Goal: Transaction & Acquisition: Subscribe to service/newsletter

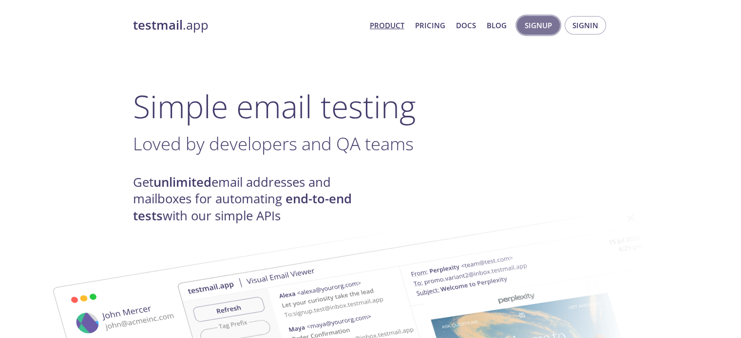
click at [538, 25] on span "Signup" at bounding box center [537, 25] width 27 height 13
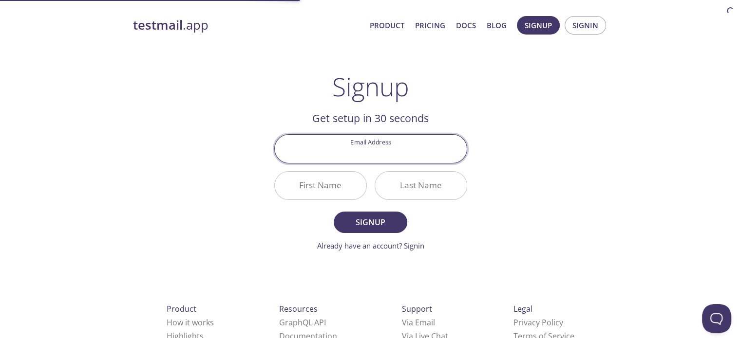
click at [388, 149] on input "Email Address" at bounding box center [371, 149] width 192 height 28
click at [527, 122] on div "testmail .app Product Pricing Docs Blog Signup Signin Signup Get setup in 30 se…" at bounding box center [370, 233] width 499 height 447
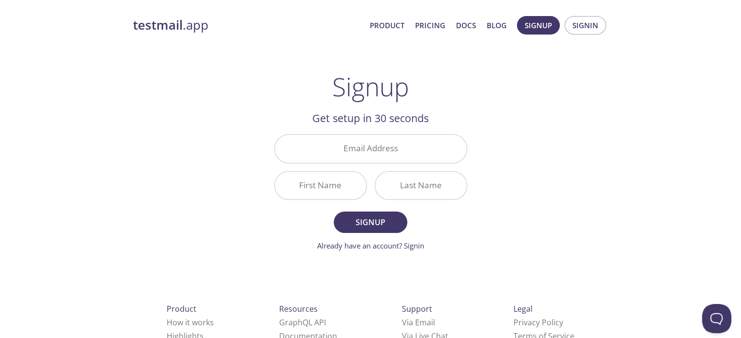
click at [391, 138] on input "Email Address" at bounding box center [371, 149] width 192 height 28
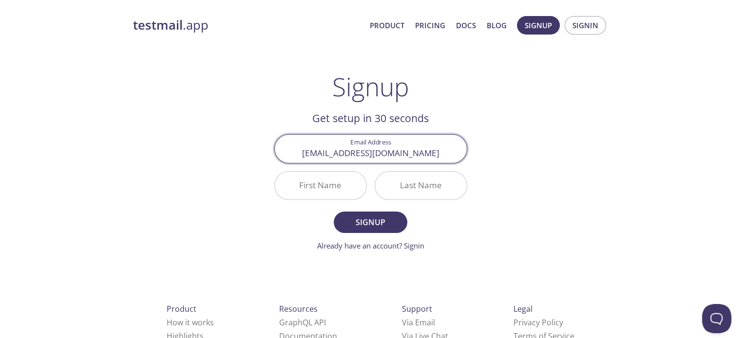
type input "ejump.alexandru.i@ejump.ro"
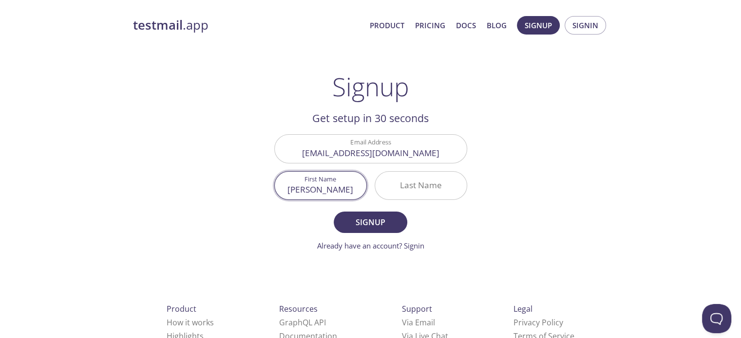
type input "[PERSON_NAME]"
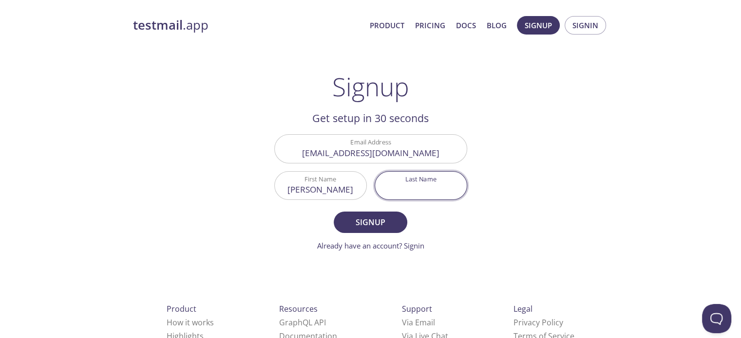
type input "i"
type input "Ivascu"
click at [334, 212] on button "Signup" at bounding box center [370, 222] width 73 height 21
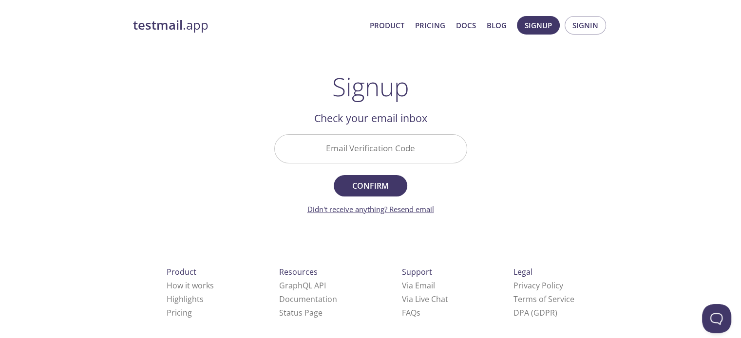
click at [409, 207] on link "Didn't receive anything? Resend email" at bounding box center [370, 210] width 127 height 10
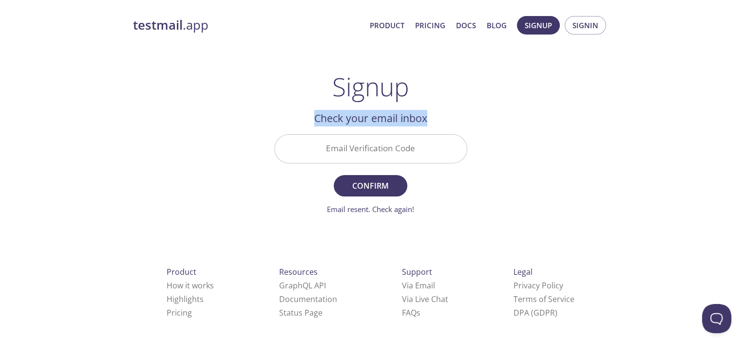
drag, startPoint x: 316, startPoint y: 118, endPoint x: 440, endPoint y: 101, distance: 125.3
click at [440, 101] on div "Signup Get setup in 30 seconds Email Address ejump.alexandru.i@ejump.ro First N…" at bounding box center [370, 143] width 193 height 143
click at [384, 209] on link "Email resent. Check again!" at bounding box center [370, 210] width 87 height 10
click at [558, 21] on button "Signup" at bounding box center [538, 25] width 43 height 19
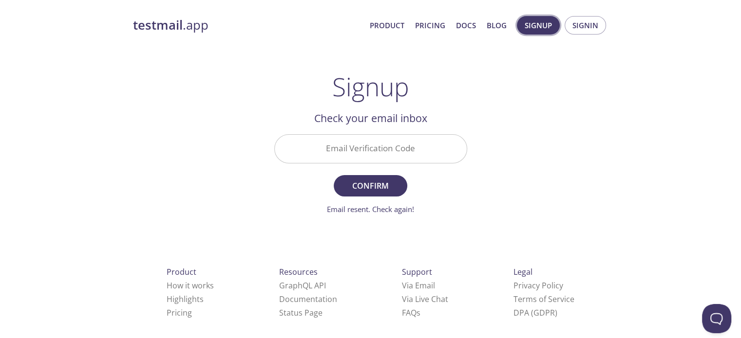
click at [542, 25] on span "Signup" at bounding box center [537, 25] width 27 height 13
click at [166, 22] on strong "testmail" at bounding box center [158, 25] width 50 height 17
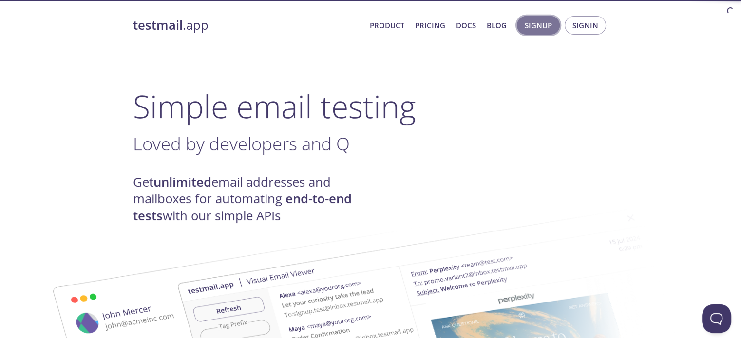
click at [538, 27] on span "Signup" at bounding box center [537, 25] width 27 height 13
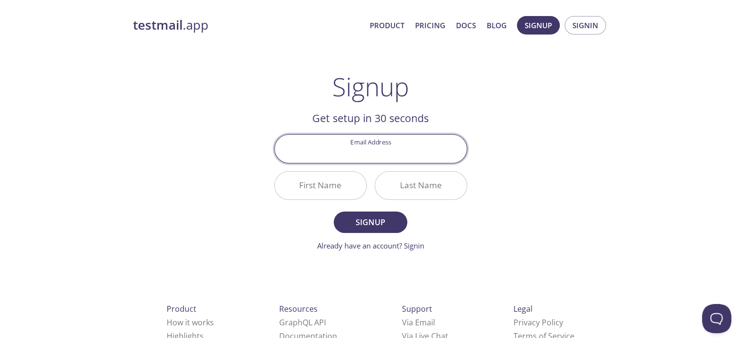
click at [388, 161] on input "Email Address" at bounding box center [371, 149] width 192 height 28
type input "[EMAIL_ADDRESS][PERSON_NAME][DOMAIN_NAME]"
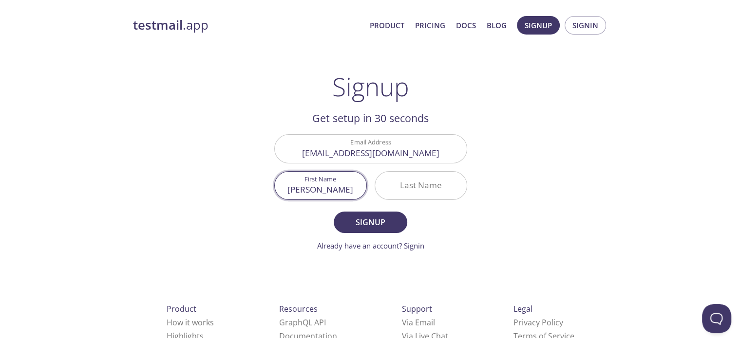
type input "[PERSON_NAME]"
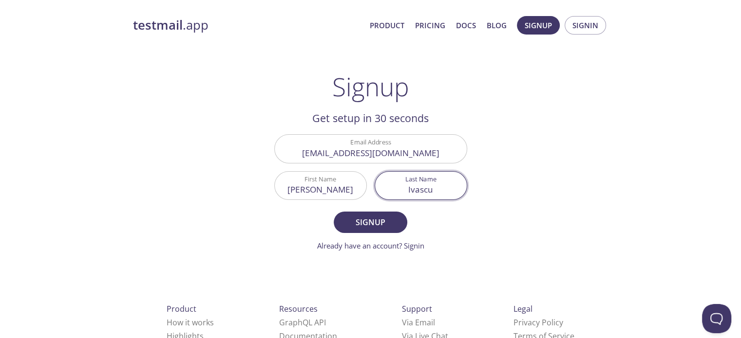
type input "Ivascu"
click at [334, 212] on button "Signup" at bounding box center [370, 222] width 73 height 21
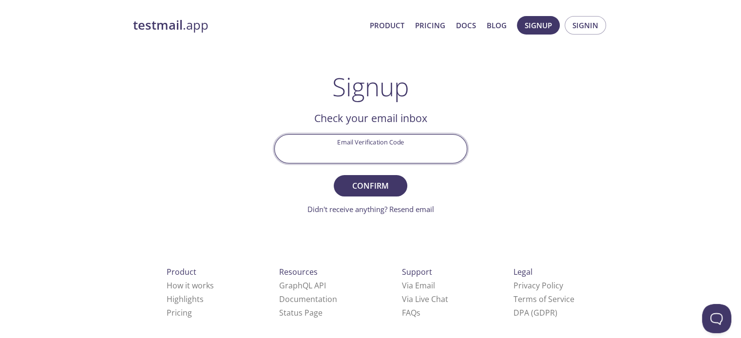
click at [333, 156] on input "Email Verification Code" at bounding box center [371, 149] width 192 height 28
paste input "JP74ZNE"
type input "JP74ZNE"
click at [370, 180] on span "Confirm" at bounding box center [370, 186] width 52 height 14
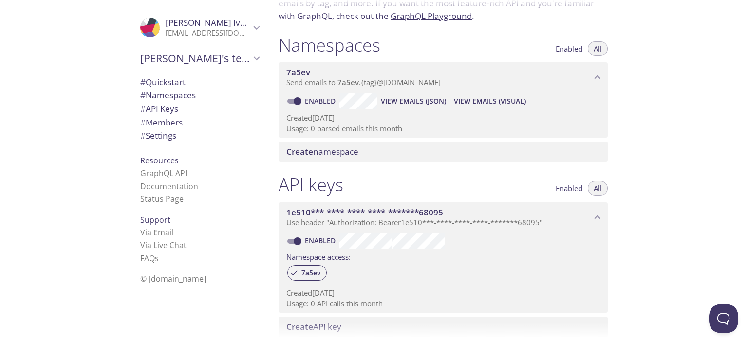
scroll to position [111, 0]
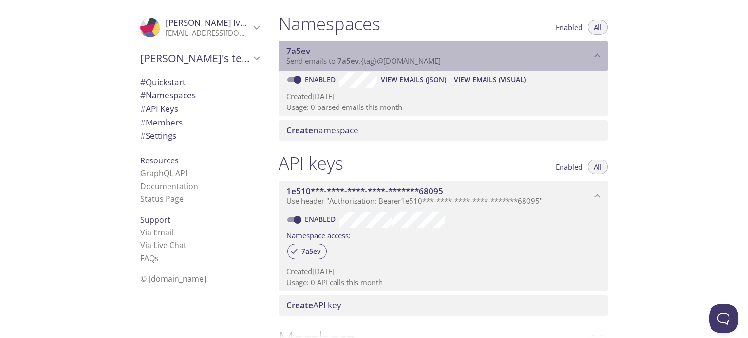
drag, startPoint x: 314, startPoint y: 53, endPoint x: 289, endPoint y: 56, distance: 25.5
click at [289, 56] on span "7a5ev" at bounding box center [438, 51] width 305 height 11
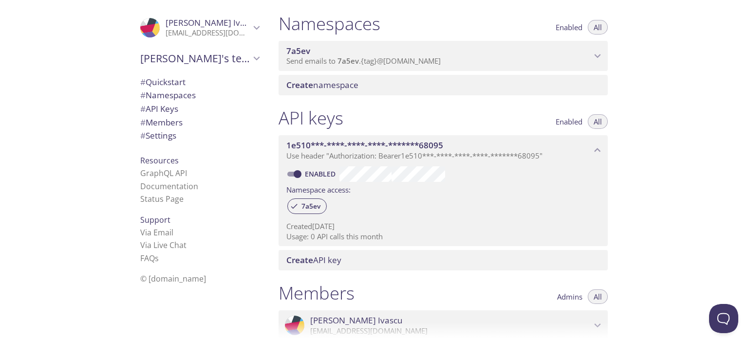
click at [505, 52] on span "7a5ev" at bounding box center [438, 51] width 305 height 11
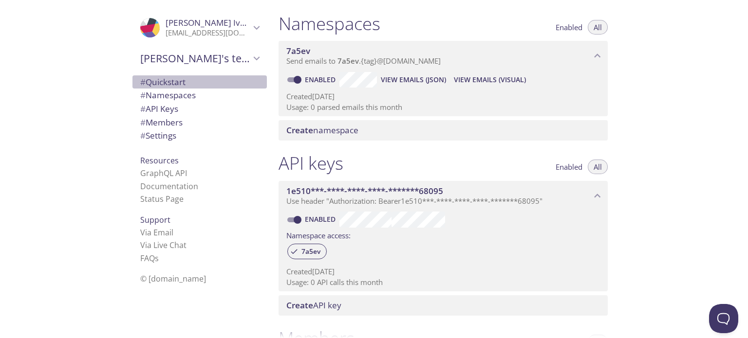
click at [172, 81] on span "# Quickstart" at bounding box center [162, 81] width 45 height 11
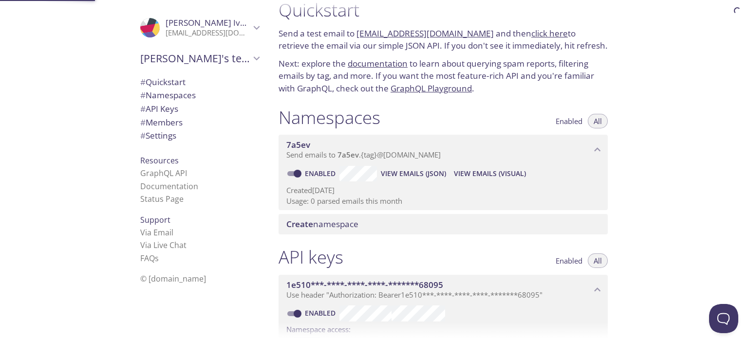
scroll to position [16, 0]
click at [183, 99] on span "# Namespaces" at bounding box center [168, 95] width 56 height 11
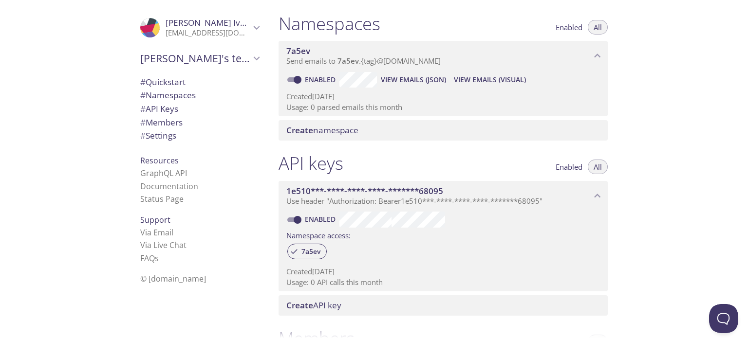
scroll to position [354, 0]
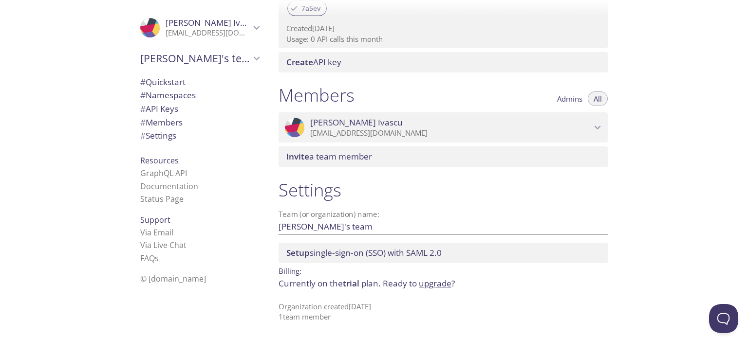
click at [253, 65] on div "[PERSON_NAME] team" at bounding box center [199, 58] width 134 height 25
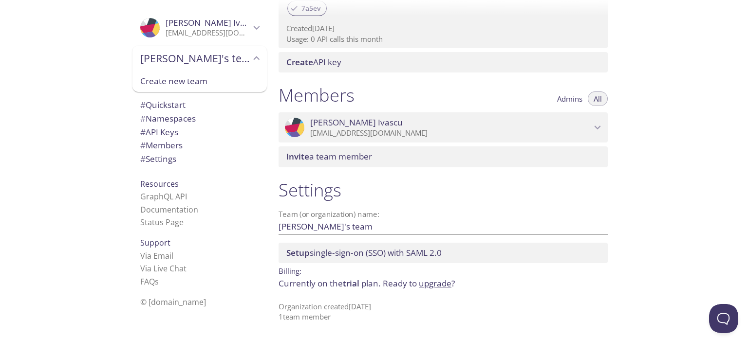
click at [252, 61] on icon "Alexandru's team" at bounding box center [256, 58] width 13 height 13
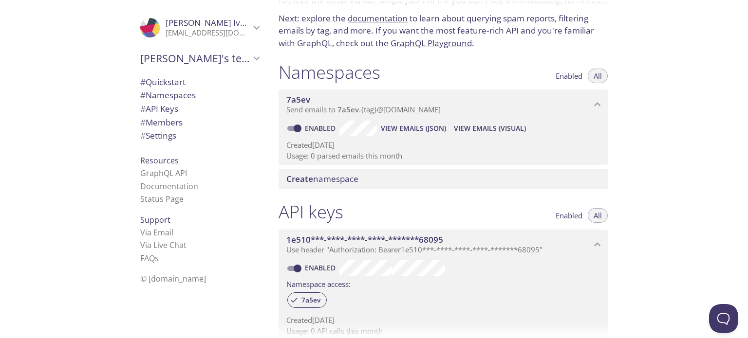
scroll to position [0, 0]
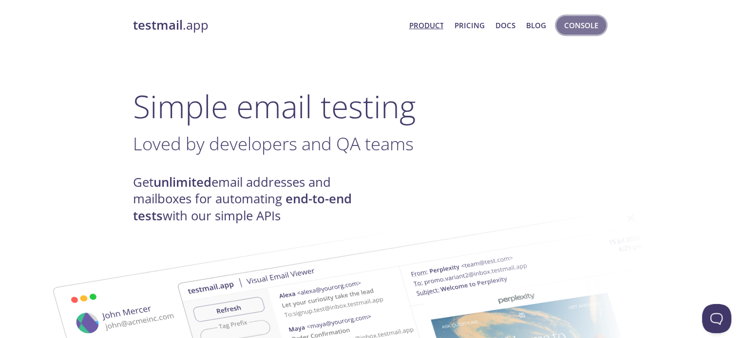
click at [569, 29] on span "Console" at bounding box center [581, 25] width 34 height 13
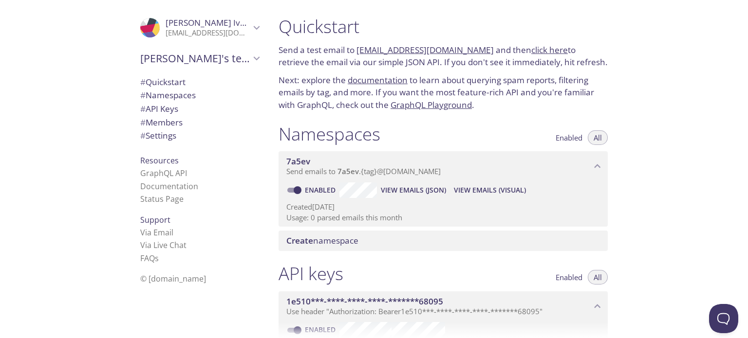
click at [538, 47] on link "click here" at bounding box center [549, 49] width 37 height 11
click at [534, 47] on link "click here" at bounding box center [549, 49] width 37 height 11
click at [162, 119] on span "# Members" at bounding box center [161, 122] width 42 height 11
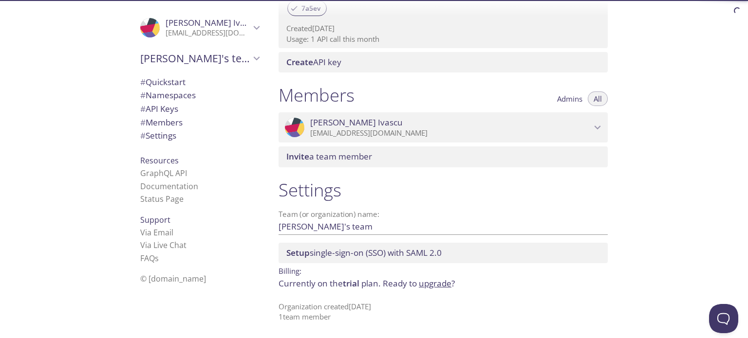
click at [169, 96] on span "# Namespaces" at bounding box center [168, 95] width 56 height 11
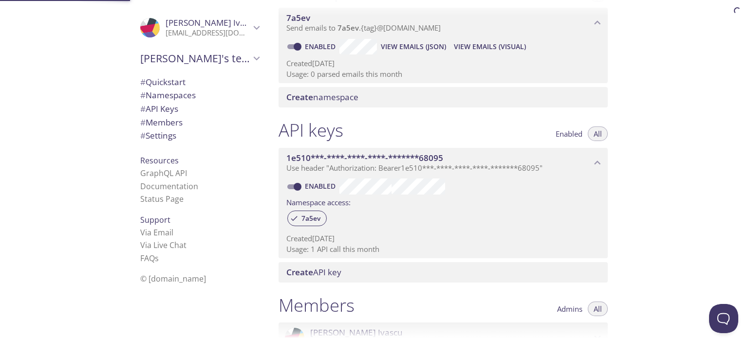
scroll to position [123, 0]
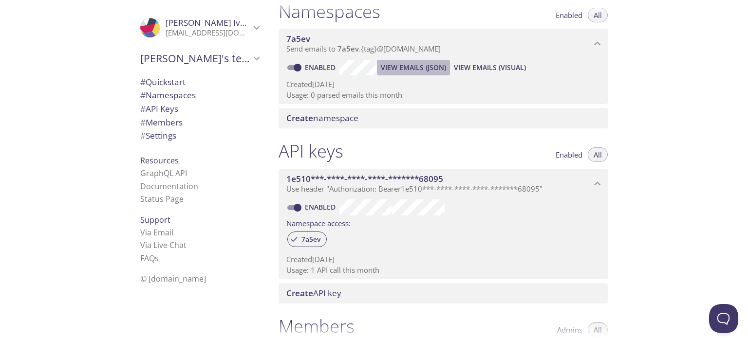
click at [411, 70] on span "View Emails (JSON)" at bounding box center [413, 68] width 65 height 12
click at [477, 69] on span "View Emails (Visual)" at bounding box center [490, 68] width 72 height 12
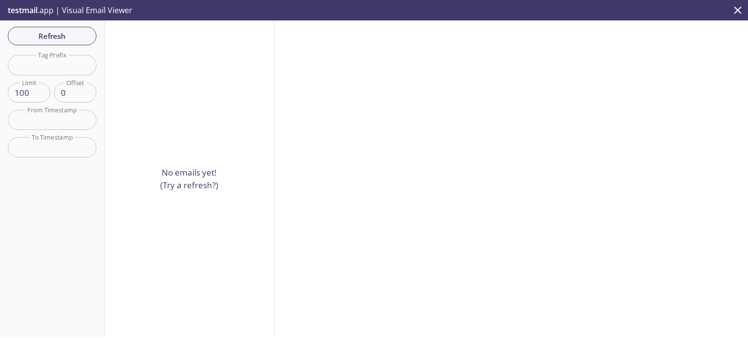
click at [181, 181] on p "No emails yet! (Try a refresh?)" at bounding box center [189, 179] width 58 height 25
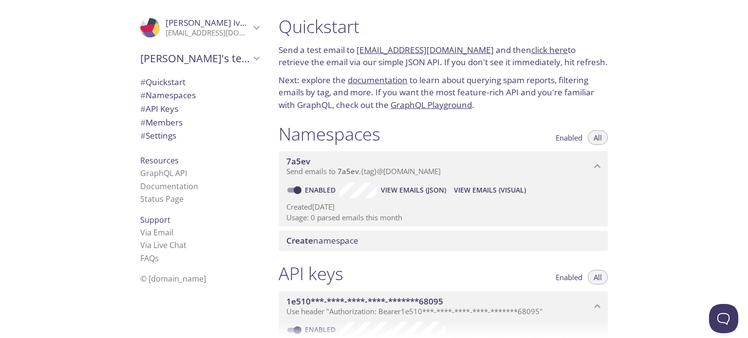
click at [536, 46] on link "click here" at bounding box center [549, 49] width 37 height 11
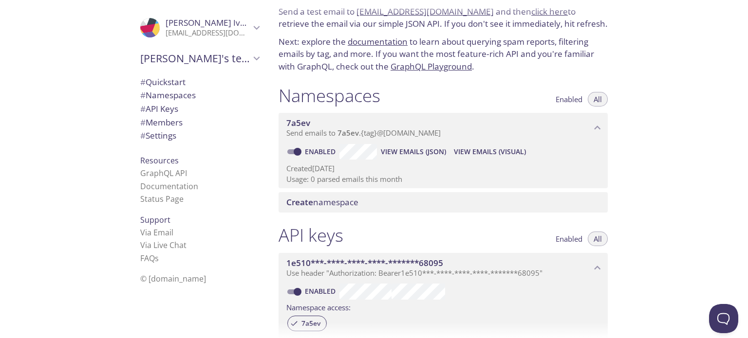
scroll to position [97, 0]
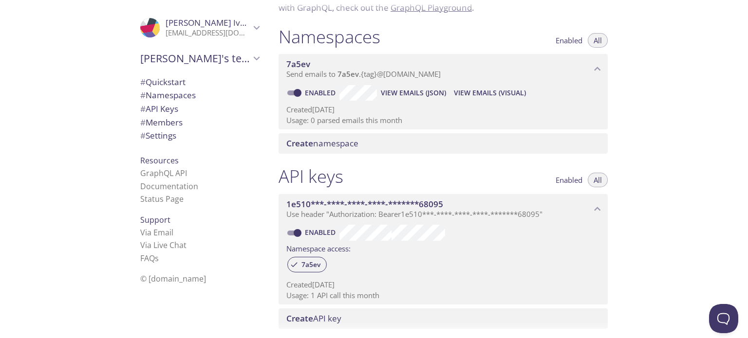
click at [404, 93] on span "View Emails (JSON)" at bounding box center [413, 93] width 65 height 12
click at [482, 93] on span "View Emails (Visual)" at bounding box center [490, 93] width 72 height 12
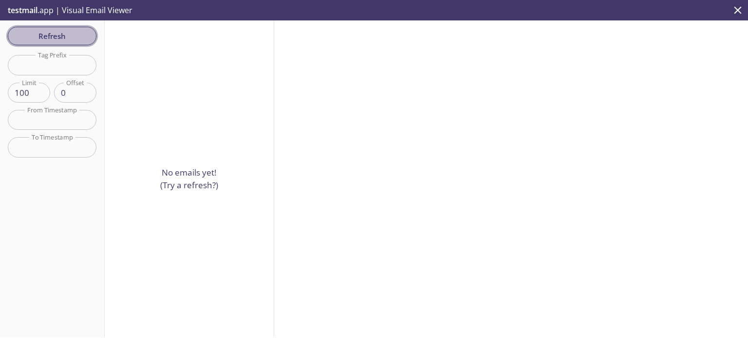
click at [46, 38] on span "Refresh" at bounding box center [52, 36] width 73 height 13
click at [46, 38] on div "Refresh Filters Tag Prefix Tag Prefix Limit 100 Limit Offset 0 Offset From Time…" at bounding box center [52, 178] width 105 height 317
click at [46, 38] on span "Refresh" at bounding box center [52, 36] width 73 height 13
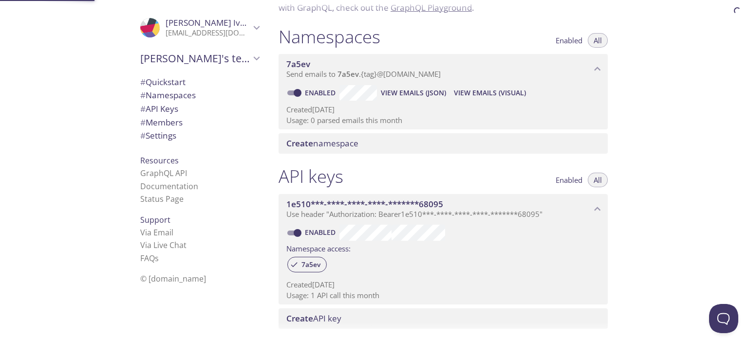
scroll to position [123, 0]
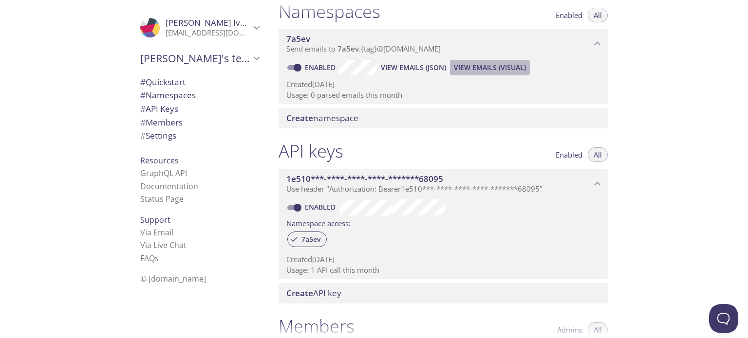
click at [491, 72] on span "View Emails (Visual)" at bounding box center [490, 68] width 72 height 12
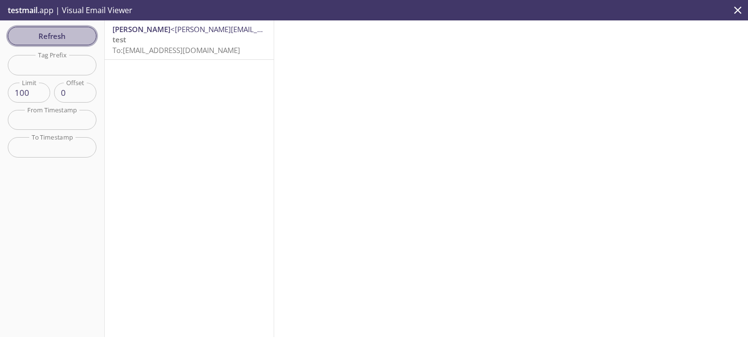
click at [59, 36] on span "Refresh" at bounding box center [52, 36] width 73 height 13
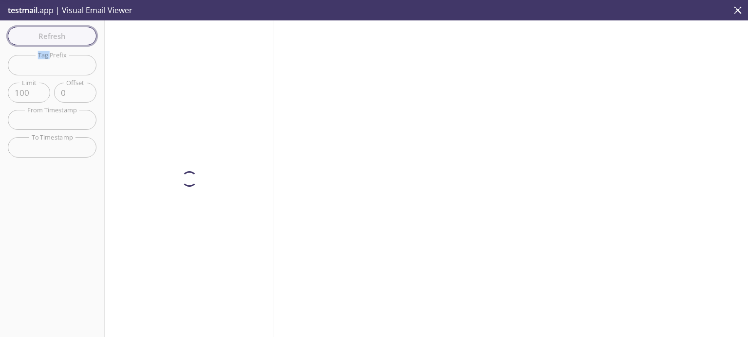
click at [59, 36] on div "Refresh Filters Tag Prefix Tag Prefix Limit 100 Limit Offset 0 Offset From Time…" at bounding box center [52, 178] width 105 height 317
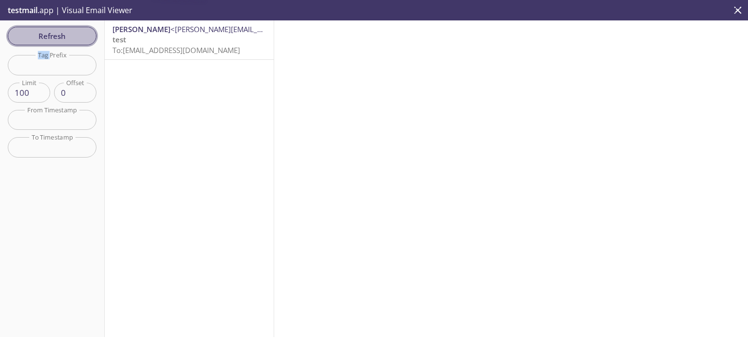
click at [59, 36] on span "Refresh" at bounding box center [52, 36] width 73 height 13
click at [59, 36] on div "Refresh Filters Tag Prefix Tag Prefix Limit 100 Limit Offset 0 Offset From Time…" at bounding box center [52, 178] width 105 height 317
click at [59, 36] on span "Refresh" at bounding box center [52, 36] width 73 height 13
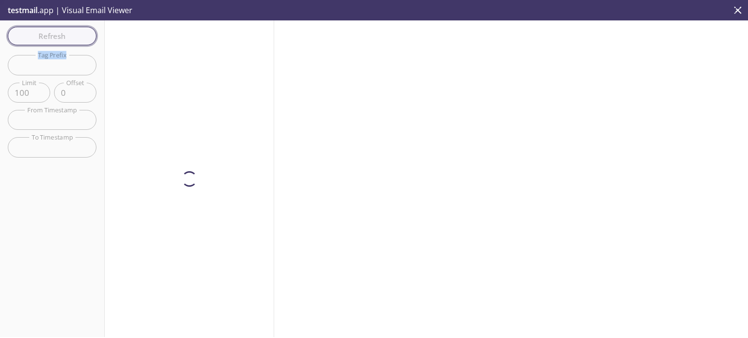
click at [59, 36] on div "Refresh Filters Tag Prefix Tag Prefix Limit 100 Limit Offset 0 Offset From Time…" at bounding box center [52, 178] width 105 height 317
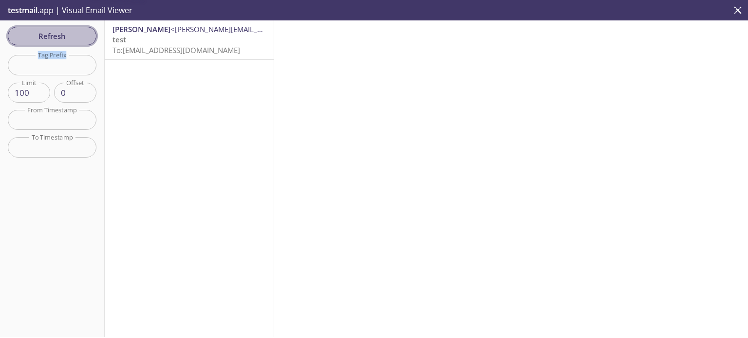
click at [59, 36] on span "Refresh" at bounding box center [52, 36] width 73 height 13
click at [59, 36] on div "Refresh Filters Tag Prefix Tag Prefix Limit 100 Limit Offset 0 Offset From Time…" at bounding box center [52, 178] width 105 height 317
click at [59, 36] on span "Refresh" at bounding box center [52, 36] width 73 height 13
click at [59, 36] on div "Refresh Filters Tag Prefix Tag Prefix Limit 100 Limit Offset 0 Offset From Time…" at bounding box center [52, 178] width 105 height 317
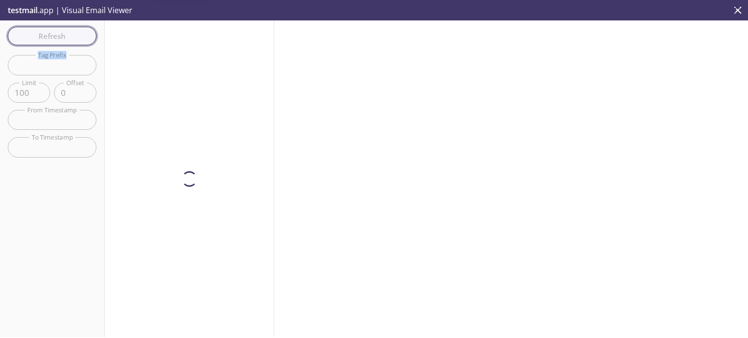
click at [59, 36] on span "Refresh" at bounding box center [52, 36] width 73 height 13
click at [59, 36] on div "Refresh Filters Tag Prefix Tag Prefix Limit 100 Limit Offset 0 Offset From Time…" at bounding box center [52, 178] width 105 height 317
click at [59, 36] on span "Refresh" at bounding box center [52, 36] width 73 height 13
click at [59, 36] on div "Refresh Filters Tag Prefix Tag Prefix Limit 100 Limit Offset 0 Offset From Time…" at bounding box center [52, 178] width 105 height 317
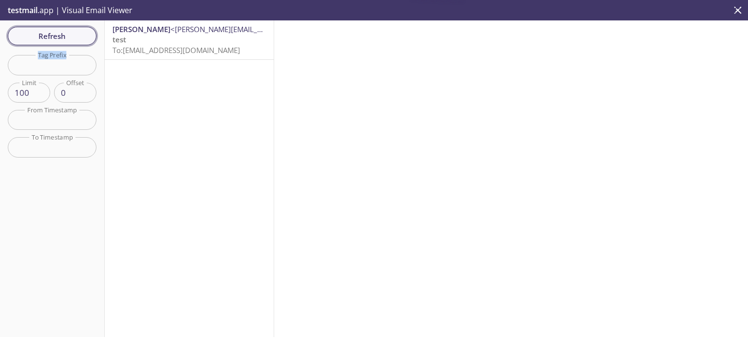
click at [59, 36] on span "Refresh" at bounding box center [52, 36] width 73 height 13
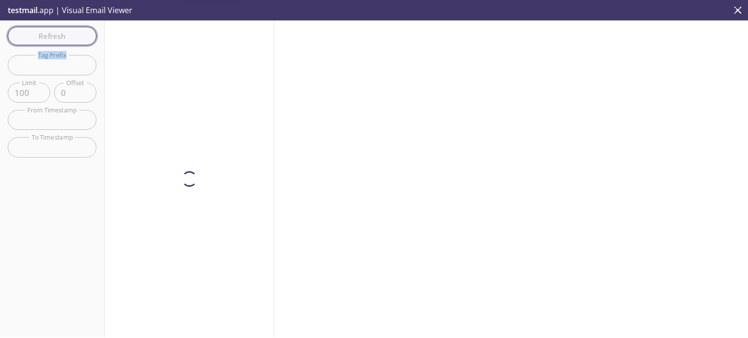
click at [59, 36] on div "Refresh Filters Tag Prefix Tag Prefix Limit 100 Limit Offset 0 Offset From Time…" at bounding box center [52, 178] width 105 height 317
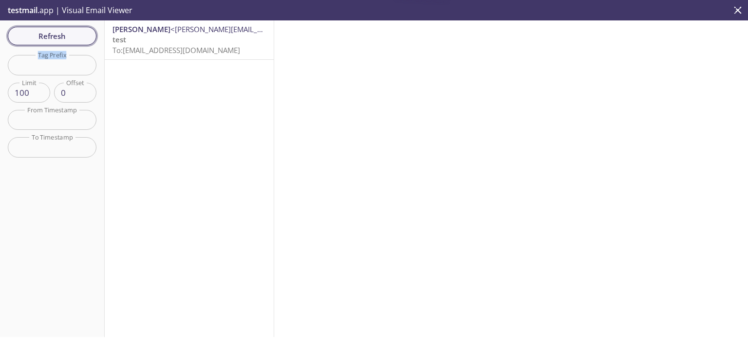
click at [59, 36] on span "Refresh" at bounding box center [52, 36] width 73 height 13
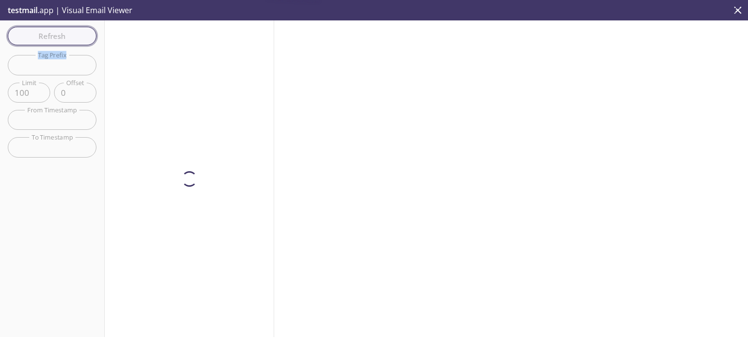
click at [59, 36] on div "Refresh Filters Tag Prefix Tag Prefix Limit 100 Limit Offset 0 Offset From Time…" at bounding box center [52, 178] width 105 height 317
click at [59, 36] on span "Refresh" at bounding box center [52, 36] width 73 height 13
click at [59, 36] on div "Refresh Filters Tag Prefix Tag Prefix Limit 100 Limit Offset 0 Offset From Time…" at bounding box center [52, 178] width 105 height 317
click at [59, 36] on span "Refresh" at bounding box center [52, 36] width 73 height 13
click at [59, 36] on div "Refresh Filters Tag Prefix Tag Prefix Limit 100 Limit Offset 0 Offset From Time…" at bounding box center [52, 178] width 105 height 317
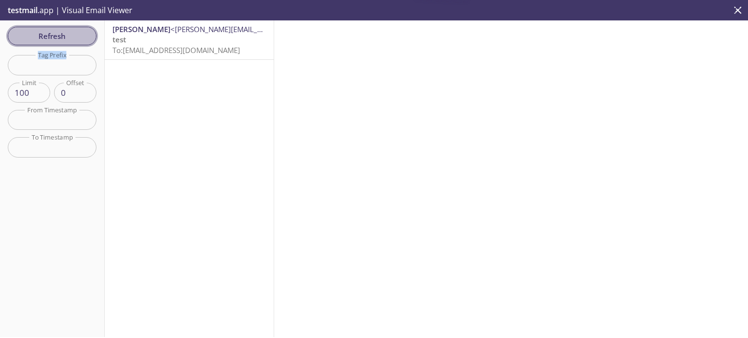
click at [59, 36] on span "Refresh" at bounding box center [52, 36] width 73 height 13
click at [59, 36] on div "Refresh Filters Tag Prefix Tag Prefix Limit 100 Limit Offset 0 Offset From Time…" at bounding box center [52, 178] width 105 height 317
click at [59, 36] on span "Refresh" at bounding box center [52, 36] width 73 height 13
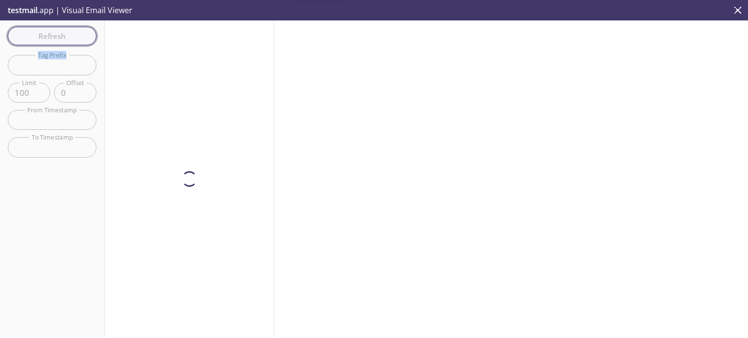
click at [59, 36] on div "Refresh Filters Tag Prefix Tag Prefix Limit 100 Limit Offset 0 Offset From Time…" at bounding box center [52, 178] width 105 height 317
click at [59, 36] on span "Refresh" at bounding box center [52, 36] width 73 height 13
click at [59, 36] on div "Refresh Filters Tag Prefix Tag Prefix Limit 100 Limit Offset 0 Offset From Time…" at bounding box center [52, 178] width 105 height 317
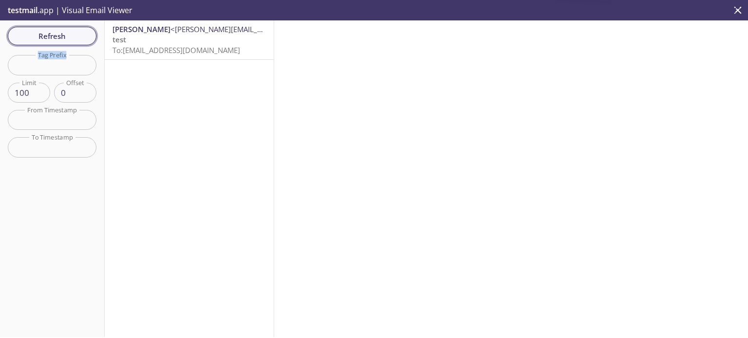
click at [59, 36] on div "Refresh Filters Tag Prefix Tag Prefix Limit 100 Limit Offset 0 Offset From Time…" at bounding box center [52, 178] width 105 height 317
click at [59, 36] on span "Refresh" at bounding box center [52, 36] width 73 height 13
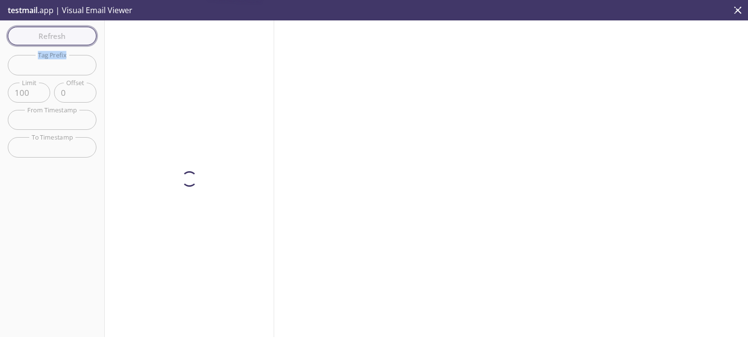
click at [59, 36] on div "Refresh Filters Tag Prefix Tag Prefix Limit 100 Limit Offset 0 Offset From Time…" at bounding box center [52, 178] width 105 height 317
click at [59, 36] on span "Refresh" at bounding box center [52, 36] width 73 height 13
click at [59, 36] on div "Refresh Filters Tag Prefix Tag Prefix Limit 100 Limit Offset 0 Offset From Time…" at bounding box center [52, 178] width 105 height 317
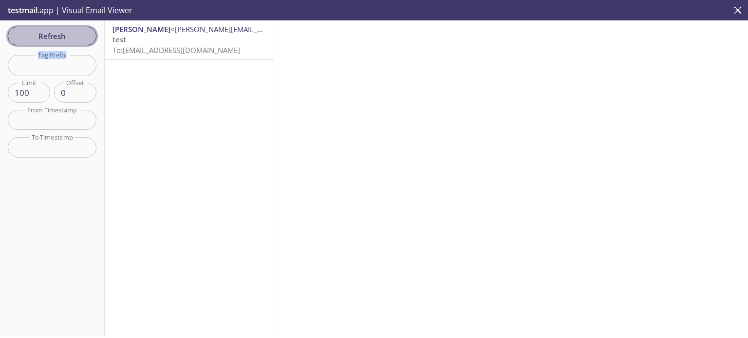
click at [59, 36] on span "Refresh" at bounding box center [52, 36] width 73 height 13
click at [59, 36] on div "Refresh Filters Tag Prefix Tag Prefix Limit 100 Limit Offset 0 Offset From Time…" at bounding box center [52, 178] width 105 height 317
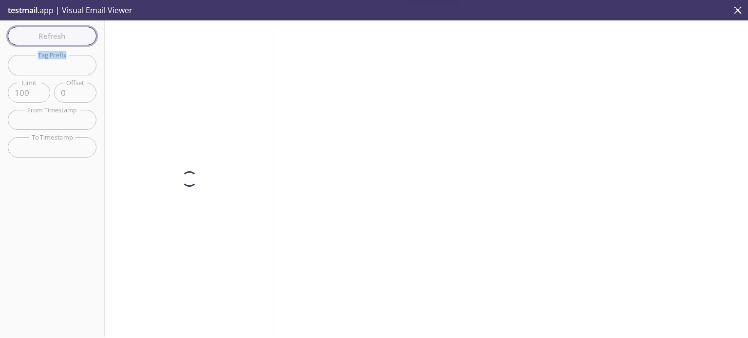
click at [59, 36] on span "Refresh" at bounding box center [52, 36] width 73 height 13
click at [59, 36] on div "Refresh Filters Tag Prefix Tag Prefix Limit 100 Limit Offset 0 Offset From Time…" at bounding box center [52, 178] width 105 height 317
click at [59, 36] on span "Refresh" at bounding box center [52, 36] width 73 height 13
click at [59, 36] on div "Refresh Filters Tag Prefix Tag Prefix Limit 100 Limit Offset 0 Offset From Time…" at bounding box center [52, 178] width 105 height 317
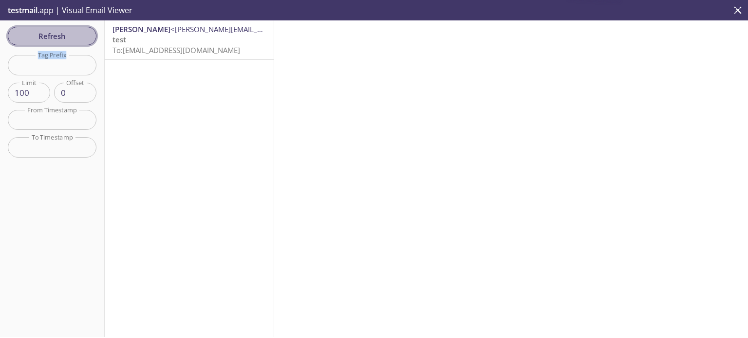
click at [59, 36] on span "Refresh" at bounding box center [52, 36] width 73 height 13
click at [59, 36] on div "Refresh Filters Tag Prefix Tag Prefix Limit 100 Limit Offset 0 Offset From Time…" at bounding box center [52, 178] width 105 height 317
click at [59, 36] on span "Refresh" at bounding box center [52, 36] width 73 height 13
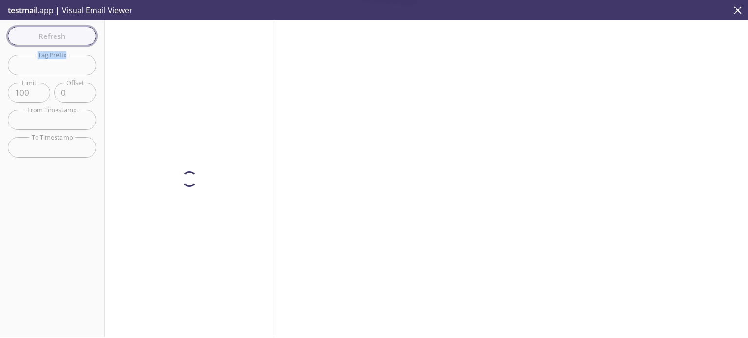
click at [59, 36] on div "Refresh Filters Tag Prefix Tag Prefix Limit 100 Limit Offset 0 Offset From Time…" at bounding box center [52, 178] width 105 height 317
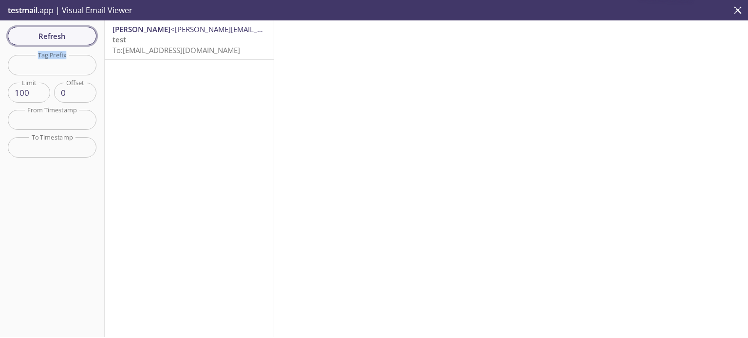
click at [59, 36] on span "Refresh" at bounding box center [52, 36] width 73 height 13
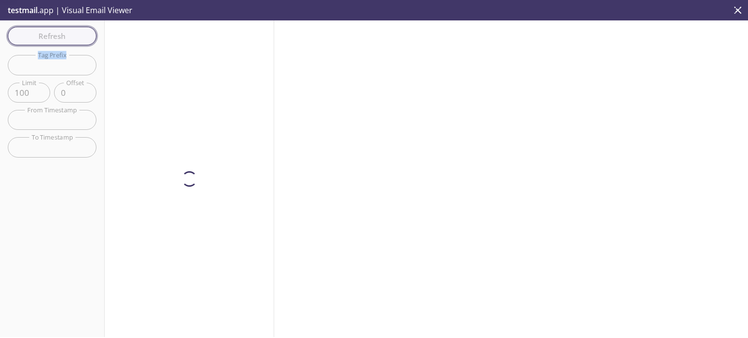
click at [59, 36] on div "Refresh Filters Tag Prefix Tag Prefix Limit 100 Limit Offset 0 Offset From Time…" at bounding box center [52, 178] width 105 height 317
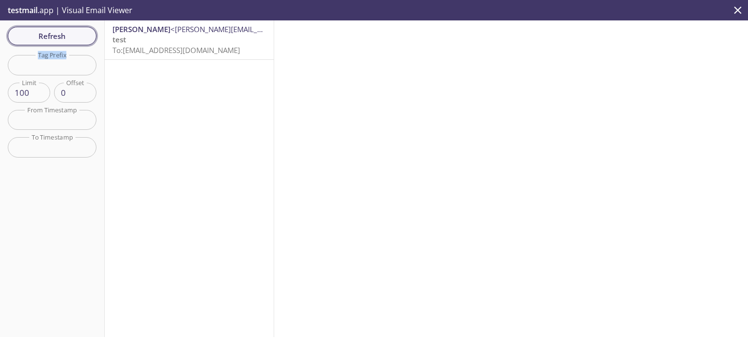
click at [59, 36] on span "Refresh" at bounding box center [52, 36] width 73 height 13
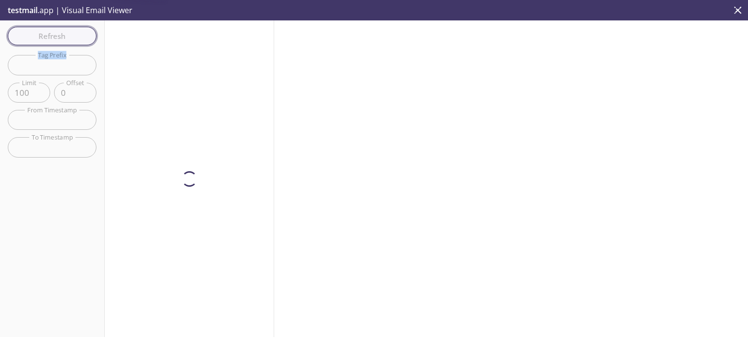
click at [59, 36] on div "Refresh Filters Tag Prefix Tag Prefix Limit 100 Limit Offset 0 Offset From Time…" at bounding box center [52, 178] width 105 height 317
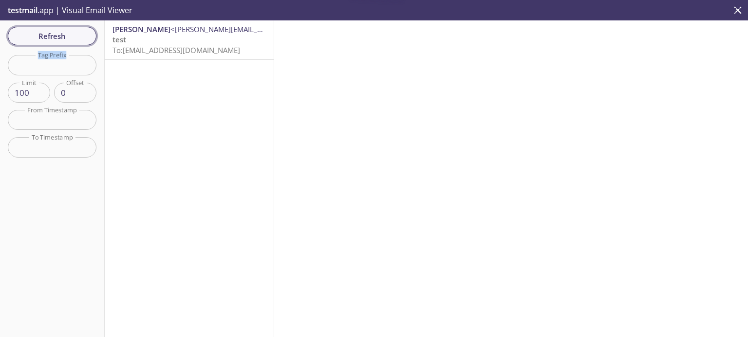
click at [59, 36] on span "Refresh" at bounding box center [52, 36] width 73 height 13
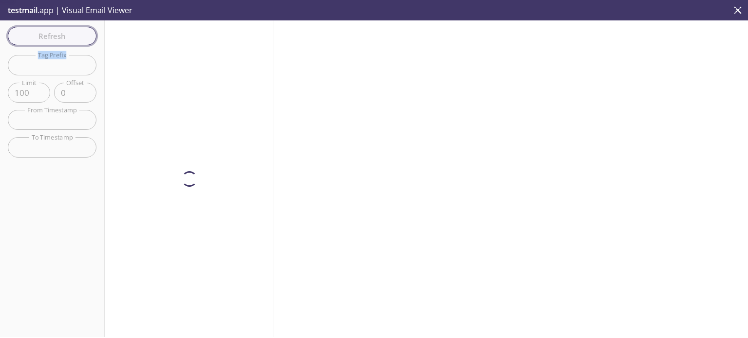
click at [59, 36] on div "Refresh Filters Tag Prefix Tag Prefix Limit 100 Limit Offset 0 Offset From Time…" at bounding box center [52, 178] width 105 height 317
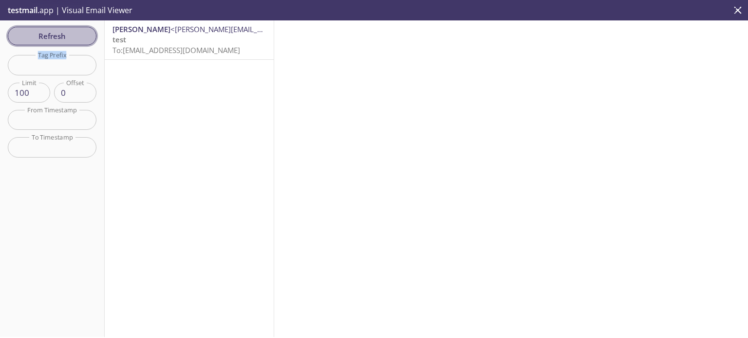
click at [59, 36] on span "Refresh" at bounding box center [52, 36] width 73 height 13
click at [59, 36] on div "Refresh Filters Tag Prefix Tag Prefix Limit 100 Limit Offset 0 Offset From Time…" at bounding box center [52, 178] width 105 height 317
click at [59, 36] on span "Refresh" at bounding box center [52, 36] width 73 height 13
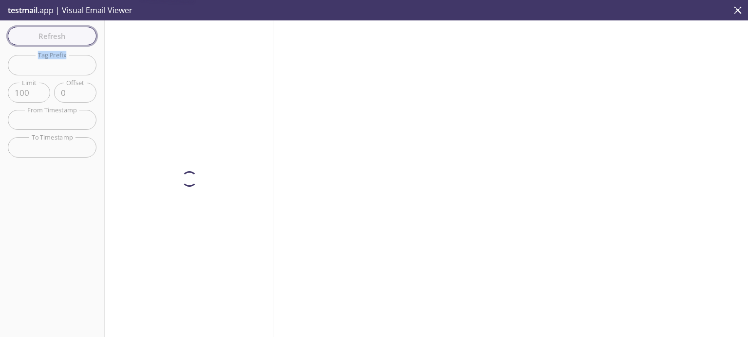
click at [59, 36] on div "Refresh Filters Tag Prefix Tag Prefix Limit 100 Limit Offset 0 Offset From Time…" at bounding box center [52, 178] width 105 height 317
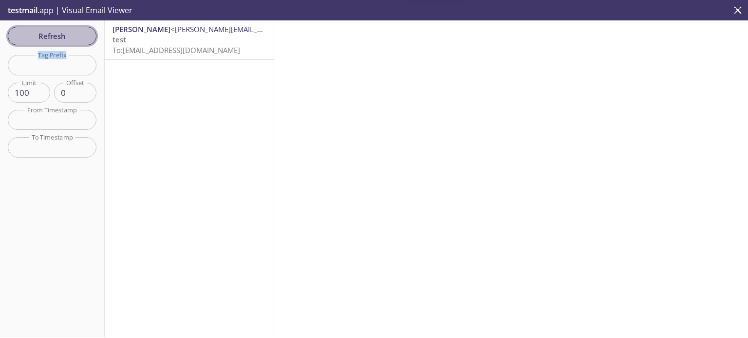
click at [59, 36] on span "Refresh" at bounding box center [52, 36] width 73 height 13
click at [59, 36] on div "Refresh Filters Tag Prefix Tag Prefix Limit 100 Limit Offset 0 Offset From Time…" at bounding box center [52, 178] width 105 height 317
click at [59, 36] on span "Refresh" at bounding box center [52, 36] width 73 height 13
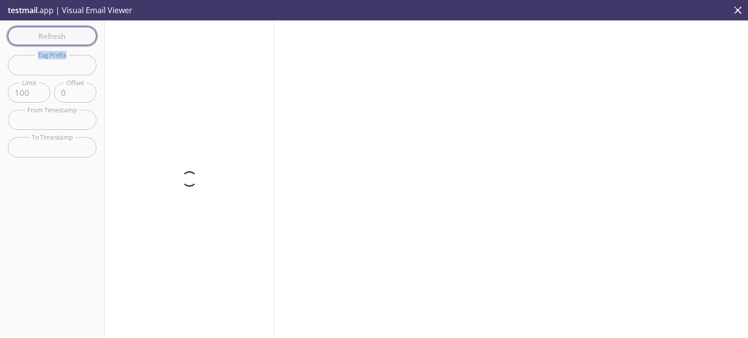
click at [59, 36] on div "Refresh Filters Tag Prefix Tag Prefix Limit 100 Limit Offset 0 Offset From Time…" at bounding box center [52, 178] width 105 height 317
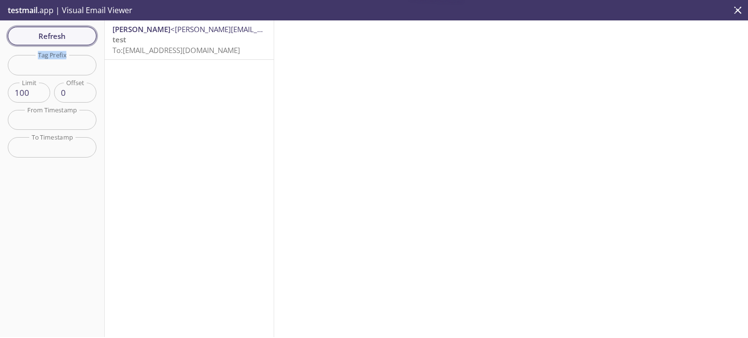
click at [59, 36] on span "Refresh" at bounding box center [52, 36] width 73 height 13
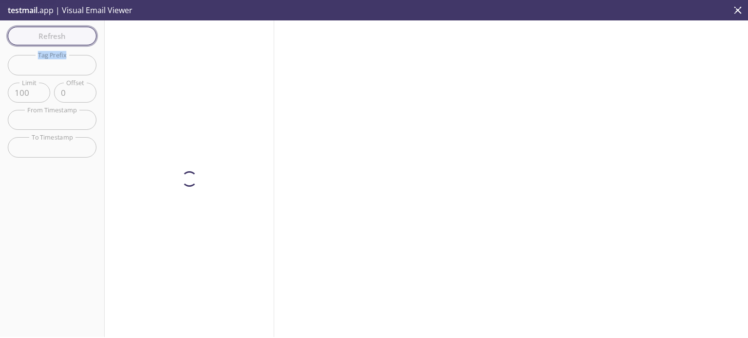
click at [59, 36] on div "Refresh Filters Tag Prefix Tag Prefix Limit 100 Limit Offset 0 Offset From Time…" at bounding box center [52, 178] width 105 height 317
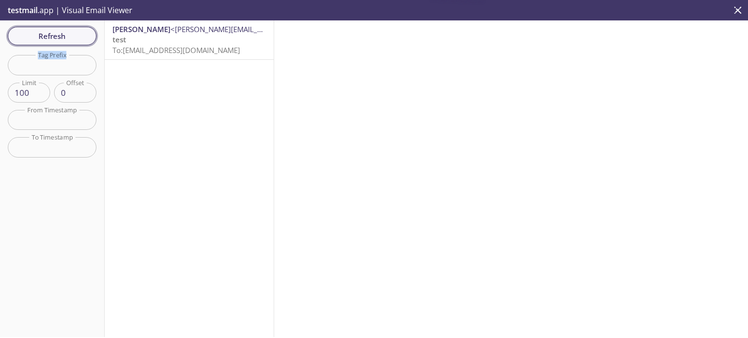
click at [59, 36] on span "Refresh" at bounding box center [52, 36] width 73 height 13
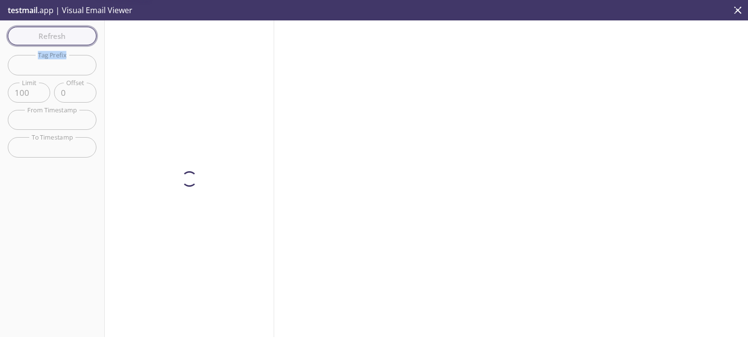
click at [59, 36] on div "Refresh Filters Tag Prefix Tag Prefix Limit 100 Limit Offset 0 Offset From Time…" at bounding box center [52, 178] width 105 height 317
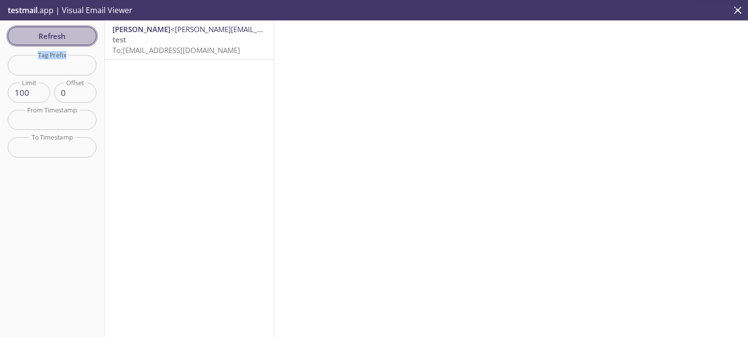
click at [59, 36] on span "Refresh" at bounding box center [52, 36] width 73 height 13
click at [59, 36] on div "Refresh Filters Tag Prefix Tag Prefix Limit 100 Limit Offset 0 Offset From Time…" at bounding box center [52, 178] width 105 height 317
click at [59, 36] on span "Refresh" at bounding box center [52, 36] width 73 height 13
click at [59, 36] on div "Refresh Filters Tag Prefix Tag Prefix Limit 100 Limit Offset 0 Offset From Time…" at bounding box center [52, 178] width 105 height 317
click at [59, 36] on span "Refresh" at bounding box center [52, 36] width 73 height 13
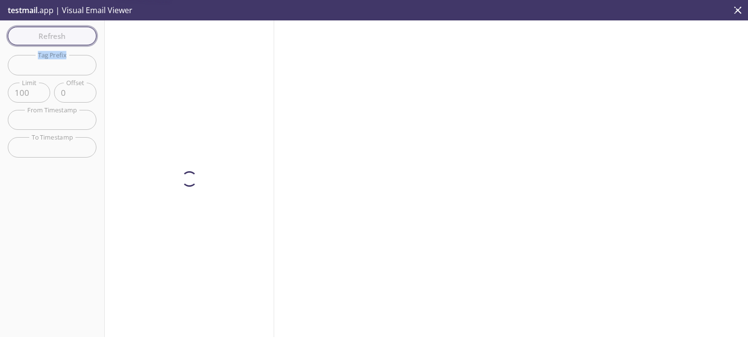
click at [59, 36] on div "Refresh Filters Tag Prefix Tag Prefix Limit 100 Limit Offset 0 Offset From Time…" at bounding box center [52, 178] width 105 height 317
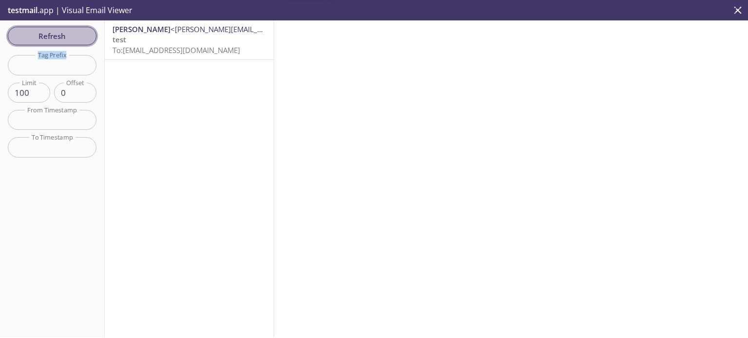
click at [59, 36] on span "Refresh" at bounding box center [52, 36] width 73 height 13
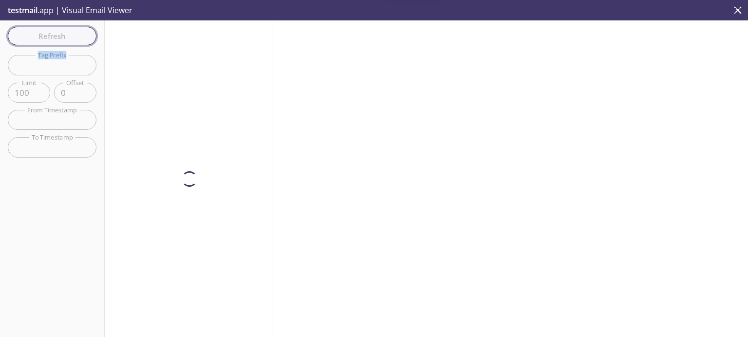
click at [59, 36] on div "Refresh Filters Tag Prefix Tag Prefix Limit 100 Limit Offset 0 Offset From Time…" at bounding box center [52, 178] width 105 height 317
click at [59, 36] on span "Refresh" at bounding box center [52, 36] width 73 height 13
click at [59, 36] on div "Refresh Filters Tag Prefix Tag Prefix Limit 100 Limit Offset 0 Offset From Time…" at bounding box center [52, 178] width 105 height 317
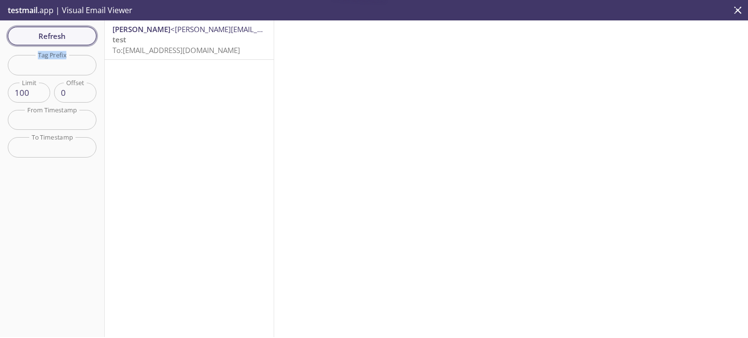
click at [59, 36] on span "Refresh" at bounding box center [52, 36] width 73 height 13
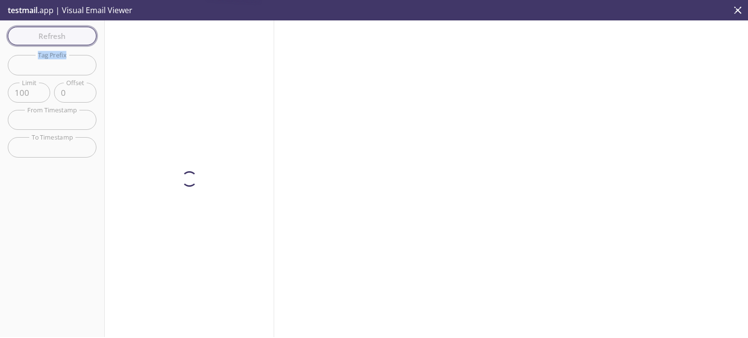
click at [59, 36] on div "Refresh Filters Tag Prefix Tag Prefix Limit 100 Limit Offset 0 Offset From Time…" at bounding box center [52, 178] width 105 height 317
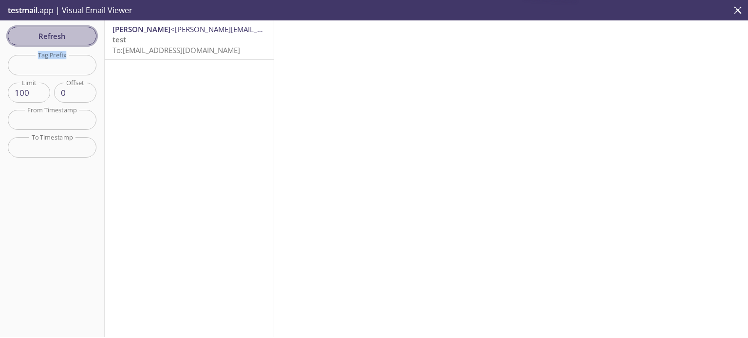
click at [59, 36] on span "Refresh" at bounding box center [52, 36] width 73 height 13
click at [59, 36] on div "Refresh Filters Tag Prefix Tag Prefix Limit 100 Limit Offset 0 Offset From Time…" at bounding box center [52, 178] width 105 height 317
click at [85, 39] on span "Refresh" at bounding box center [52, 36] width 73 height 13
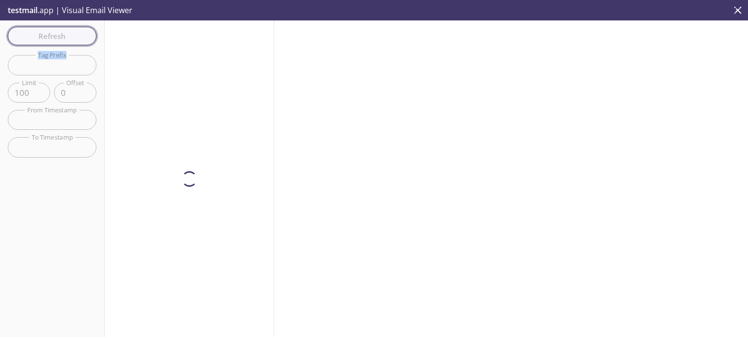
click at [85, 39] on div "Refresh Filters Tag Prefix Tag Prefix Limit 100 Limit Offset 0 Offset From Time…" at bounding box center [52, 178] width 105 height 317
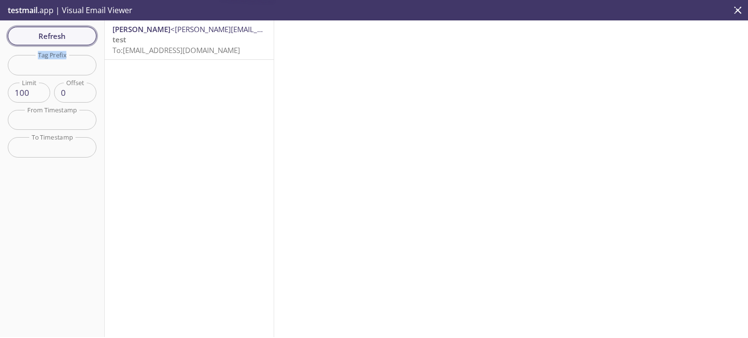
click at [85, 39] on span "Refresh" at bounding box center [52, 36] width 73 height 13
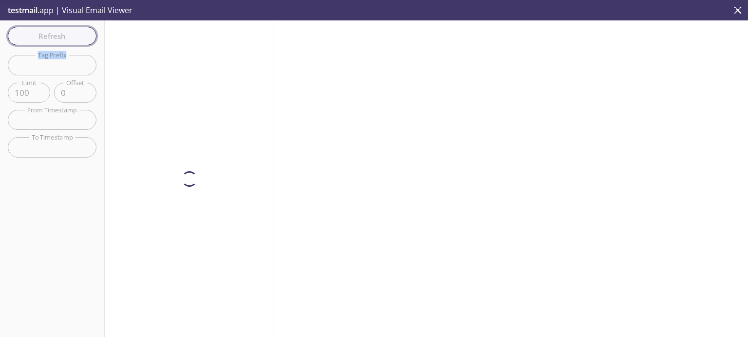
click at [85, 39] on div "Refresh Filters Tag Prefix Tag Prefix Limit 100 Limit Offset 0 Offset From Time…" at bounding box center [52, 178] width 105 height 317
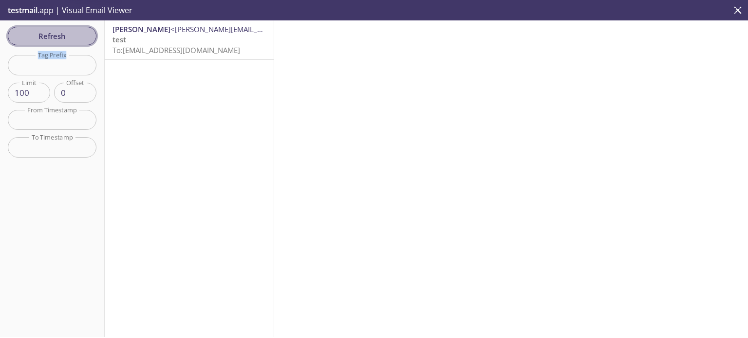
click at [85, 39] on span "Refresh" at bounding box center [52, 36] width 73 height 13
click at [85, 39] on div "Refresh Filters Tag Prefix Tag Prefix Limit 100 Limit Offset 0 Offset From Time…" at bounding box center [52, 178] width 105 height 317
click at [85, 39] on span "Refresh" at bounding box center [52, 36] width 73 height 13
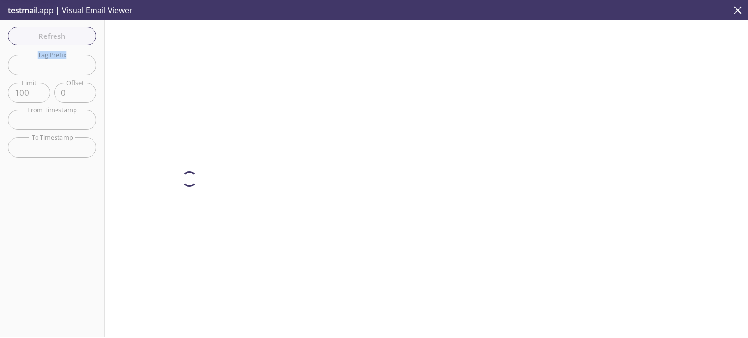
click at [85, 39] on div "Refresh Filters Tag Prefix Tag Prefix Limit 100 Limit Offset 0 Offset From Time…" at bounding box center [52, 178] width 105 height 317
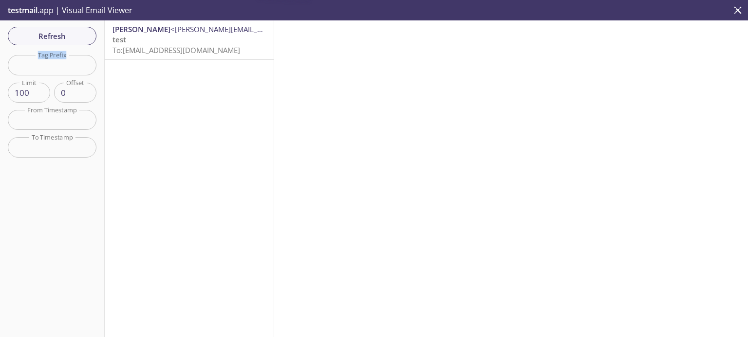
click at [85, 39] on span "Refresh" at bounding box center [52, 36] width 73 height 13
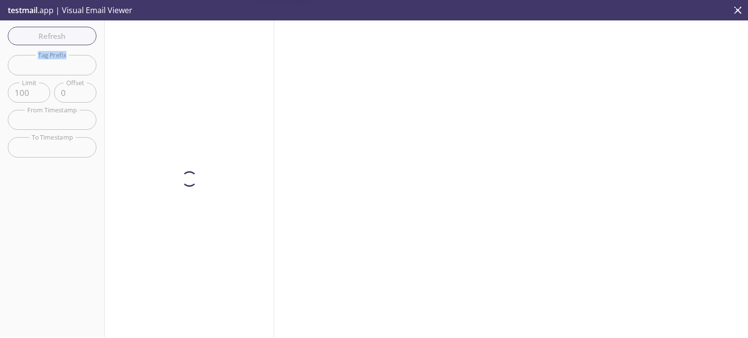
click at [85, 39] on div "Refresh Filters Tag Prefix Tag Prefix Limit 100 Limit Offset 0 Offset From Time…" at bounding box center [52, 178] width 105 height 317
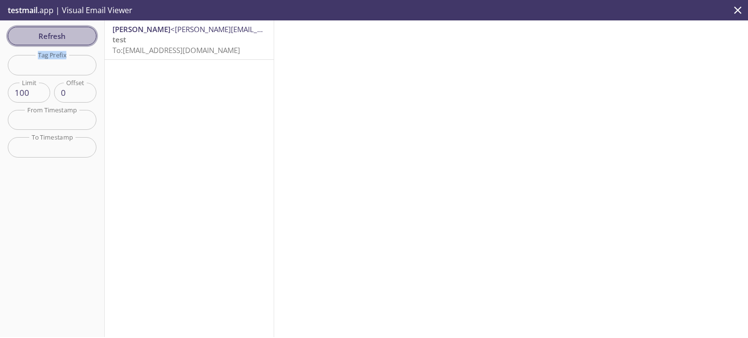
click at [85, 38] on span "Refresh" at bounding box center [52, 36] width 73 height 13
click at [85, 38] on div "Refresh Filters Tag Prefix Tag Prefix Limit 100 Limit Offset 0 Offset From Time…" at bounding box center [52, 178] width 105 height 317
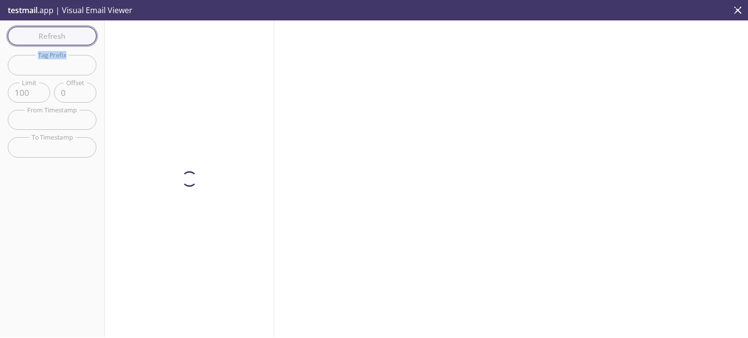
click at [85, 38] on div "Refresh Filters Tag Prefix Tag Prefix Limit 100 Limit Offset 0 Offset From Time…" at bounding box center [52, 178] width 105 height 317
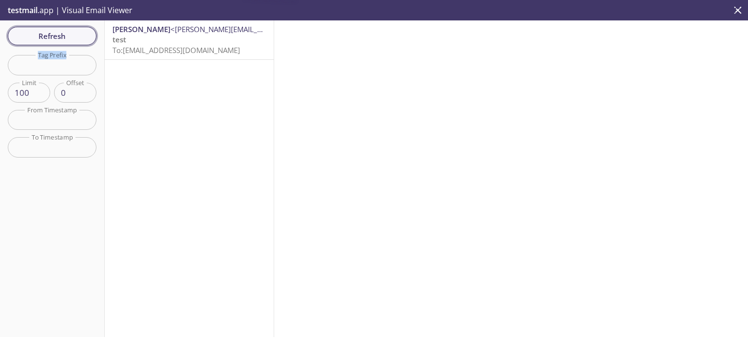
click at [85, 38] on span "Refresh" at bounding box center [52, 36] width 73 height 13
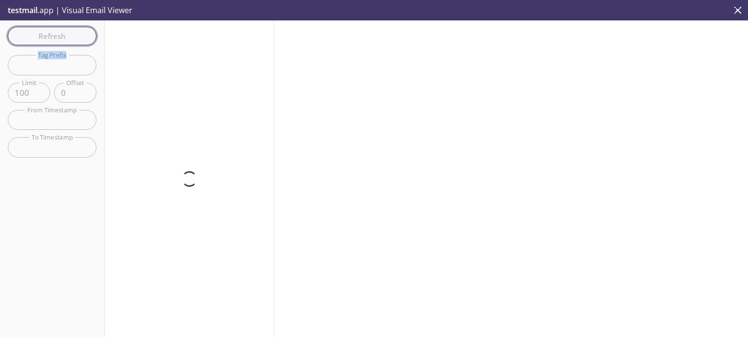
click at [85, 38] on div "Refresh Filters Tag Prefix Tag Prefix Limit 100 Limit Offset 0 Offset From Time…" at bounding box center [52, 178] width 105 height 317
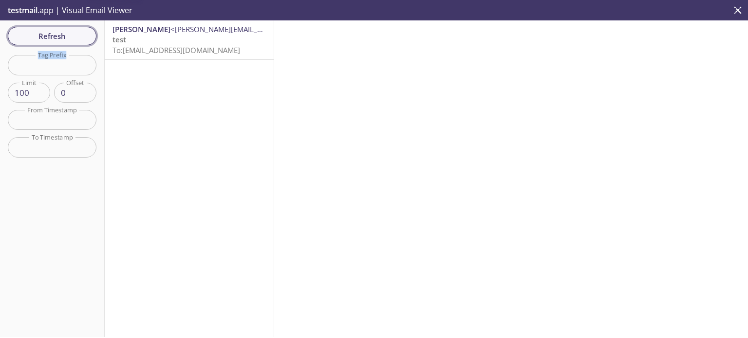
click at [85, 38] on span "Refresh" at bounding box center [52, 36] width 73 height 13
click at [85, 38] on div "Refresh Filters Tag Prefix Tag Prefix Limit 100 Limit Offset 0 Offset From Time…" at bounding box center [52, 178] width 105 height 317
click at [85, 38] on span "Refresh" at bounding box center [52, 36] width 73 height 13
click at [85, 38] on div "Refresh Filters Tag Prefix Tag Prefix Limit 100 Limit Offset 0 Offset From Time…" at bounding box center [52, 178] width 105 height 317
click at [74, 38] on span "Refresh" at bounding box center [52, 36] width 73 height 13
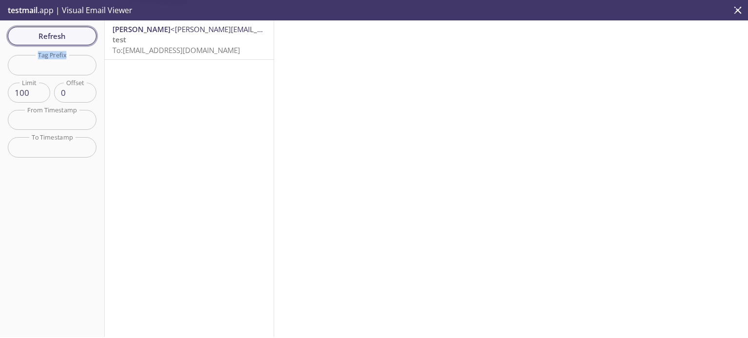
click at [74, 38] on span "Refresh" at bounding box center [52, 36] width 73 height 13
click at [74, 38] on div "Refresh Filters Tag Prefix Tag Prefix Limit 100 Limit Offset 0 Offset From Time…" at bounding box center [52, 178] width 105 height 317
click at [74, 38] on span "Refresh" at bounding box center [52, 36] width 73 height 13
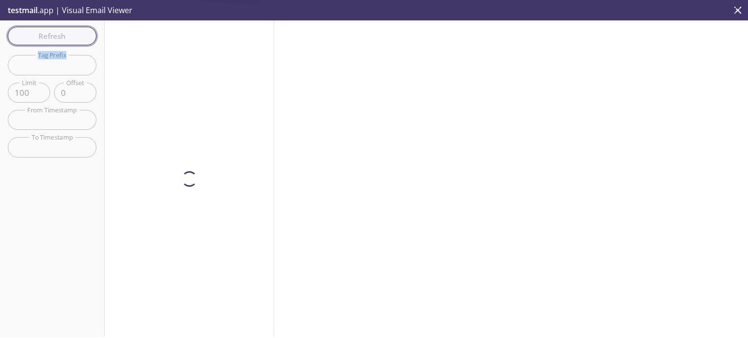
click at [74, 38] on div "Refresh Filters Tag Prefix Tag Prefix Limit 100 Limit Offset 0 Offset From Time…" at bounding box center [52, 178] width 105 height 317
click at [74, 38] on span "Refresh" at bounding box center [52, 36] width 73 height 13
click at [74, 38] on div "Refresh Filters Tag Prefix Tag Prefix Limit 100 Limit Offset 0 Offset From Time…" at bounding box center [52, 178] width 105 height 317
click at [74, 38] on span "Refresh" at bounding box center [52, 36] width 73 height 13
click at [74, 38] on div "Refresh Filters Tag Prefix Tag Prefix Limit 100 Limit Offset 0 Offset From Time…" at bounding box center [52, 178] width 105 height 317
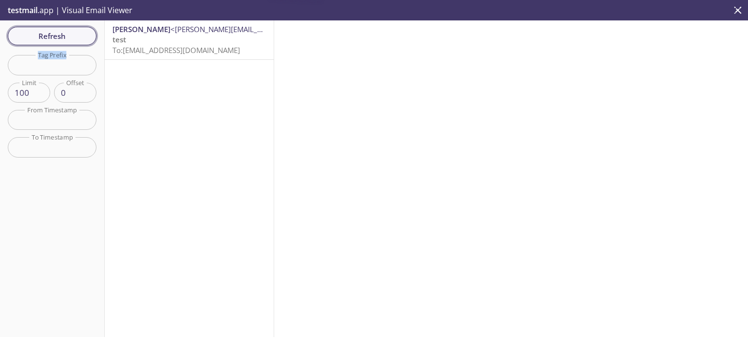
click at [74, 38] on div "Refresh Filters Tag Prefix Tag Prefix Limit 100 Limit Offset 0 Offset From Time…" at bounding box center [52, 178] width 105 height 317
click at [74, 38] on span "Refresh" at bounding box center [52, 36] width 73 height 13
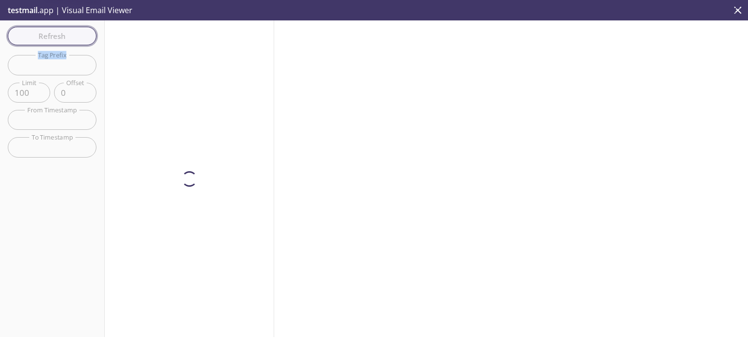
click at [74, 38] on div "Refresh Filters Tag Prefix Tag Prefix Limit 100 Limit Offset 0 Offset From Time…" at bounding box center [52, 178] width 105 height 317
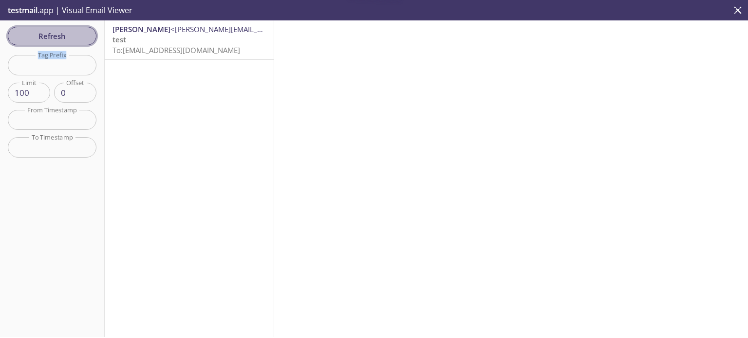
click at [74, 38] on span "Refresh" at bounding box center [52, 36] width 73 height 13
click at [74, 38] on div "Refresh Filters Tag Prefix Tag Prefix Limit 100 Limit Offset 0 Offset From Time…" at bounding box center [52, 178] width 105 height 317
click at [74, 38] on span "Refresh" at bounding box center [52, 36] width 73 height 13
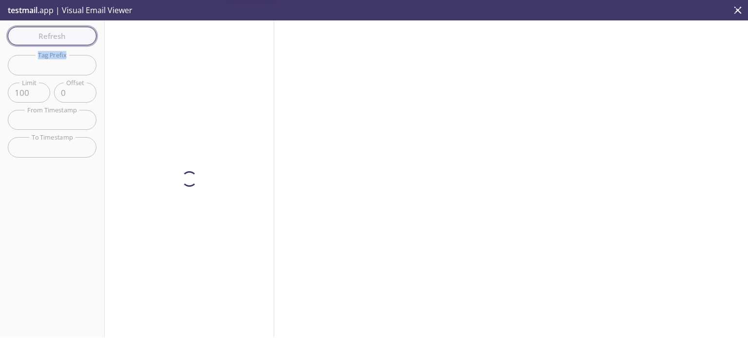
click at [74, 38] on div "Refresh Filters Tag Prefix Tag Prefix Limit 100 Limit Offset 0 Offset From Time…" at bounding box center [52, 178] width 105 height 317
click at [74, 38] on span "Refresh" at bounding box center [52, 36] width 73 height 13
click at [74, 38] on div "Refresh Filters Tag Prefix Tag Prefix Limit 100 Limit Offset 0 Offset From Time…" at bounding box center [52, 178] width 105 height 317
click at [74, 38] on span "Refresh" at bounding box center [52, 36] width 73 height 13
click at [74, 38] on div "Refresh Filters Tag Prefix Tag Prefix Limit 100 Limit Offset 0 Offset From Time…" at bounding box center [52, 178] width 105 height 317
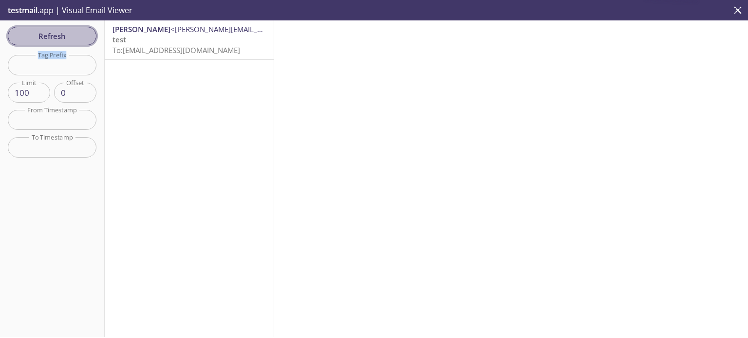
click at [74, 38] on span "Refresh" at bounding box center [52, 36] width 73 height 13
click at [74, 38] on div "Refresh Filters Tag Prefix Tag Prefix Limit 100 Limit Offset 0 Offset From Time…" at bounding box center [52, 178] width 105 height 317
click at [74, 38] on span "Refresh" at bounding box center [52, 36] width 73 height 13
click at [74, 38] on div "Refresh Filters Tag Prefix Tag Prefix Limit 100 Limit Offset 0 Offset From Time…" at bounding box center [52, 178] width 105 height 317
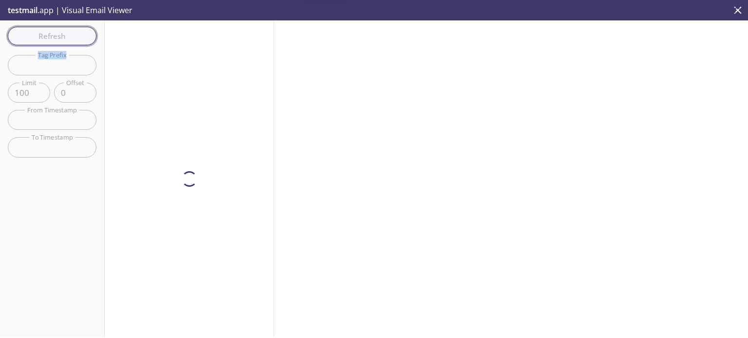
click at [74, 38] on span "Refresh" at bounding box center [52, 36] width 73 height 13
click at [74, 38] on div "Refresh Filters Tag Prefix Tag Prefix Limit 100 Limit Offset 0 Offset From Time…" at bounding box center [52, 178] width 105 height 317
click at [74, 38] on span "Refresh" at bounding box center [52, 36] width 73 height 13
click at [74, 38] on div "Refresh Filters Tag Prefix Tag Prefix Limit 100 Limit Offset 0 Offset From Time…" at bounding box center [52, 178] width 105 height 317
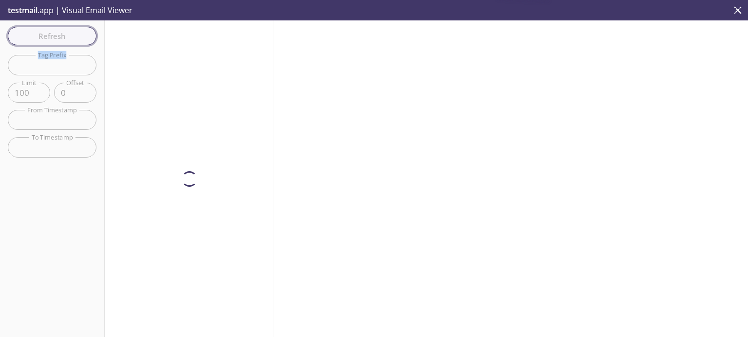
click at [74, 38] on span "Refresh" at bounding box center [52, 36] width 73 height 13
click at [74, 38] on div "Refresh Filters Tag Prefix Tag Prefix Limit 100 Limit Offset 0 Offset From Time…" at bounding box center [52, 178] width 105 height 317
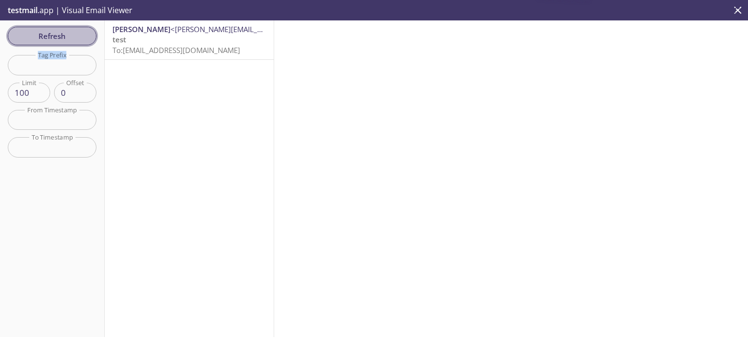
click at [74, 38] on span "Refresh" at bounding box center [52, 36] width 73 height 13
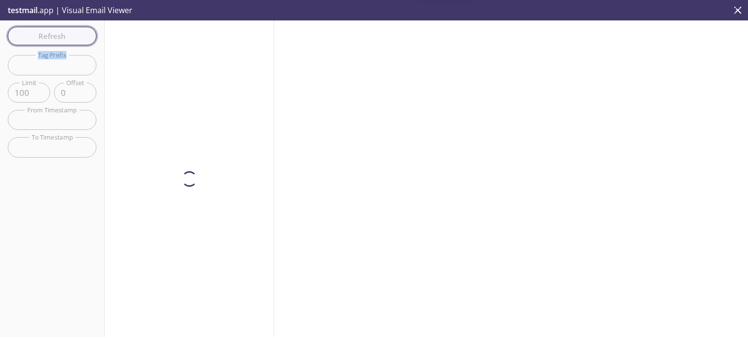
click at [74, 38] on div "Refresh Filters Tag Prefix Tag Prefix Limit 100 Limit Offset 0 Offset From Time…" at bounding box center [52, 178] width 105 height 317
click at [74, 38] on span "Refresh" at bounding box center [52, 36] width 73 height 13
click at [74, 38] on div "Refresh Filters Tag Prefix Tag Prefix Limit 100 Limit Offset 0 Offset From Time…" at bounding box center [52, 178] width 105 height 317
click at [74, 38] on span "Refresh" at bounding box center [52, 36] width 73 height 13
click at [74, 38] on div "Refresh Filters Tag Prefix Tag Prefix Limit 100 Limit Offset 0 Offset From Time…" at bounding box center [52, 178] width 105 height 317
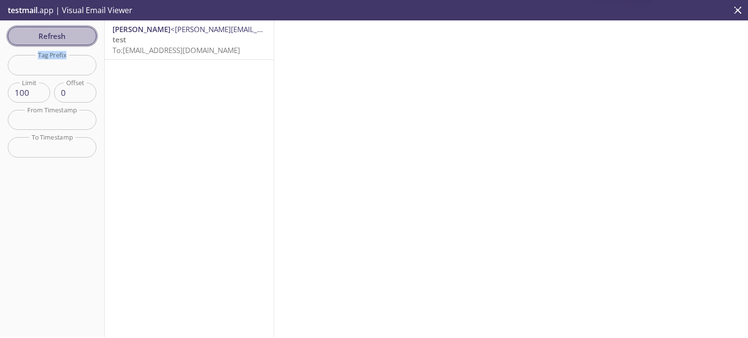
click at [74, 38] on span "Refresh" at bounding box center [52, 36] width 73 height 13
click at [74, 38] on div "Refresh Filters Tag Prefix Tag Prefix Limit 100 Limit Offset 0 Offset From Time…" at bounding box center [52, 178] width 105 height 317
click at [74, 38] on span "Refresh" at bounding box center [52, 36] width 73 height 13
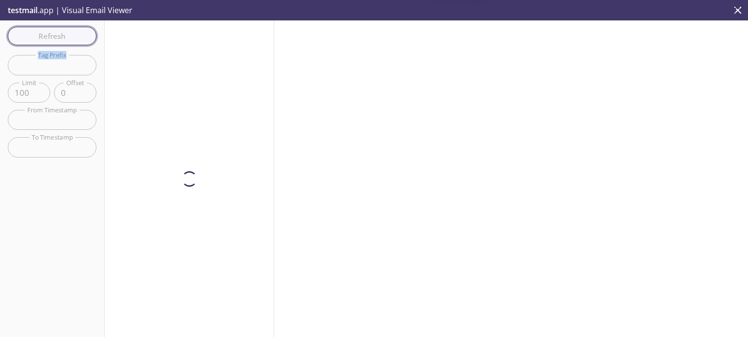
click at [74, 38] on div "Refresh Filters Tag Prefix Tag Prefix Limit 100 Limit Offset 0 Offset From Time…" at bounding box center [52, 178] width 105 height 317
click at [74, 38] on span "Refresh" at bounding box center [52, 36] width 73 height 13
click at [74, 38] on div "Refresh Filters Tag Prefix Tag Prefix Limit 100 Limit Offset 0 Offset From Time…" at bounding box center [52, 178] width 105 height 317
click at [74, 38] on span "Refresh" at bounding box center [52, 36] width 73 height 13
click at [74, 38] on div "Refresh Filters Tag Prefix Tag Prefix Limit 100 Limit Offset 0 Offset From Time…" at bounding box center [52, 178] width 105 height 317
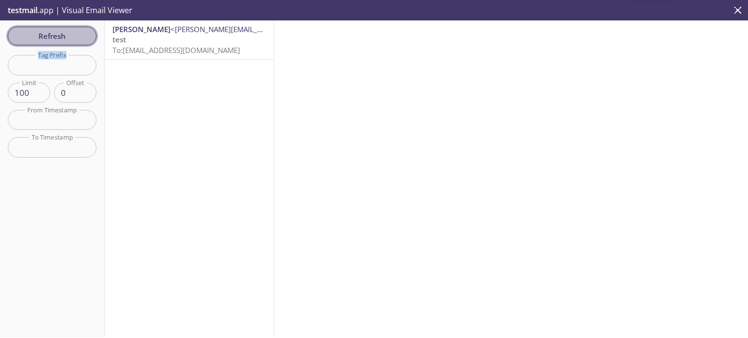
click at [74, 38] on span "Refresh" at bounding box center [52, 36] width 73 height 13
click at [74, 38] on div "Refresh Filters Tag Prefix Tag Prefix Limit 100 Limit Offset 0 Offset From Time…" at bounding box center [52, 178] width 105 height 317
click at [74, 38] on span "Refresh" at bounding box center [52, 36] width 73 height 13
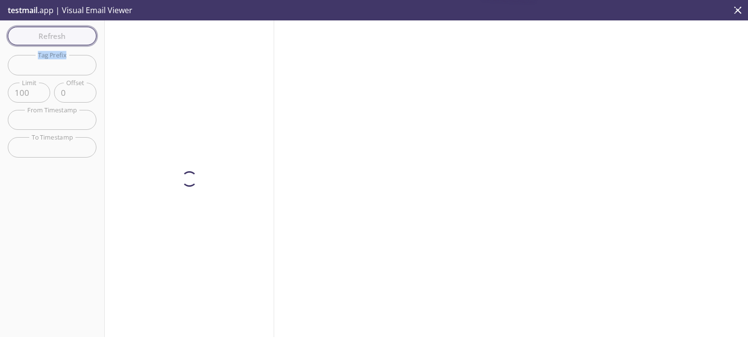
click at [74, 38] on div "Refresh Filters Tag Prefix Tag Prefix Limit 100 Limit Offset 0 Offset From Time…" at bounding box center [52, 178] width 105 height 317
click at [74, 38] on span "Refresh" at bounding box center [52, 36] width 73 height 13
click at [74, 38] on div "Refresh Filters Tag Prefix Tag Prefix Limit 100 Limit Offset 0 Offset From Time…" at bounding box center [52, 178] width 105 height 317
click at [74, 38] on span "Refresh" at bounding box center [52, 36] width 73 height 13
click at [74, 38] on div "Refresh Filters Tag Prefix Tag Prefix Limit 100 Limit Offset 0 Offset From Time…" at bounding box center [52, 178] width 105 height 317
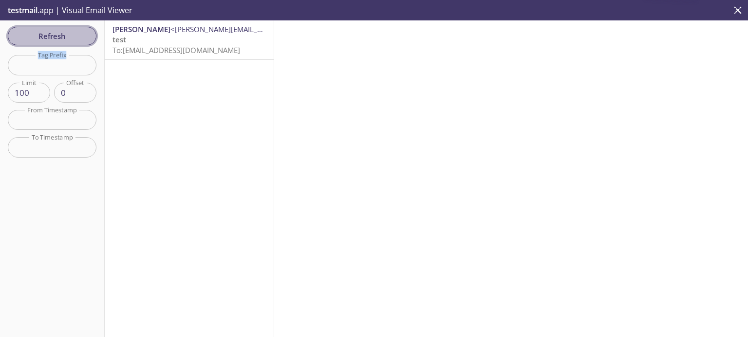
click at [74, 38] on span "Refresh" at bounding box center [52, 36] width 73 height 13
click at [74, 38] on div "Refresh Filters Tag Prefix Tag Prefix Limit 100 Limit Offset 0 Offset From Time…" at bounding box center [52, 178] width 105 height 317
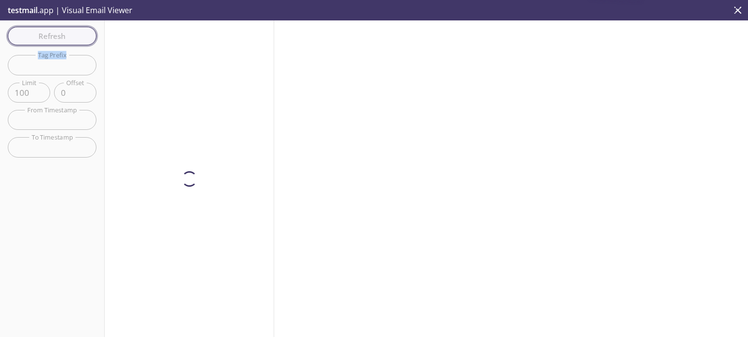
click at [74, 38] on div "Refresh Filters Tag Prefix Tag Prefix Limit 100 Limit Offset 0 Offset From Time…" at bounding box center [52, 178] width 105 height 317
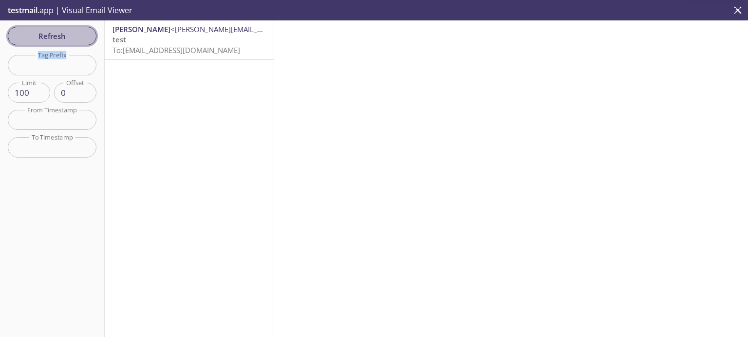
click at [74, 38] on span "Refresh" at bounding box center [52, 36] width 73 height 13
click at [74, 38] on div "Refresh Filters Tag Prefix Tag Prefix Limit 100 Limit Offset 0 Offset From Time…" at bounding box center [52, 178] width 105 height 317
click at [74, 38] on span "Refresh" at bounding box center [52, 36] width 73 height 13
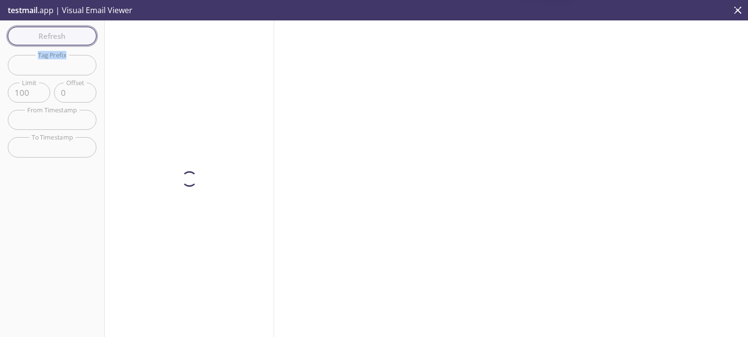
click at [74, 38] on div "Refresh Filters Tag Prefix Tag Prefix Limit 100 Limit Offset 0 Offset From Time…" at bounding box center [52, 178] width 105 height 317
click at [74, 38] on span "Refresh" at bounding box center [52, 36] width 73 height 13
click at [74, 38] on div "Refresh Filters Tag Prefix Tag Prefix Limit 100 Limit Offset 0 Offset From Time…" at bounding box center [52, 178] width 105 height 317
click at [74, 38] on span "Refresh" at bounding box center [52, 36] width 73 height 13
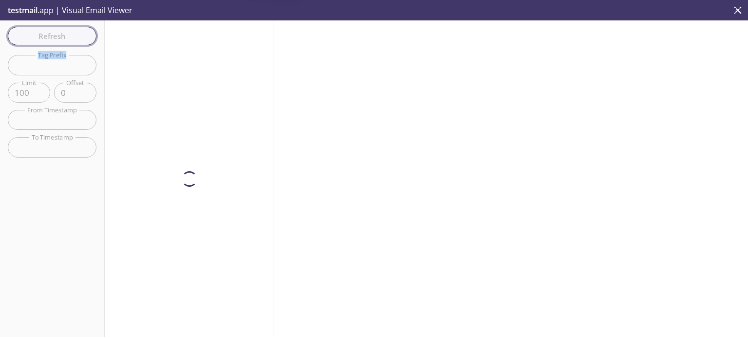
click at [74, 38] on div "Refresh Filters Tag Prefix Tag Prefix Limit 100 Limit Offset 0 Offset From Time…" at bounding box center [52, 178] width 105 height 317
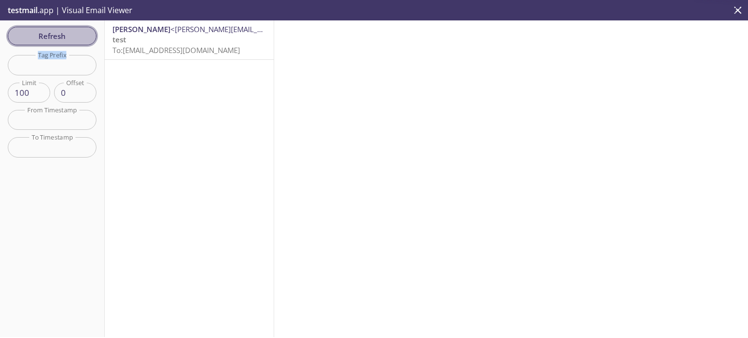
click at [74, 38] on span "Refresh" at bounding box center [52, 36] width 73 height 13
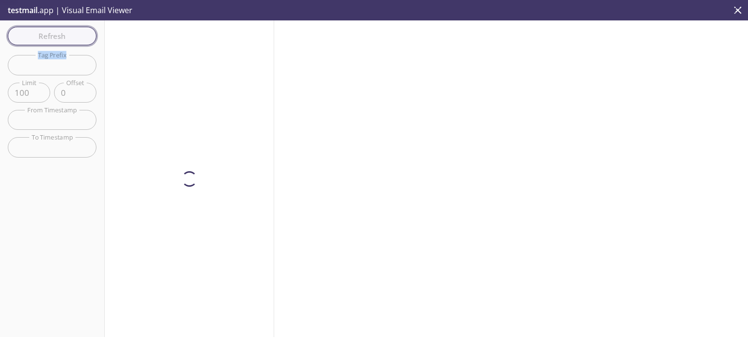
click at [74, 38] on div "Refresh Filters Tag Prefix Tag Prefix Limit 100 Limit Offset 0 Offset From Time…" at bounding box center [52, 178] width 105 height 317
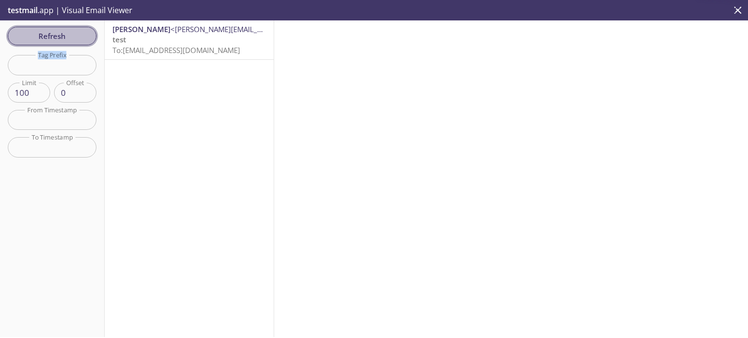
click at [74, 38] on span "Refresh" at bounding box center [52, 36] width 73 height 13
click at [74, 38] on div "Refresh Filters Tag Prefix Tag Prefix Limit 100 Limit Offset 0 Offset From Time…" at bounding box center [52, 178] width 105 height 317
click at [74, 38] on span "Refresh" at bounding box center [52, 36] width 73 height 13
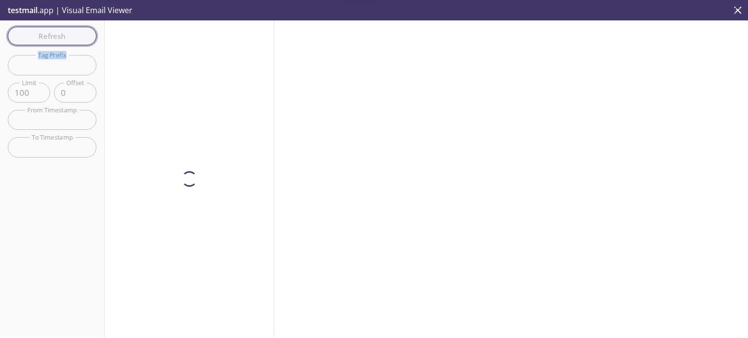
click at [74, 38] on div "Refresh Filters Tag Prefix Tag Prefix Limit 100 Limit Offset 0 Offset From Time…" at bounding box center [52, 178] width 105 height 317
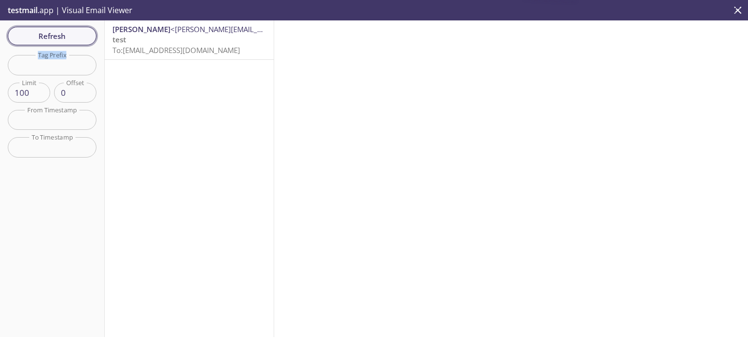
click at [74, 38] on span "Refresh" at bounding box center [52, 36] width 73 height 13
click at [74, 38] on div "Refresh Filters Tag Prefix Tag Prefix Limit 100 Limit Offset 0 Offset From Time…" at bounding box center [52, 178] width 105 height 317
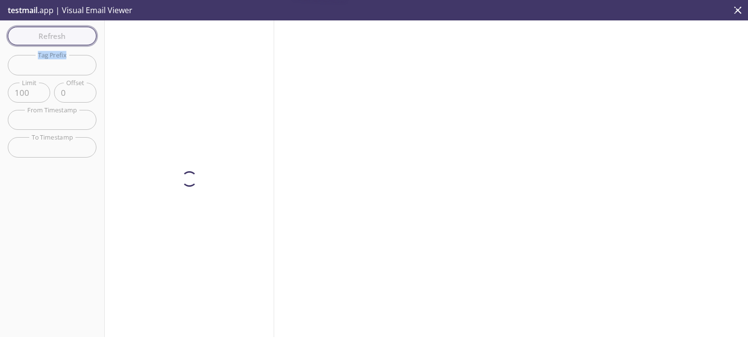
click at [74, 38] on span "Refresh" at bounding box center [52, 36] width 73 height 13
click at [74, 38] on div "Refresh Filters Tag Prefix Tag Prefix Limit 100 Limit Offset 0 Offset From Time…" at bounding box center [52, 178] width 105 height 317
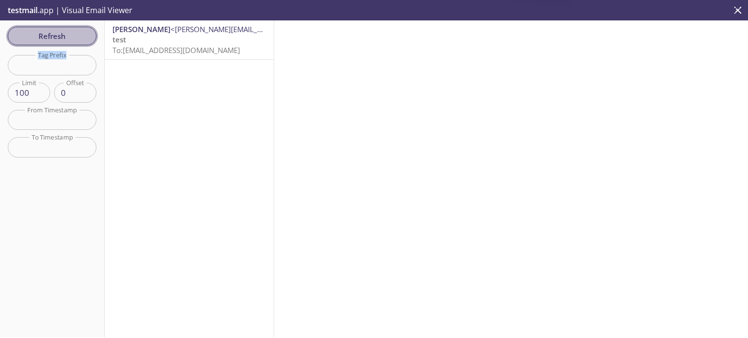
click at [74, 38] on span "Refresh" at bounding box center [52, 36] width 73 height 13
click at [74, 38] on div "Refresh Filters Tag Prefix Tag Prefix Limit 100 Limit Offset 0 Offset From Time…" at bounding box center [52, 178] width 105 height 317
click at [74, 38] on span "Refresh" at bounding box center [52, 36] width 73 height 13
click at [74, 38] on div "Refresh Filters Tag Prefix Tag Prefix Limit 100 Limit Offset 0 Offset From Time…" at bounding box center [52, 178] width 105 height 317
click at [74, 38] on span "Refresh" at bounding box center [52, 36] width 73 height 13
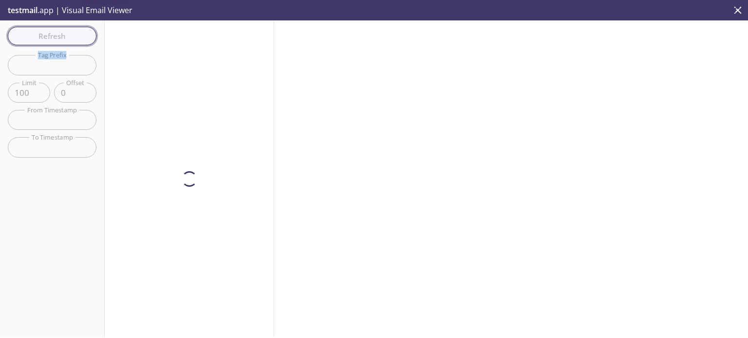
click at [74, 38] on div "Refresh Filters Tag Prefix Tag Prefix Limit 100 Limit Offset 0 Offset From Time…" at bounding box center [52, 178] width 105 height 317
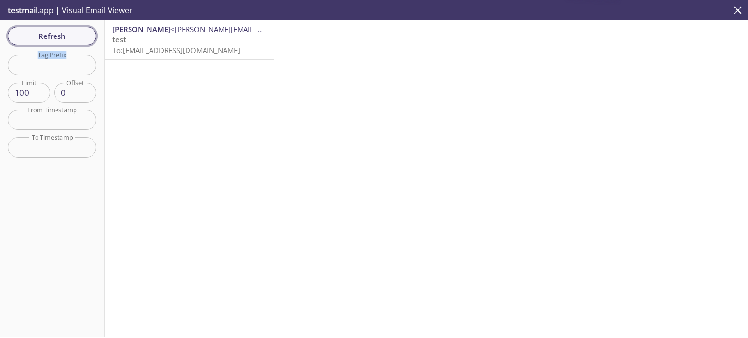
click at [74, 38] on span "Refresh" at bounding box center [52, 36] width 73 height 13
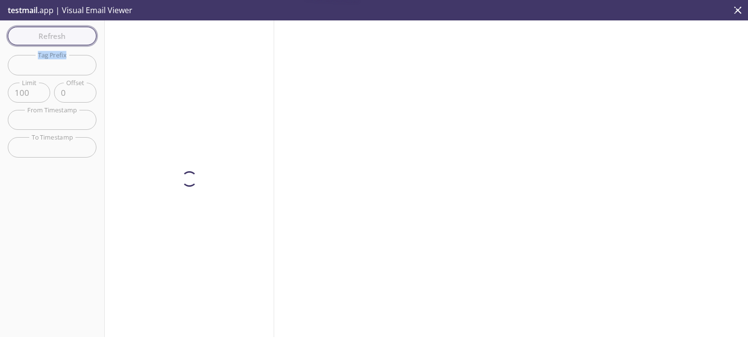
click at [74, 38] on div "Refresh Filters Tag Prefix Tag Prefix Limit 100 Limit Offset 0 Offset From Time…" at bounding box center [52, 178] width 105 height 317
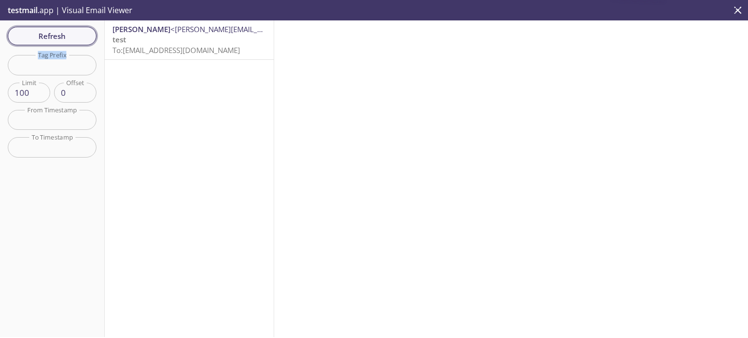
click at [74, 38] on span "Refresh" at bounding box center [52, 36] width 73 height 13
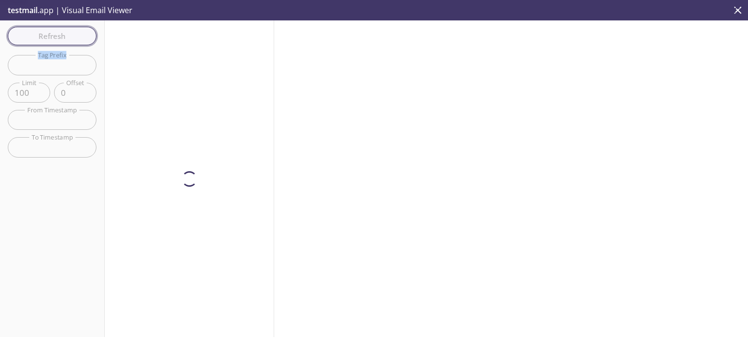
click at [74, 38] on div "Refresh Filters Tag Prefix Tag Prefix Limit 100 Limit Offset 0 Offset From Time…" at bounding box center [52, 178] width 105 height 317
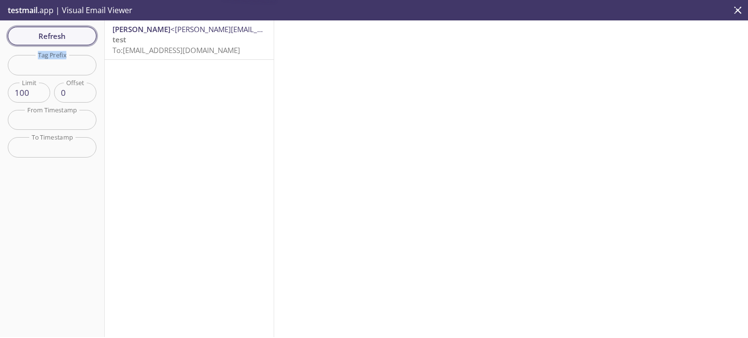
click at [74, 38] on span "Refresh" at bounding box center [52, 36] width 73 height 13
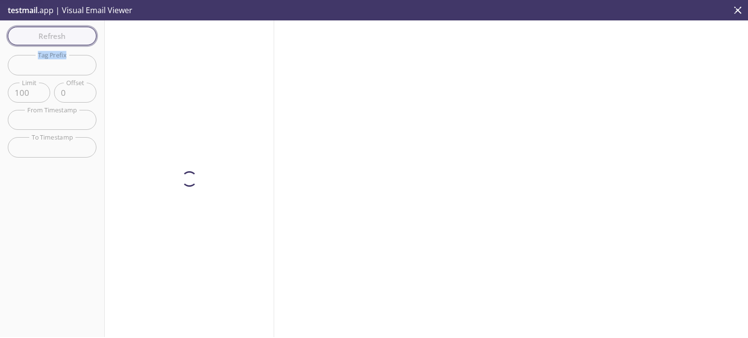
click at [74, 38] on div "Refresh Filters Tag Prefix Tag Prefix Limit 100 Limit Offset 0 Offset From Time…" at bounding box center [52, 178] width 105 height 317
click at [74, 38] on span "Refresh" at bounding box center [52, 36] width 73 height 13
click at [74, 38] on div "Refresh Filters Tag Prefix Tag Prefix Limit 100 Limit Offset 0 Offset From Time…" at bounding box center [52, 178] width 105 height 317
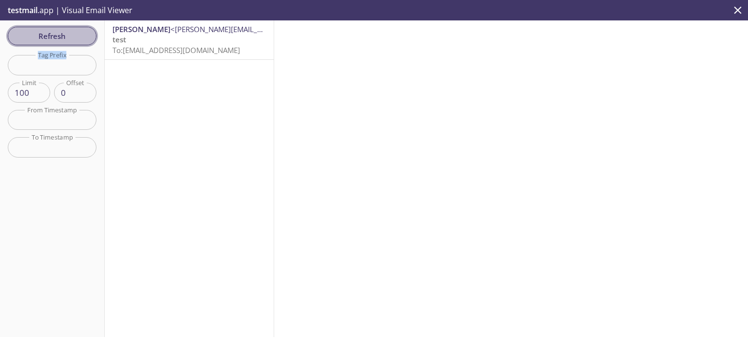
click at [74, 35] on span "Refresh" at bounding box center [52, 36] width 73 height 13
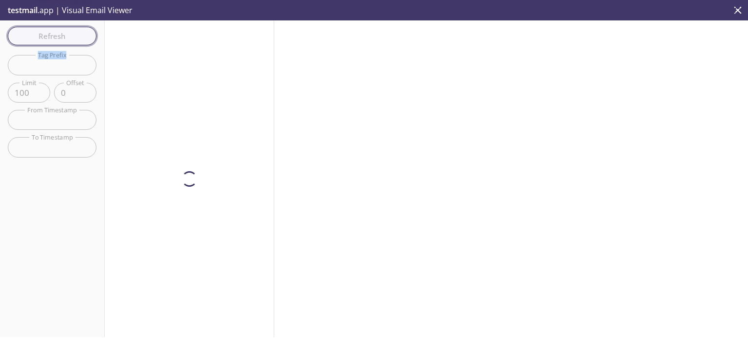
click at [74, 35] on div "Refresh Filters Tag Prefix Tag Prefix Limit 100 Limit Offset 0 Offset From Time…" at bounding box center [52, 178] width 105 height 317
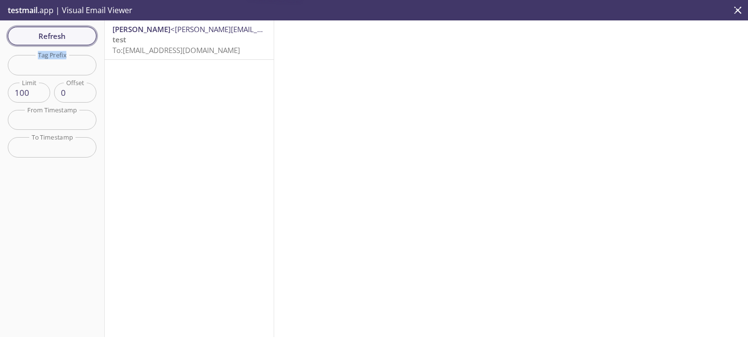
click at [74, 35] on span "Refresh" at bounding box center [52, 36] width 73 height 13
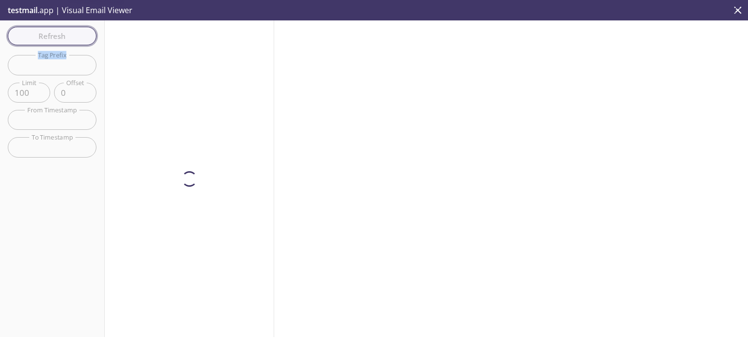
click at [74, 35] on div "Refresh Filters Tag Prefix Tag Prefix Limit 100 Limit Offset 0 Offset From Time…" at bounding box center [52, 178] width 105 height 317
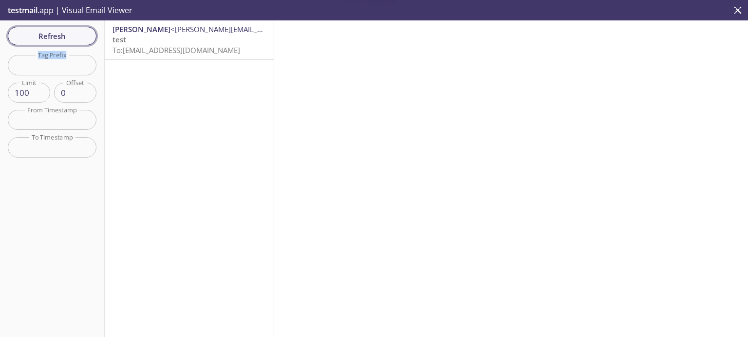
click at [74, 35] on span "Refresh" at bounding box center [52, 36] width 73 height 13
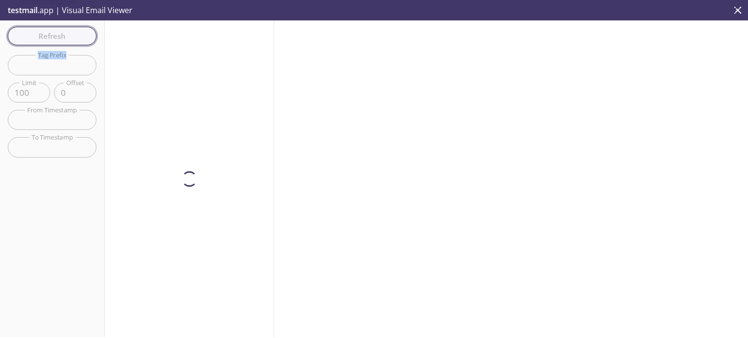
click at [74, 35] on div "Refresh Filters Tag Prefix Tag Prefix Limit 100 Limit Offset 0 Offset From Time…" at bounding box center [52, 178] width 105 height 317
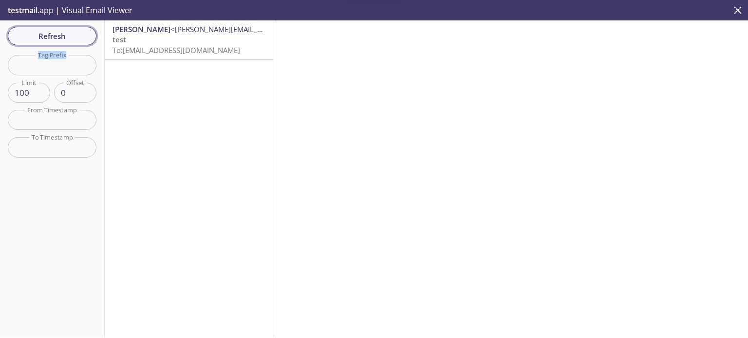
click at [74, 35] on span "Refresh" at bounding box center [52, 36] width 73 height 13
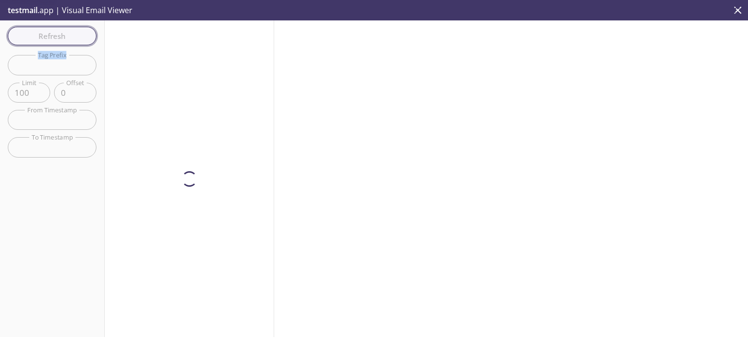
click at [74, 35] on div "Refresh Filters Tag Prefix Tag Prefix Limit 100 Limit Offset 0 Offset From Time…" at bounding box center [52, 178] width 105 height 317
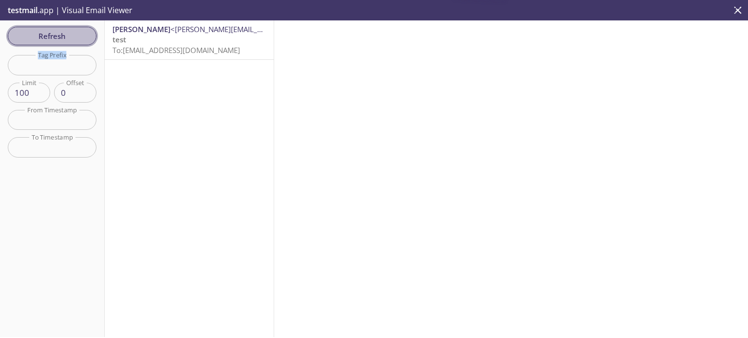
click at [74, 35] on span "Refresh" at bounding box center [52, 36] width 73 height 13
click at [74, 35] on div "Refresh Filters Tag Prefix Tag Prefix Limit 100 Limit Offset 0 Offset From Time…" at bounding box center [52, 178] width 105 height 317
click at [74, 35] on span "Refresh" at bounding box center [52, 36] width 73 height 13
click at [74, 35] on div "Refresh Filters Tag Prefix Tag Prefix Limit 100 Limit Offset 0 Offset From Time…" at bounding box center [52, 178] width 105 height 317
click at [74, 35] on span "Refresh" at bounding box center [52, 36] width 73 height 13
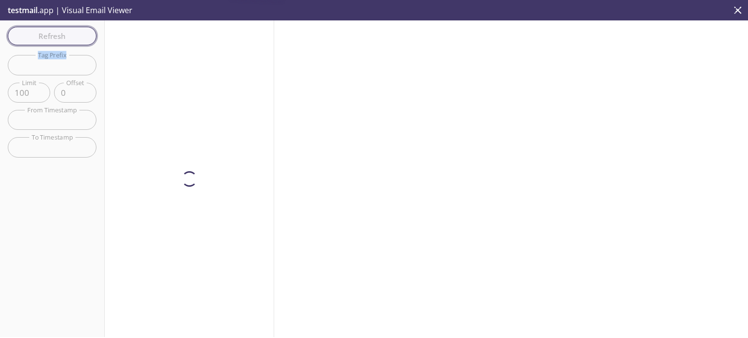
click at [74, 35] on div "Refresh Filters Tag Prefix Tag Prefix Limit 100 Limit Offset 0 Offset From Time…" at bounding box center [52, 178] width 105 height 317
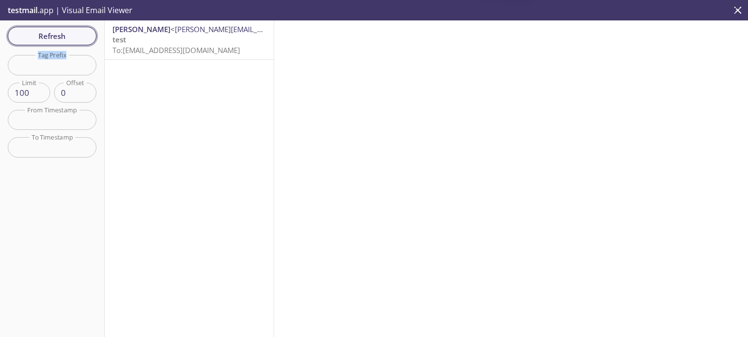
click at [74, 35] on span "Refresh" at bounding box center [52, 36] width 73 height 13
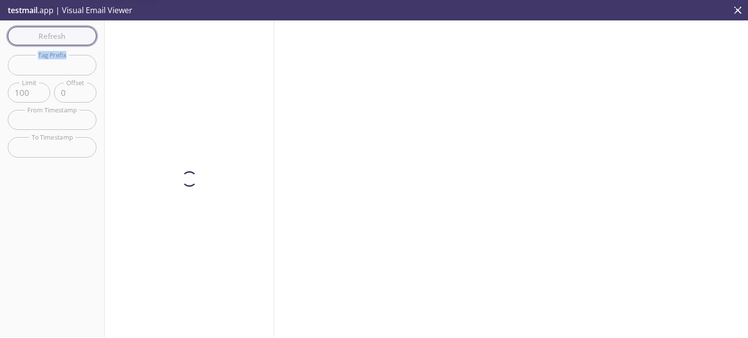
click at [74, 35] on div "Refresh Filters Tag Prefix Tag Prefix Limit 100 Limit Offset 0 Offset From Time…" at bounding box center [52, 178] width 105 height 317
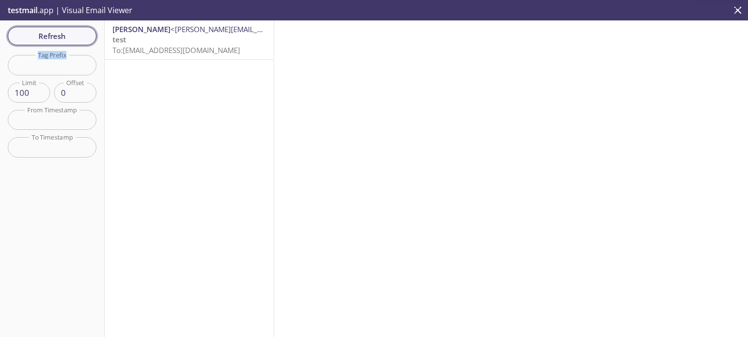
click at [74, 35] on span "Refresh" at bounding box center [52, 36] width 73 height 13
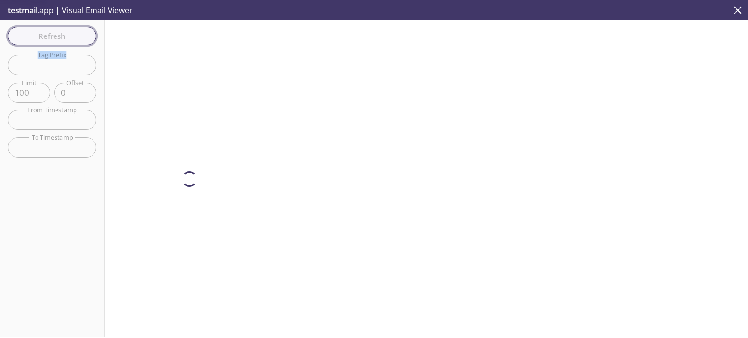
click at [74, 35] on div "Refresh Filters Tag Prefix Tag Prefix Limit 100 Limit Offset 0 Offset From Time…" at bounding box center [52, 178] width 105 height 317
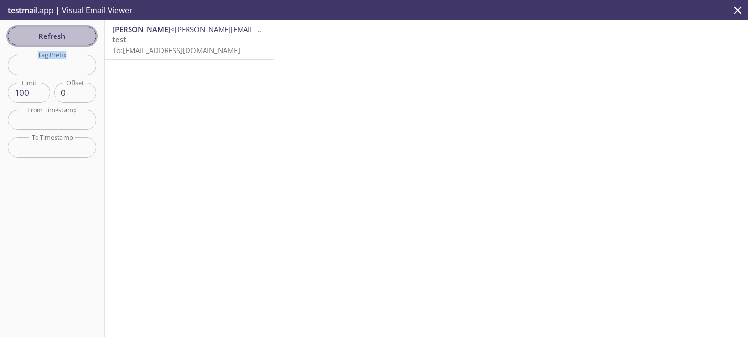
click at [74, 35] on span "Refresh" at bounding box center [52, 36] width 73 height 13
click at [74, 35] on div "Refresh Filters Tag Prefix Tag Prefix Limit 100 Limit Offset 0 Offset From Time…" at bounding box center [52, 178] width 105 height 317
click at [74, 35] on span "Refresh" at bounding box center [52, 36] width 73 height 13
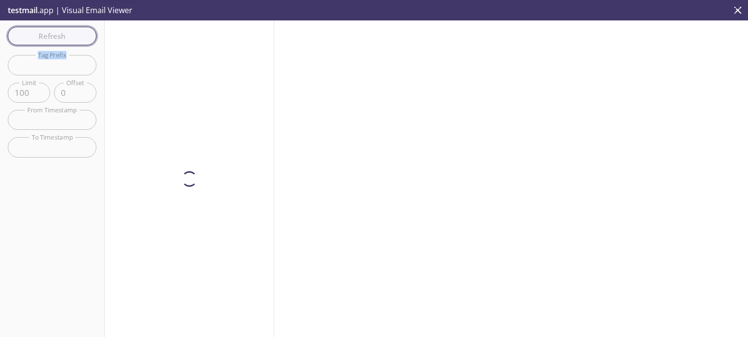
click at [74, 35] on div "Refresh Filters Tag Prefix Tag Prefix Limit 100 Limit Offset 0 Offset From Time…" at bounding box center [52, 178] width 105 height 317
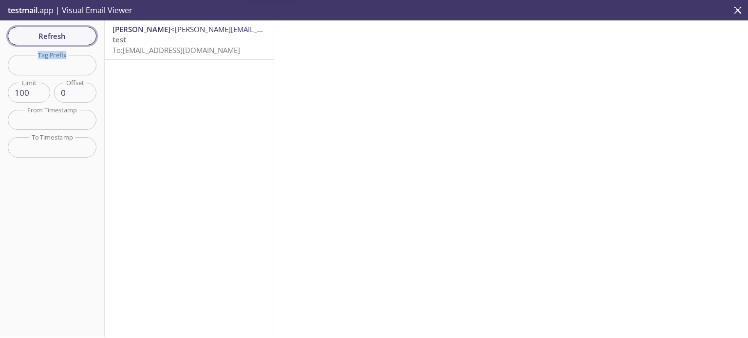
click at [74, 35] on span "Refresh" at bounding box center [52, 36] width 73 height 13
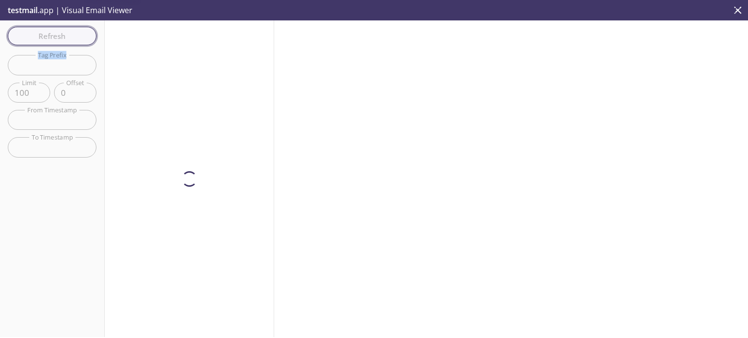
click at [74, 35] on div "Refresh Filters Tag Prefix Tag Prefix Limit 100 Limit Offset 0 Offset From Time…" at bounding box center [52, 178] width 105 height 317
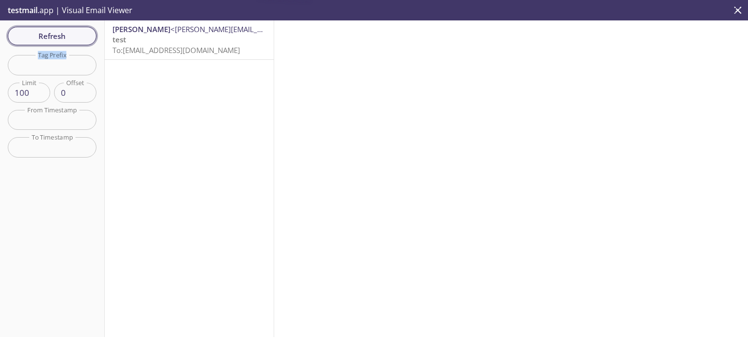
click at [74, 35] on span "Refresh" at bounding box center [52, 36] width 73 height 13
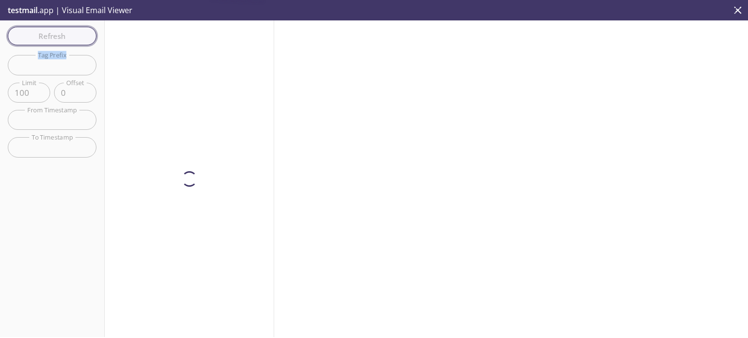
click at [74, 35] on div "Refresh Filters Tag Prefix Tag Prefix Limit 100 Limit Offset 0 Offset From Time…" at bounding box center [52, 178] width 105 height 317
click at [74, 35] on span "Refresh" at bounding box center [52, 36] width 73 height 13
click at [74, 35] on div "Refresh Filters Tag Prefix Tag Prefix Limit 100 Limit Offset 0 Offset From Time…" at bounding box center [52, 178] width 105 height 317
click at [74, 35] on span "Refresh" at bounding box center [52, 36] width 73 height 13
click at [74, 35] on div "Refresh Filters Tag Prefix Tag Prefix Limit 100 Limit Offset 0 Offset From Time…" at bounding box center [52, 178] width 105 height 317
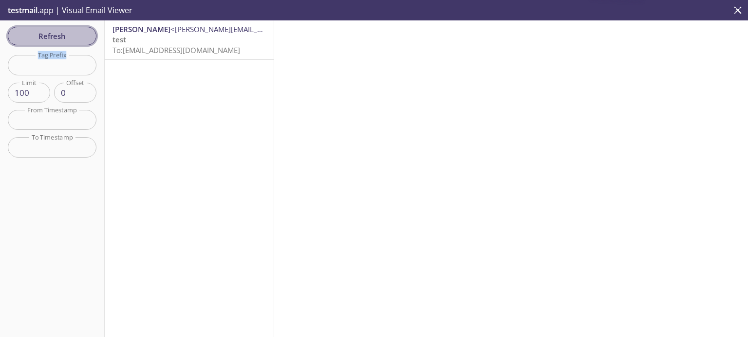
click at [74, 35] on span "Refresh" at bounding box center [52, 36] width 73 height 13
click at [74, 35] on div "Refresh Filters Tag Prefix Tag Prefix Limit 100 Limit Offset 0 Offset From Time…" at bounding box center [52, 178] width 105 height 317
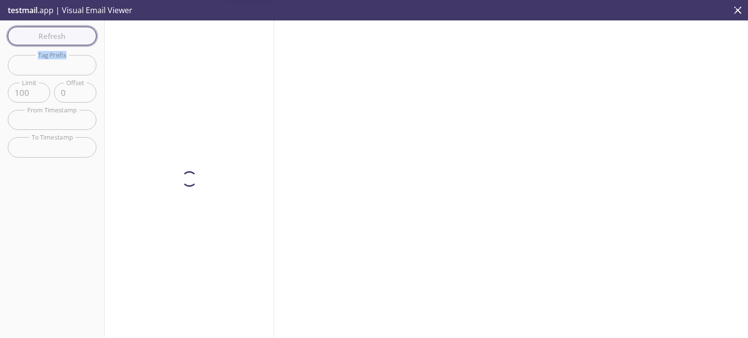
click at [74, 35] on span "Refresh" at bounding box center [52, 36] width 73 height 13
click at [74, 35] on div "Refresh Filters Tag Prefix Tag Prefix Limit 100 Limit Offset 0 Offset From Time…" at bounding box center [52, 178] width 105 height 317
click at [74, 35] on span "Refresh" at bounding box center [52, 36] width 73 height 13
click at [74, 35] on div "Refresh Filters Tag Prefix Tag Prefix Limit 100 Limit Offset 0 Offset From Time…" at bounding box center [52, 178] width 105 height 317
click at [74, 35] on span "Refresh" at bounding box center [52, 36] width 73 height 13
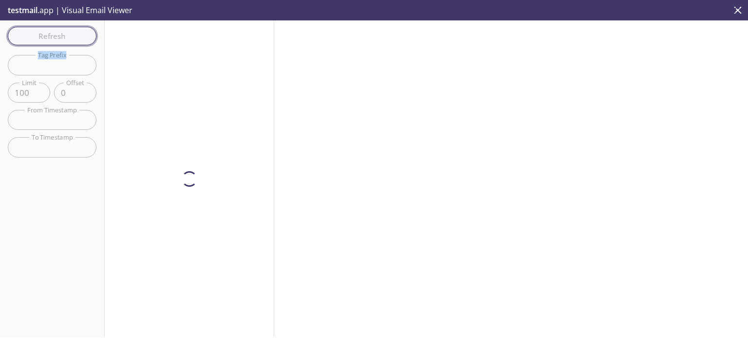
click at [74, 35] on div "Refresh Filters Tag Prefix Tag Prefix Limit 100 Limit Offset 0 Offset From Time…" at bounding box center [52, 178] width 105 height 317
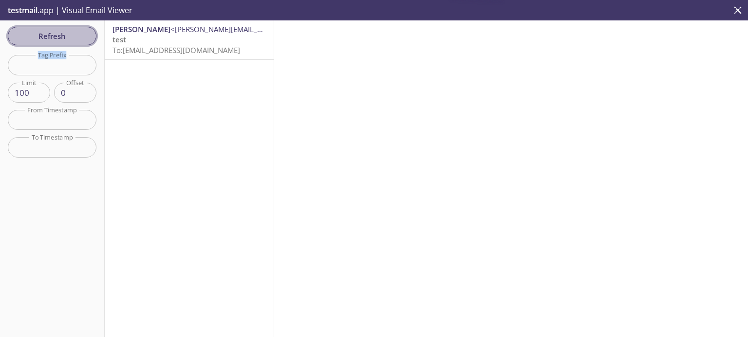
click at [74, 35] on span "Refresh" at bounding box center [52, 36] width 73 height 13
click at [74, 35] on div "Refresh Filters Tag Prefix Tag Prefix Limit 100 Limit Offset 0 Offset From Time…" at bounding box center [52, 178] width 105 height 317
click at [74, 35] on span "Refresh" at bounding box center [52, 36] width 73 height 13
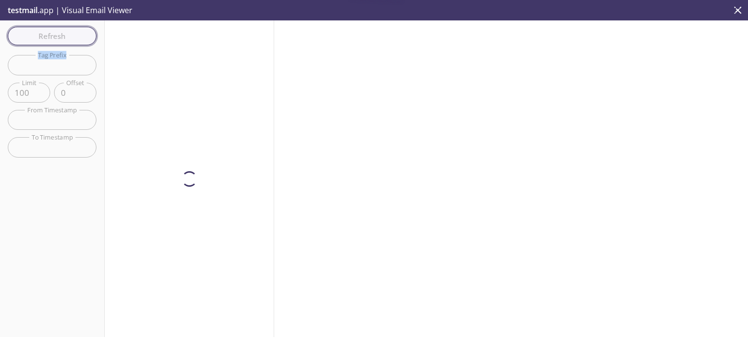
click at [74, 35] on div "Refresh Filters Tag Prefix Tag Prefix Limit 100 Limit Offset 0 Offset From Time…" at bounding box center [52, 178] width 105 height 317
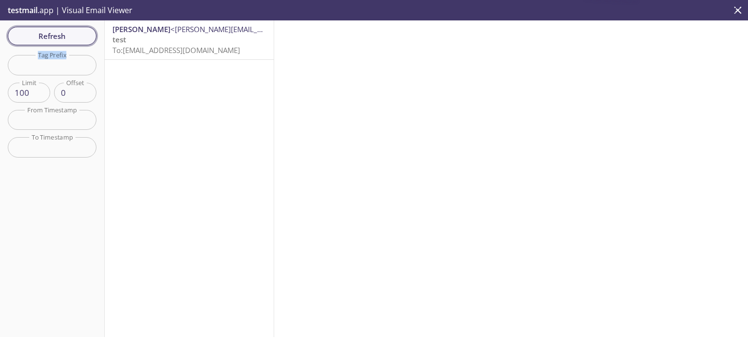
click at [74, 35] on span "Refresh" at bounding box center [52, 36] width 73 height 13
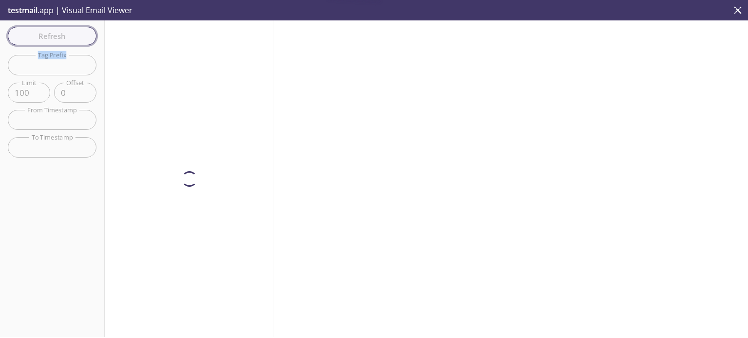
click at [74, 35] on div "Refresh Filters Tag Prefix Tag Prefix Limit 100 Limit Offset 0 Offset From Time…" at bounding box center [52, 178] width 105 height 317
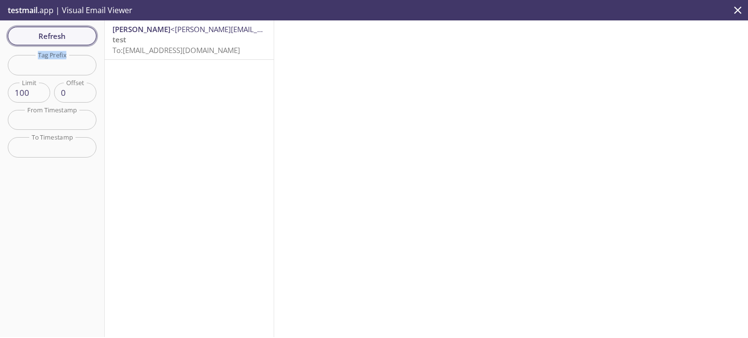
click at [80, 35] on span "Refresh" at bounding box center [52, 36] width 73 height 13
click at [79, 35] on span "Refresh" at bounding box center [52, 36] width 73 height 13
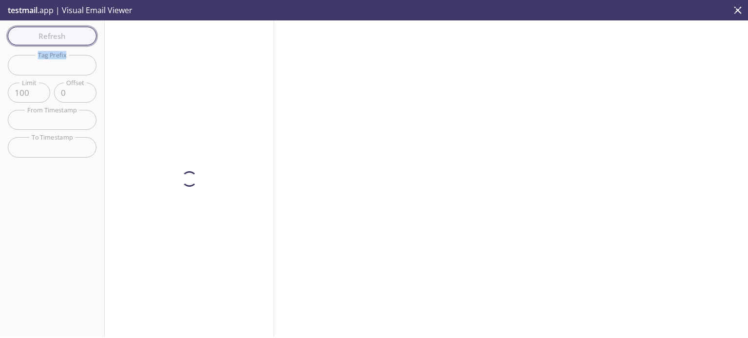
click at [79, 35] on div "Refresh Filters Tag Prefix Tag Prefix Limit 100 Limit Offset 0 Offset From Time…" at bounding box center [52, 178] width 105 height 317
click at [79, 35] on span "Refresh" at bounding box center [52, 36] width 73 height 13
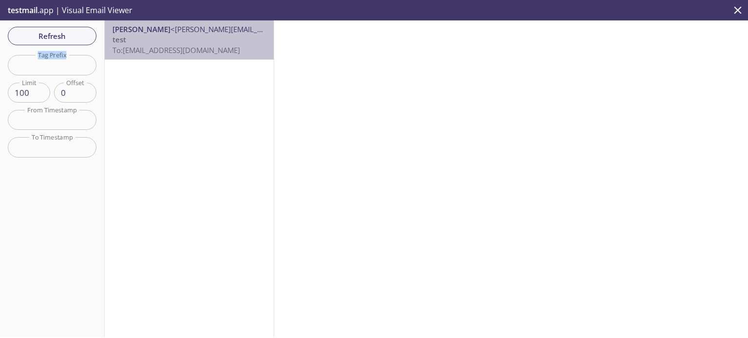
drag, startPoint x: 238, startPoint y: 49, endPoint x: 119, endPoint y: 51, distance: 118.8
click at [119, 51] on p "test To: 7a5ev.test@inbox.testmail.app" at bounding box center [188, 45] width 153 height 21
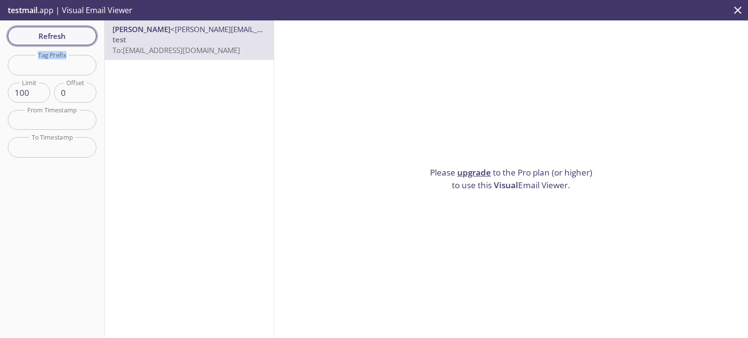
click at [41, 34] on span "Refresh" at bounding box center [52, 36] width 73 height 13
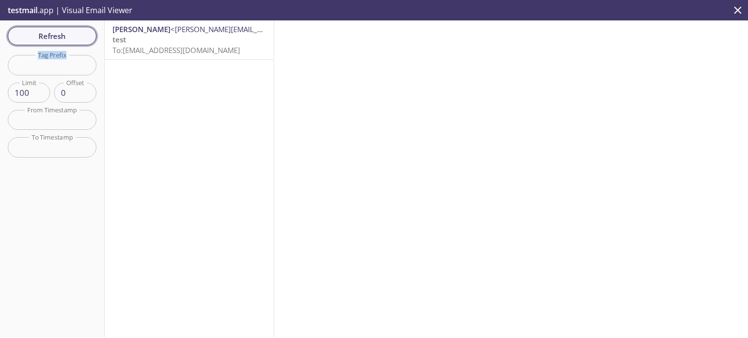
click at [53, 38] on span "Refresh" at bounding box center [52, 36] width 73 height 13
click at [34, 15] on span "testmail" at bounding box center [23, 10] width 30 height 11
click at [36, 9] on span "testmail" at bounding box center [23, 10] width 30 height 11
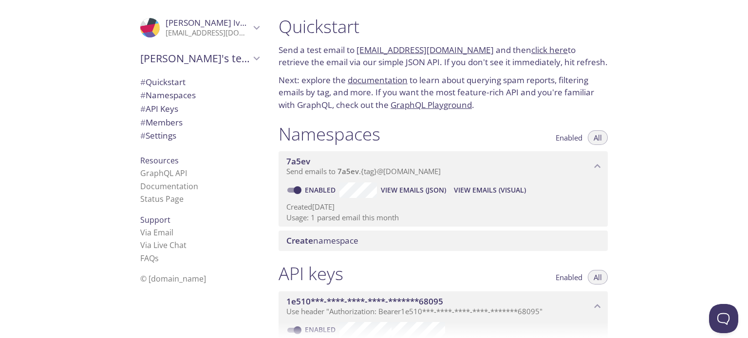
drag, startPoint x: 477, startPoint y: 52, endPoint x: 357, endPoint y: 52, distance: 119.8
click at [357, 52] on p "Send a test email to 7a5ev.test@inbox.testmail.app and then click here to retri…" at bounding box center [443, 56] width 329 height 25
copy link "[EMAIL_ADDRESS][DOMAIN_NAME]"
click at [544, 50] on link "click here" at bounding box center [549, 49] width 37 height 11
click at [491, 192] on span "View Emails (Visual)" at bounding box center [490, 191] width 72 height 12
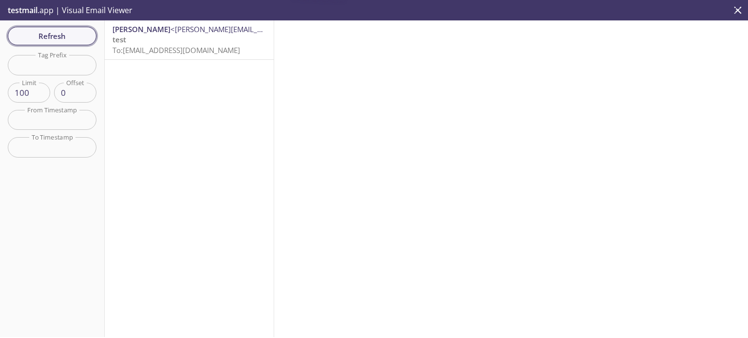
click at [71, 42] on button "Refresh" at bounding box center [52, 36] width 89 height 19
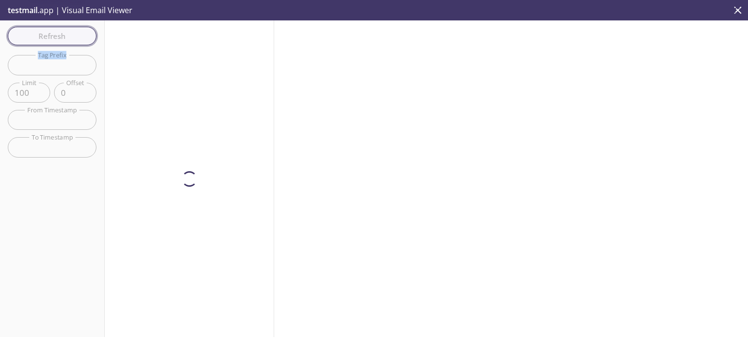
click at [71, 42] on div "Refresh Filters Tag Prefix Tag Prefix Limit 100 Limit Offset 0 Offset From Time…" at bounding box center [52, 178] width 105 height 317
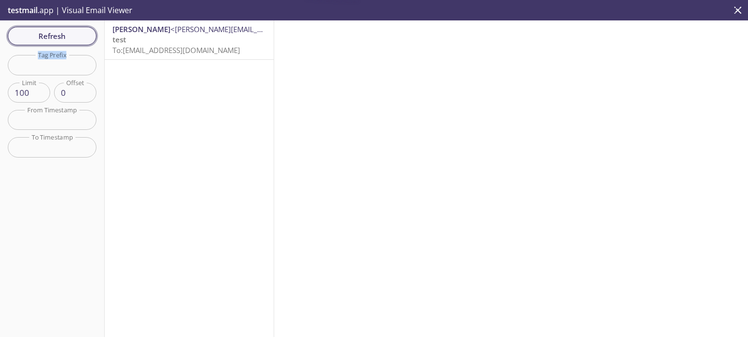
click at [71, 42] on button "Refresh" at bounding box center [52, 36] width 89 height 19
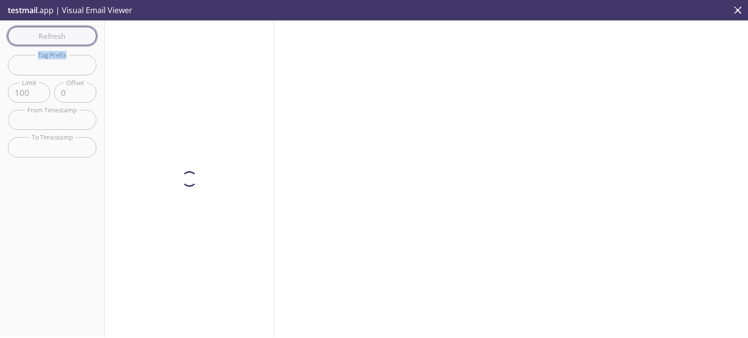
click at [71, 42] on div "Refresh Filters Tag Prefix Tag Prefix Limit 100 Limit Offset 0 Offset From Time…" at bounding box center [52, 178] width 105 height 317
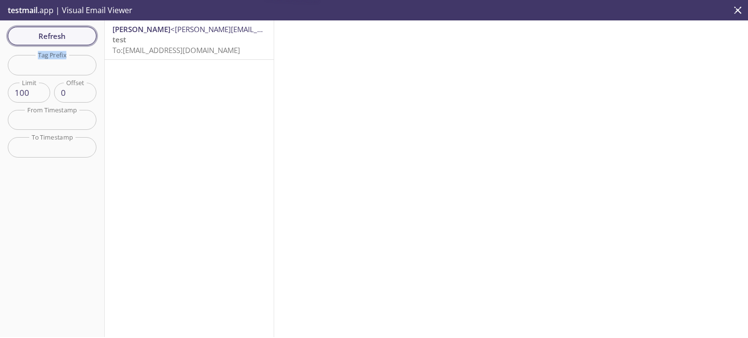
click at [71, 42] on button "Refresh" at bounding box center [52, 36] width 89 height 19
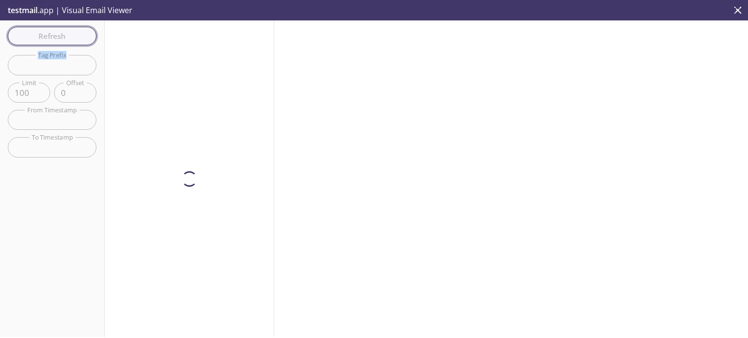
click at [71, 42] on div "Refresh Filters Tag Prefix Tag Prefix Limit 100 Limit Offset 0 Offset From Time…" at bounding box center [52, 178] width 105 height 317
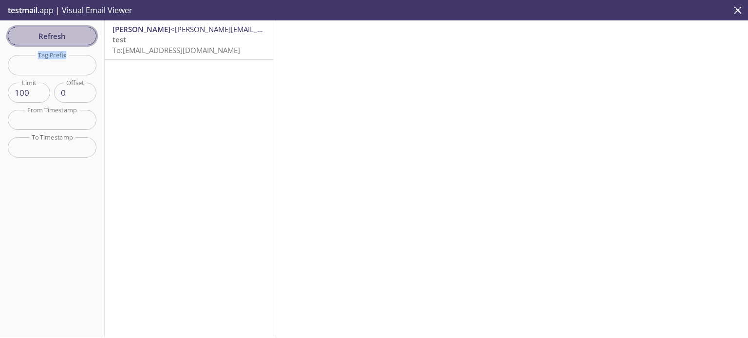
click at [71, 42] on button "Refresh" at bounding box center [52, 36] width 89 height 19
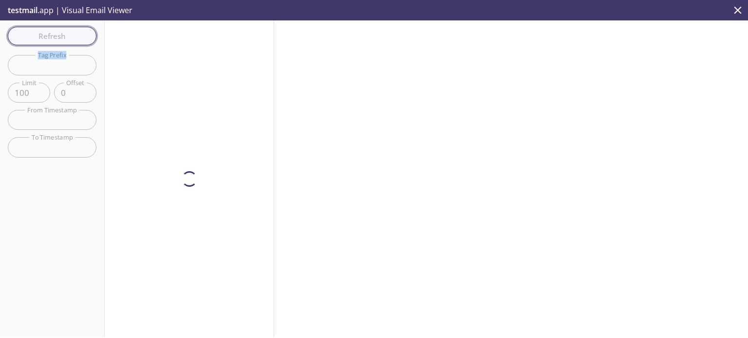
click at [71, 42] on div "Refresh Filters Tag Prefix Tag Prefix Limit 100 Limit Offset 0 Offset From Time…" at bounding box center [52, 178] width 105 height 317
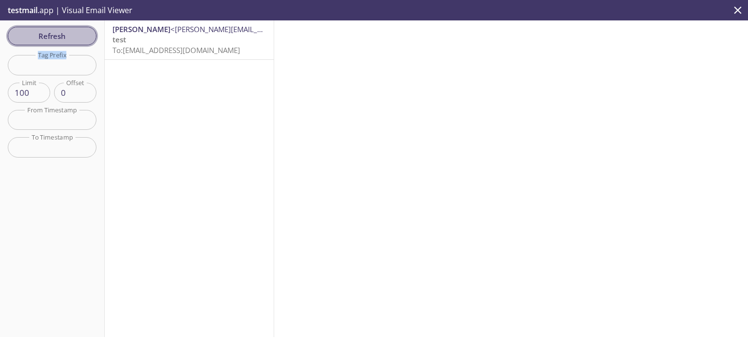
click at [71, 42] on button "Refresh" at bounding box center [52, 36] width 89 height 19
click at [71, 42] on div "Refresh Filters Tag Prefix Tag Prefix Limit 100 Limit Offset 0 Offset From Time…" at bounding box center [52, 178] width 105 height 317
click at [71, 42] on button "Refresh" at bounding box center [52, 36] width 89 height 19
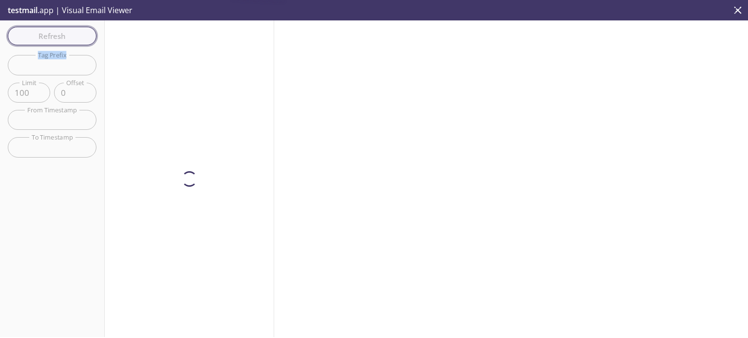
click at [71, 42] on div "Refresh Filters Tag Prefix Tag Prefix Limit 100 Limit Offset 0 Offset From Time…" at bounding box center [52, 178] width 105 height 317
click at [71, 42] on button "Refresh" at bounding box center [52, 36] width 89 height 19
click at [71, 42] on div "Refresh Filters Tag Prefix Tag Prefix Limit 100 Limit Offset 0 Offset From Time…" at bounding box center [52, 178] width 105 height 317
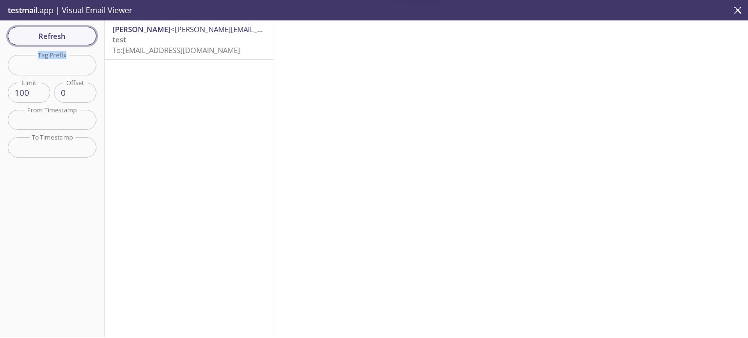
click at [71, 42] on button "Refresh" at bounding box center [52, 36] width 89 height 19
click at [71, 42] on div "Refresh Filters Tag Prefix Tag Prefix Limit 100 Limit Offset 0 Offset From Time…" at bounding box center [52, 178] width 105 height 317
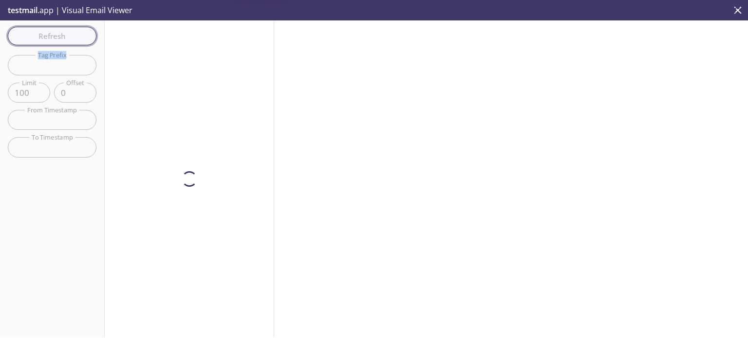
click at [71, 42] on button "Refresh" at bounding box center [52, 36] width 89 height 19
click at [71, 42] on div "Refresh Filters Tag Prefix Tag Prefix Limit 100 Limit Offset 0 Offset From Time…" at bounding box center [52, 178] width 105 height 317
click at [71, 42] on button "Refresh" at bounding box center [52, 36] width 89 height 19
click at [71, 42] on div "Refresh Filters Tag Prefix Tag Prefix Limit 100 Limit Offset 0 Offset From Time…" at bounding box center [52, 178] width 105 height 317
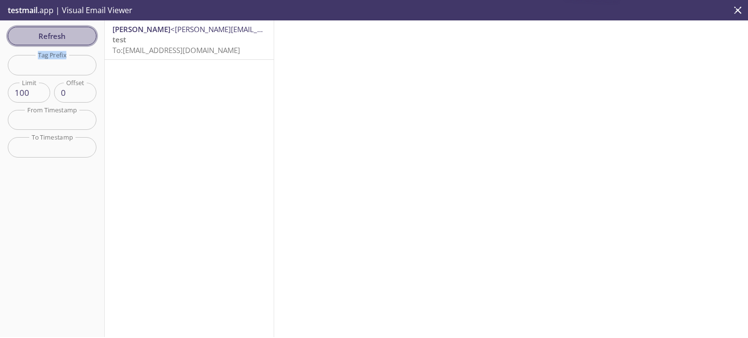
click at [71, 42] on button "Refresh" at bounding box center [52, 36] width 89 height 19
click at [71, 42] on div "Refresh Filters Tag Prefix Tag Prefix Limit 100 Limit Offset 0 Offset From Time…" at bounding box center [52, 178] width 105 height 317
click at [71, 42] on button "Refresh" at bounding box center [52, 36] width 89 height 19
click at [49, 43] on button "Refresh" at bounding box center [52, 36] width 89 height 19
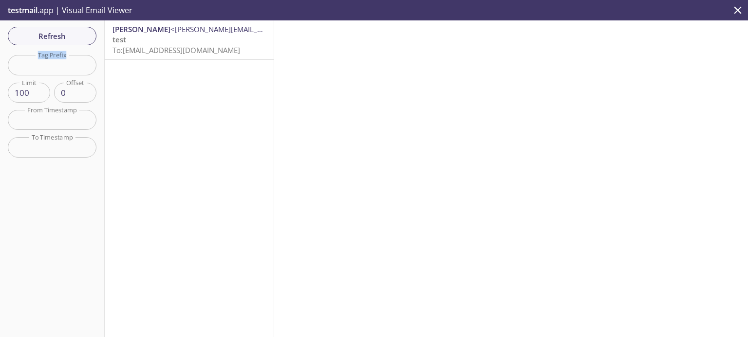
click at [50, 36] on span "Refresh" at bounding box center [52, 36] width 73 height 13
click at [37, 9] on span "testmail" at bounding box center [23, 10] width 30 height 11
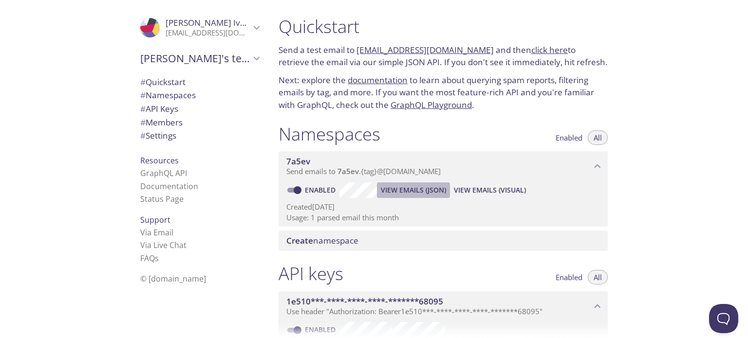
click at [429, 192] on span "View Emails (JSON)" at bounding box center [413, 191] width 65 height 12
click at [498, 189] on span "View Emails (Visual)" at bounding box center [490, 191] width 72 height 12
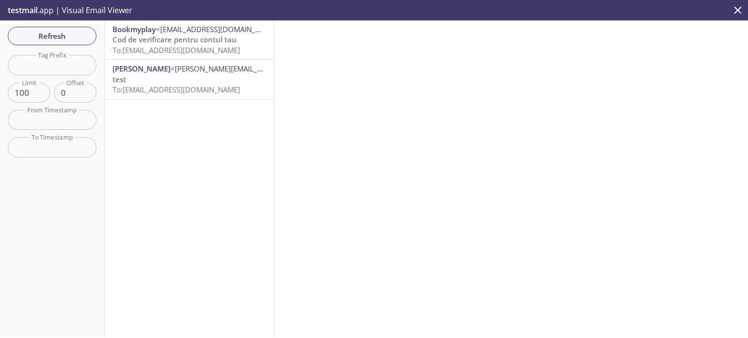
click at [195, 44] on span "Cod de verificare pentru contul tau" at bounding box center [174, 40] width 124 height 10
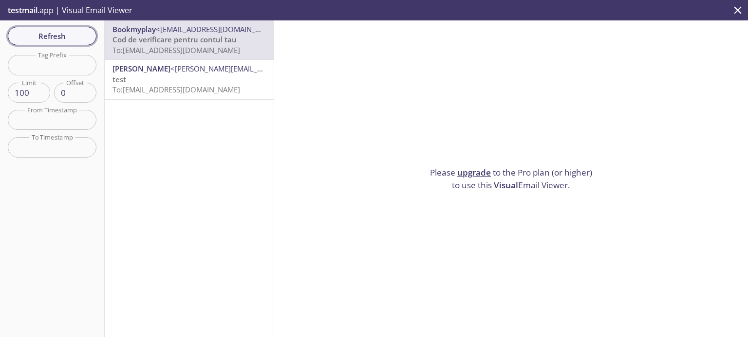
click at [70, 37] on span "Refresh" at bounding box center [52, 36] width 73 height 13
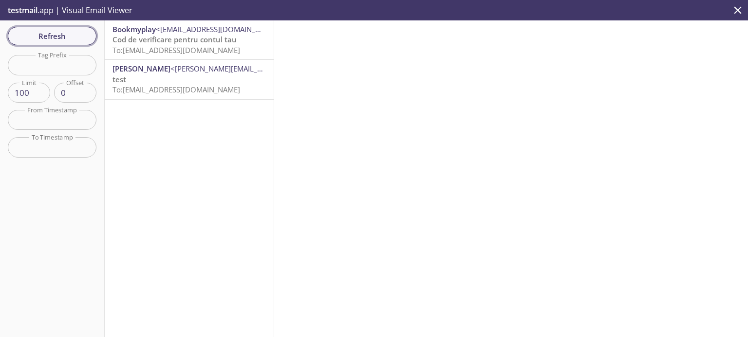
click at [70, 37] on span "Refresh" at bounding box center [52, 36] width 73 height 13
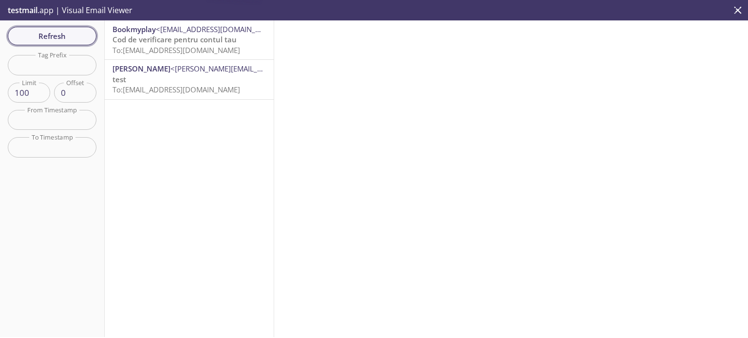
click at [70, 37] on span "Refresh" at bounding box center [52, 36] width 73 height 13
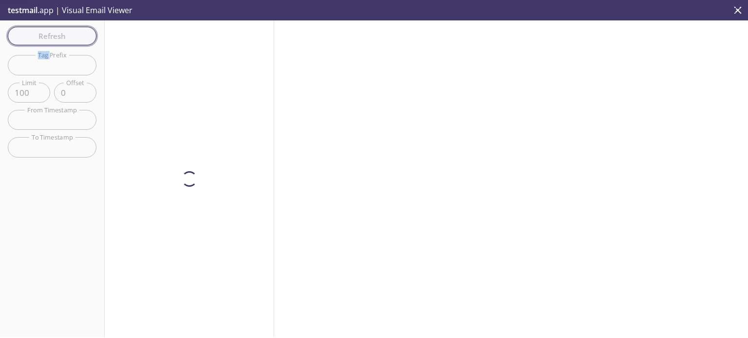
click at [70, 37] on div "Refresh Filters Tag Prefix Tag Prefix Limit 100 Limit Offset 0 Offset From Time…" at bounding box center [52, 178] width 105 height 317
click at [70, 37] on span "Refresh" at bounding box center [52, 36] width 73 height 13
click at [70, 37] on div "Refresh Filters Tag Prefix Tag Prefix Limit 100 Limit Offset 0 Offset From Time…" at bounding box center [52, 178] width 105 height 317
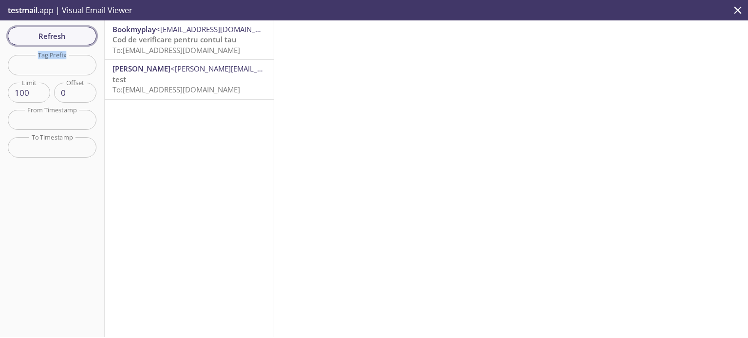
click at [62, 33] on span "Refresh" at bounding box center [52, 36] width 73 height 13
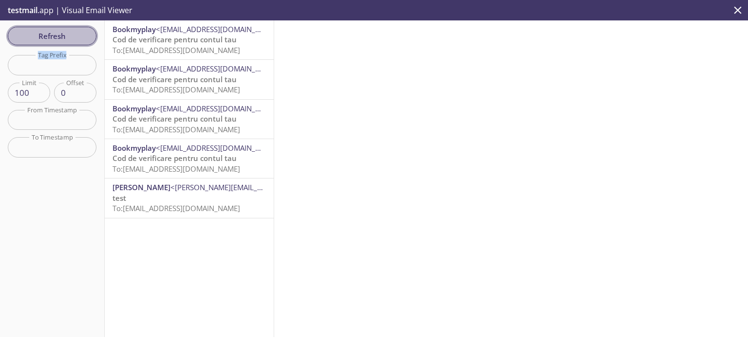
click at [62, 33] on span "Refresh" at bounding box center [52, 36] width 73 height 13
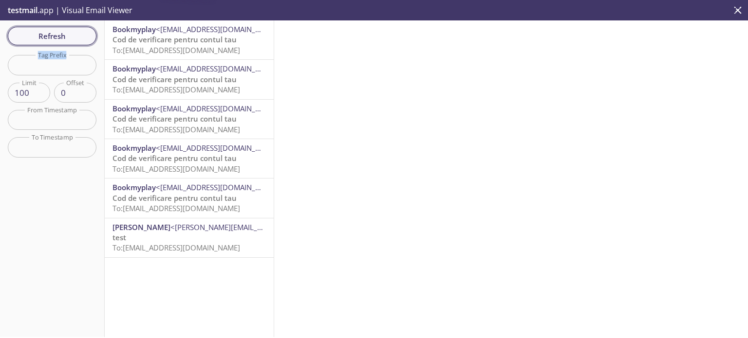
click at [62, 33] on span "Refresh" at bounding box center [52, 36] width 73 height 13
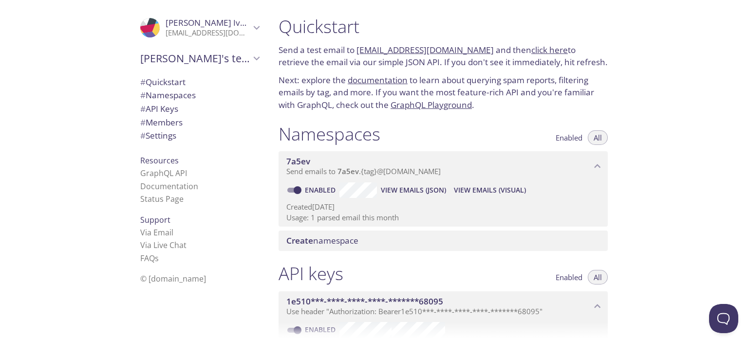
click at [473, 51] on link "[EMAIL_ADDRESS][DOMAIN_NAME]" at bounding box center [424, 49] width 137 height 11
click at [544, 58] on p "Send a test email to 7a5ev.test@inbox.testmail.app and then click here to retri…" at bounding box center [443, 56] width 329 height 25
click at [545, 52] on link "click here" at bounding box center [549, 49] width 37 height 11
click at [542, 45] on link "click here" at bounding box center [549, 49] width 37 height 11
click at [466, 189] on span "View Emails (Visual)" at bounding box center [490, 191] width 72 height 12
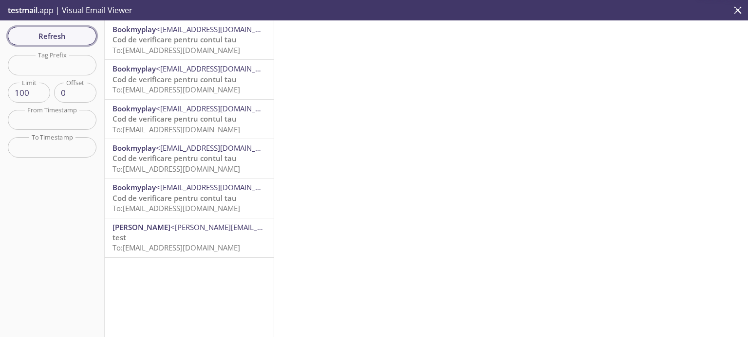
click at [78, 40] on span "Refresh" at bounding box center [52, 36] width 73 height 13
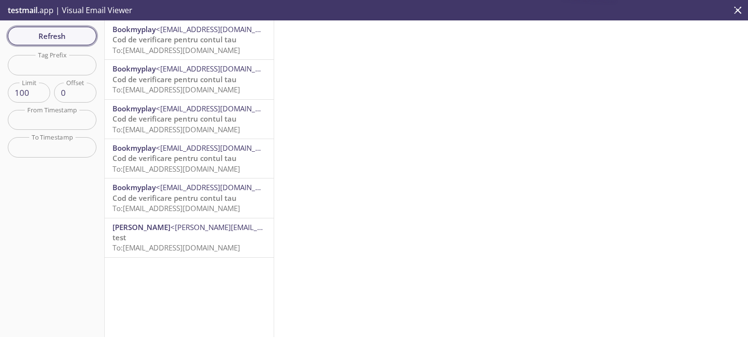
click at [78, 40] on span "Refresh" at bounding box center [52, 36] width 73 height 13
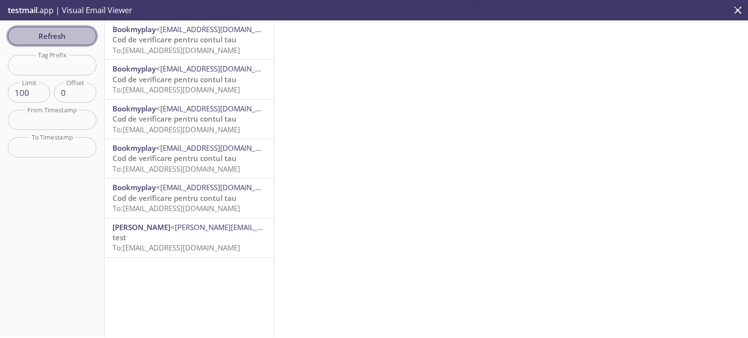
click at [78, 40] on span "Refresh" at bounding box center [52, 36] width 73 height 13
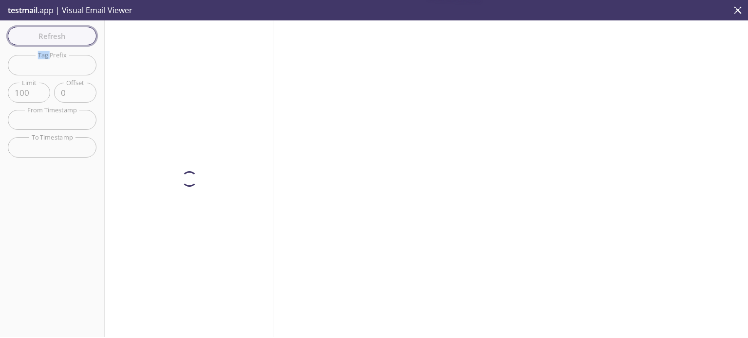
click at [78, 40] on div "Refresh Filters Tag Prefix Tag Prefix Limit 100 Limit Offset 0 Offset From Time…" at bounding box center [52, 178] width 105 height 317
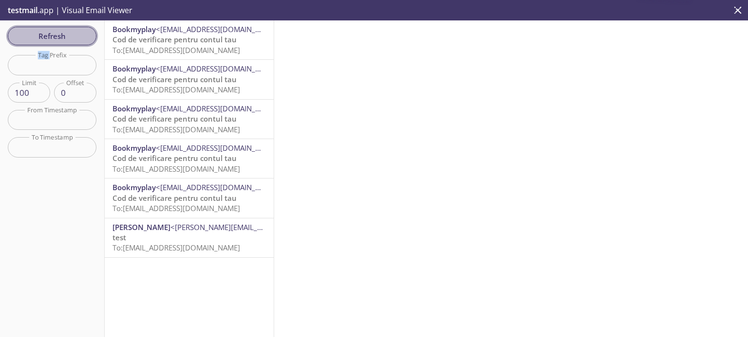
click at [78, 40] on span "Refresh" at bounding box center [52, 36] width 73 height 13
click at [54, 37] on span "Refresh" at bounding box center [52, 36] width 73 height 13
click at [53, 37] on div "Refresh Filters Tag Prefix Tag Prefix Limit 100 Limit Offset 0 Offset From Time…" at bounding box center [52, 178] width 105 height 317
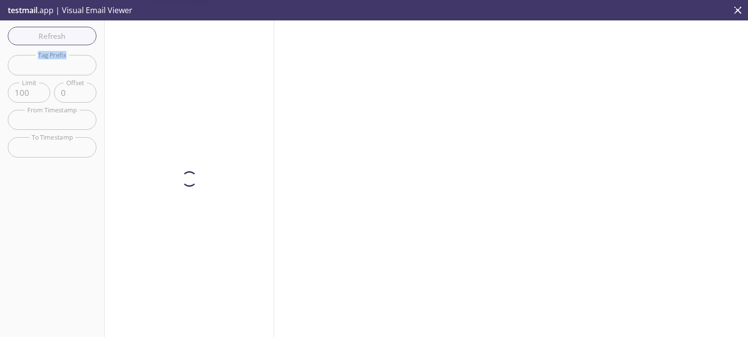
click at [53, 37] on div "Refresh Filters Tag Prefix Tag Prefix Limit 100 Limit Offset 0 Offset From Time…" at bounding box center [52, 178] width 105 height 317
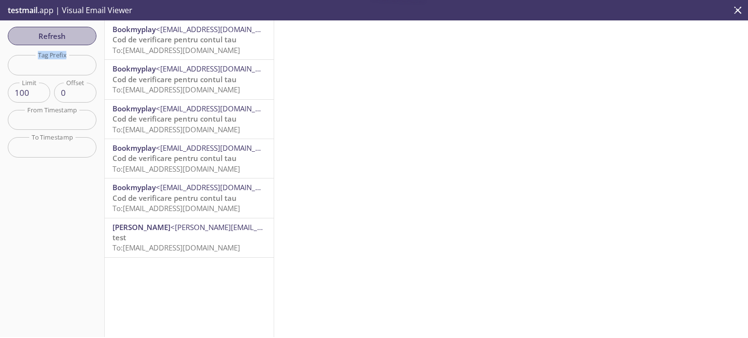
click at [53, 37] on span "Refresh" at bounding box center [52, 36] width 73 height 13
click at [53, 37] on div "Refresh Filters Tag Prefix Tag Prefix Limit 100 Limit Offset 0 Offset From Time…" at bounding box center [52, 178] width 105 height 317
click at [53, 37] on span "Refresh" at bounding box center [52, 36] width 73 height 13
click at [53, 37] on div "Refresh Filters Tag Prefix Tag Prefix Limit 100 Limit Offset 0 Offset From Time…" at bounding box center [52, 178] width 105 height 317
click at [53, 37] on span "Refresh" at bounding box center [52, 36] width 73 height 13
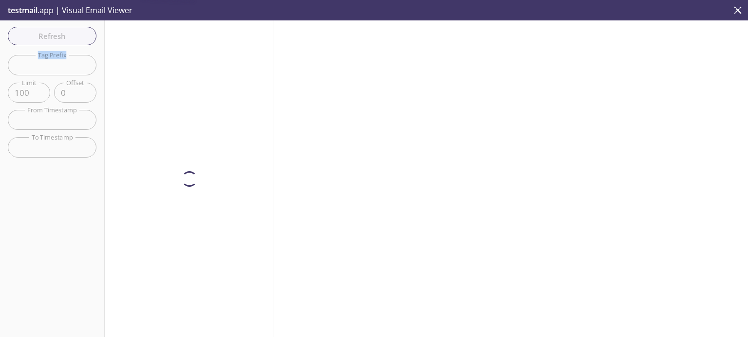
click at [53, 37] on div "Refresh Filters Tag Prefix Tag Prefix Limit 100 Limit Offset 0 Offset From Time…" at bounding box center [52, 178] width 105 height 317
click at [53, 37] on span "Refresh" at bounding box center [52, 36] width 73 height 13
click at [53, 37] on div "Refresh Filters Tag Prefix Tag Prefix Limit 100 Limit Offset 0 Offset From Time…" at bounding box center [52, 178] width 105 height 317
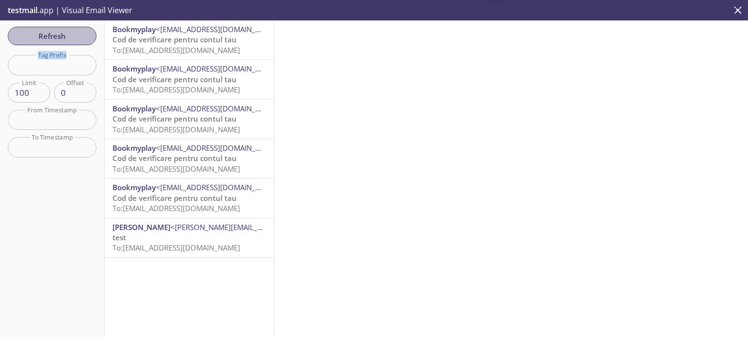
click at [53, 37] on span "Refresh" at bounding box center [52, 36] width 73 height 13
drag, startPoint x: 34, startPoint y: 93, endPoint x: 0, endPoint y: 93, distance: 33.6
click at [0, 93] on div "Refresh Filters Tag Prefix Tag Prefix Limit 100 Limit Offset 0 Offset From Time…" at bounding box center [52, 178] width 105 height 317
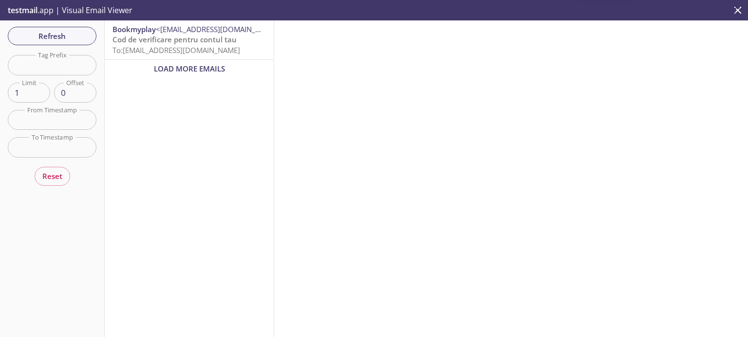
drag, startPoint x: 30, startPoint y: 95, endPoint x: 7, endPoint y: 95, distance: 22.9
click at [7, 95] on div "Refresh Filters Tag Prefix Tag Prefix Limit 1 Limit Offset 0 Offset From Timest…" at bounding box center [52, 178] width 105 height 317
click at [175, 77] on div "Load More Emails" at bounding box center [189, 69] width 169 height 18
click at [19, 93] on input "1" at bounding box center [29, 93] width 42 height 20
click at [57, 173] on span "Reset" at bounding box center [52, 176] width 20 height 13
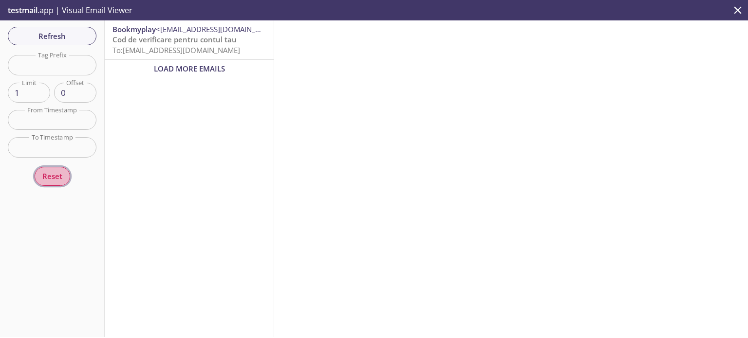
type input "100"
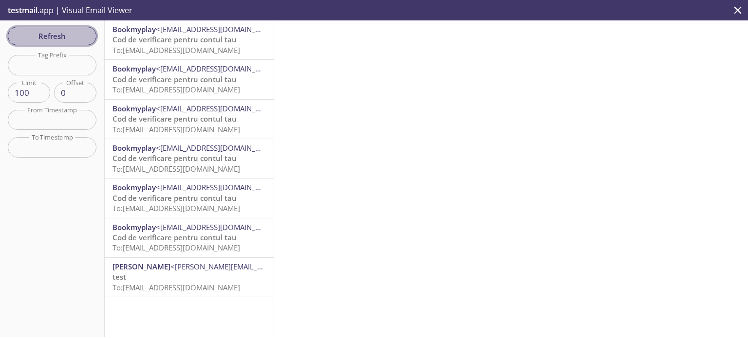
click at [61, 40] on span "Refresh" at bounding box center [52, 36] width 73 height 13
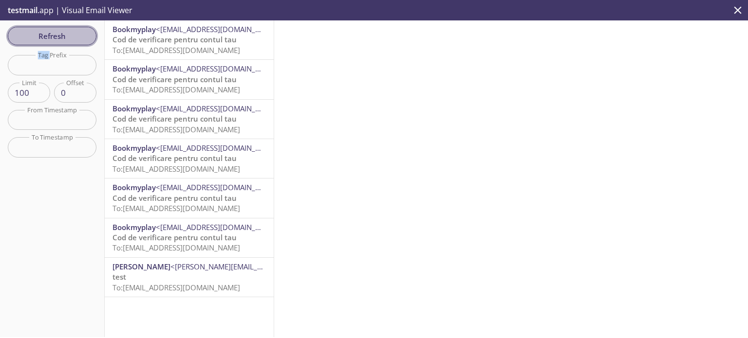
click at [61, 40] on div "Refresh Filters Tag Prefix Tag Prefix Limit 100 Limit Offset 0 Offset From Time…" at bounding box center [52, 178] width 105 height 317
click at [61, 40] on span "Refresh" at bounding box center [52, 36] width 73 height 13
drag, startPoint x: 61, startPoint y: 40, endPoint x: 66, endPoint y: 39, distance: 5.4
click at [62, 40] on span "Refresh" at bounding box center [52, 36] width 73 height 13
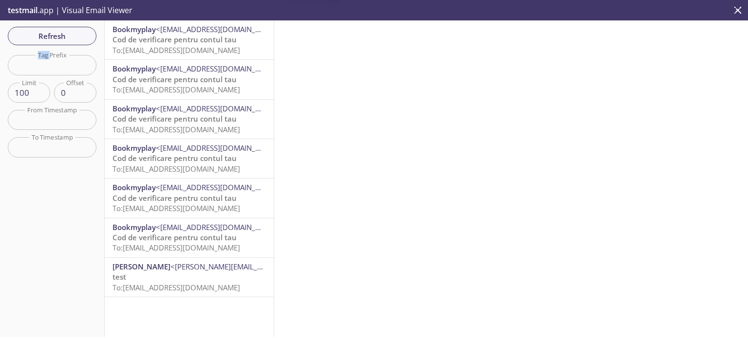
click at [66, 39] on span "Refresh" at bounding box center [52, 36] width 73 height 13
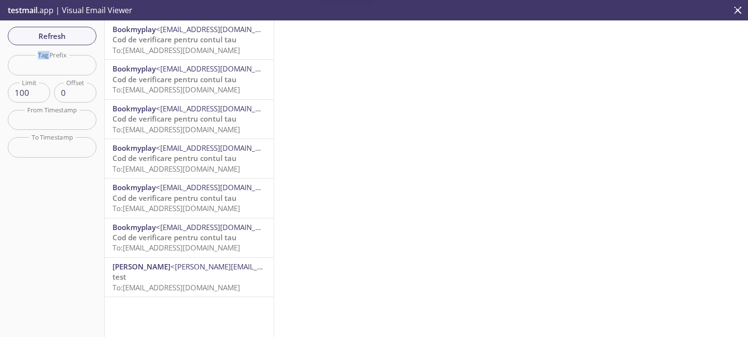
click at [66, 39] on span "Refresh" at bounding box center [52, 36] width 73 height 13
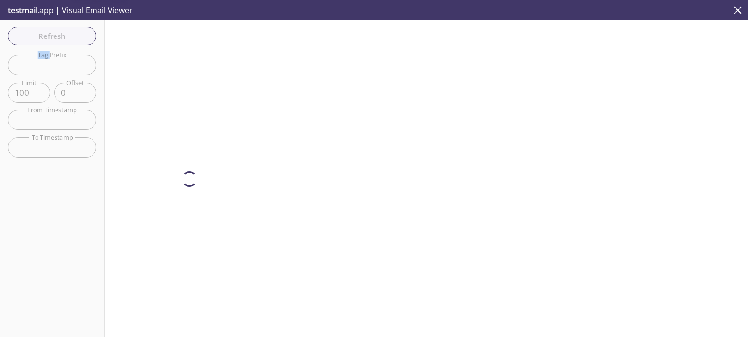
click at [66, 39] on div "Refresh Filters Tag Prefix Tag Prefix Limit 100 Limit Offset 0 Offset From Time…" at bounding box center [52, 178] width 105 height 317
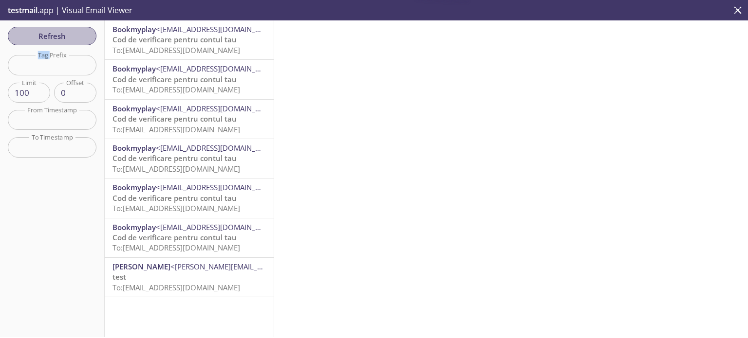
click at [66, 39] on span "Refresh" at bounding box center [52, 36] width 73 height 13
click at [66, 39] on div "Refresh Filters Tag Prefix Tag Prefix Limit 100 Limit Offset 0 Offset From Time…" at bounding box center [52, 178] width 105 height 317
click at [66, 39] on span "Refresh" at bounding box center [52, 36] width 73 height 13
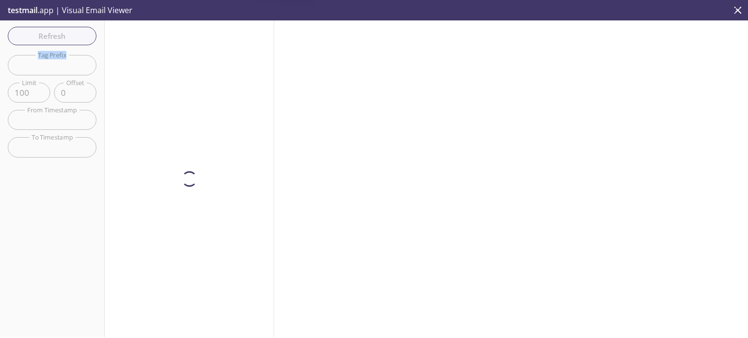
click at [66, 39] on div "Refresh Filters Tag Prefix Tag Prefix Limit 100 Limit Offset 0 Offset From Time…" at bounding box center [52, 178] width 105 height 317
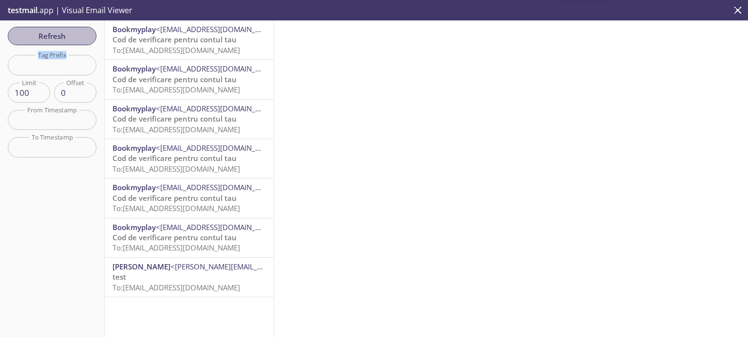
click at [66, 39] on span "Refresh" at bounding box center [52, 36] width 73 height 13
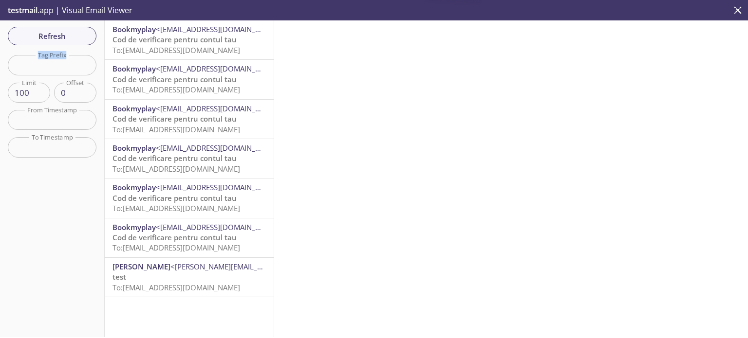
click at [66, 39] on span "Refresh" at bounding box center [52, 36] width 73 height 13
click at [78, 39] on span "Refresh" at bounding box center [52, 36] width 73 height 13
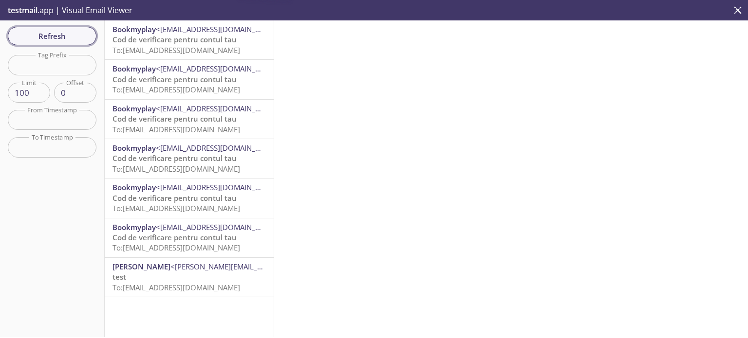
click at [78, 39] on span "Refresh" at bounding box center [52, 36] width 73 height 13
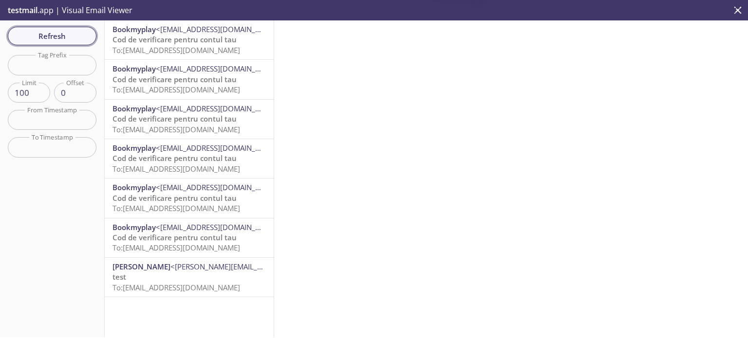
click at [78, 39] on span "Refresh" at bounding box center [52, 36] width 73 height 13
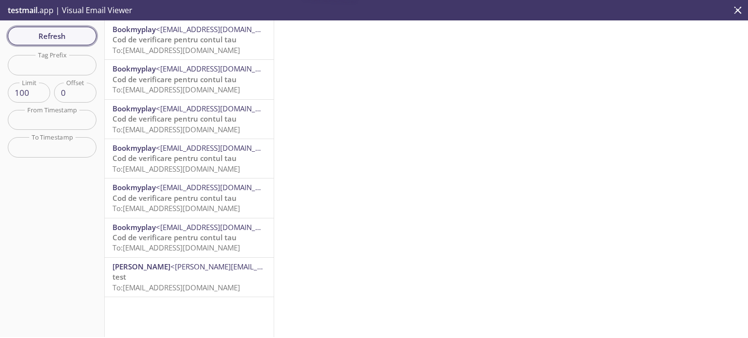
click at [78, 39] on span "Refresh" at bounding box center [52, 36] width 73 height 13
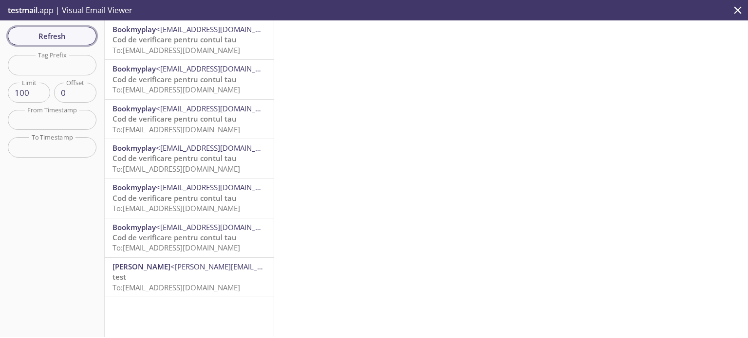
click at [78, 39] on span "Refresh" at bounding box center [52, 36] width 73 height 13
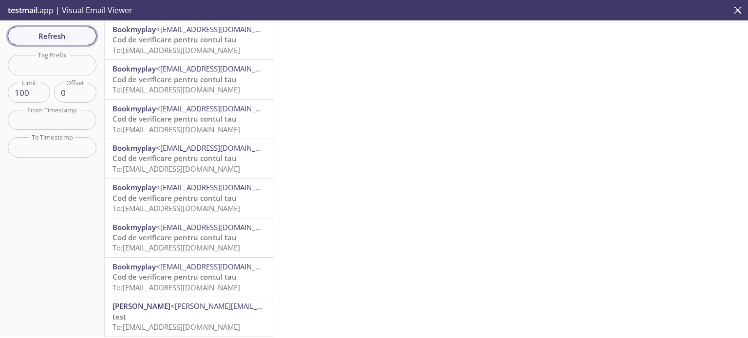
click at [78, 39] on span "Refresh" at bounding box center [52, 36] width 73 height 13
click at [207, 46] on span "To: 7a5ev.tst-1760104764442@inbox.testmail.app" at bounding box center [176, 50] width 128 height 10
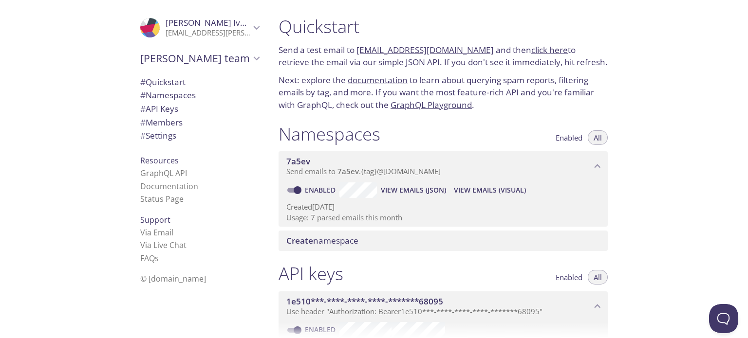
click at [533, 54] on link "click here" at bounding box center [549, 49] width 37 height 11
click at [471, 191] on span "View Emails (Visual)" at bounding box center [490, 191] width 72 height 12
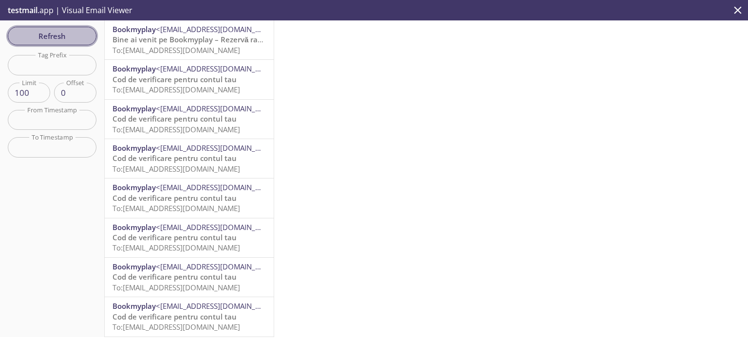
click at [72, 34] on span "Refresh" at bounding box center [52, 36] width 73 height 13
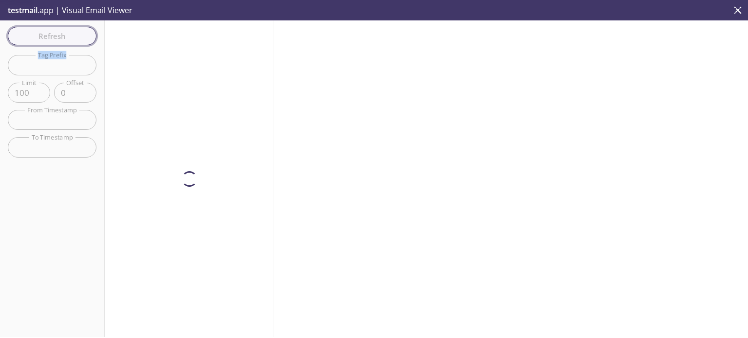
click at [72, 34] on div "Refresh Filters Tag Prefix Tag Prefix Limit 100 Limit Offset 0 Offset From Time…" at bounding box center [52, 178] width 105 height 317
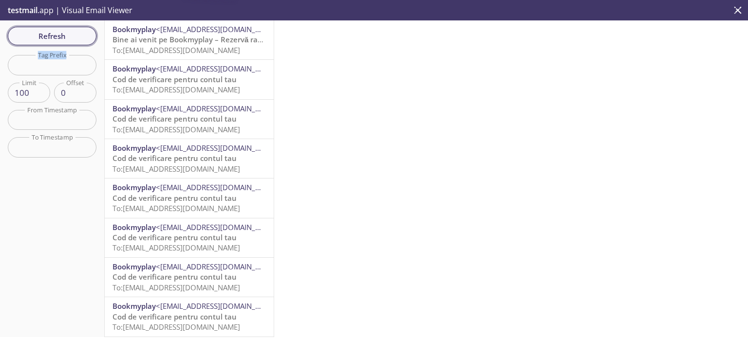
click at [72, 34] on span "Refresh" at bounding box center [52, 36] width 73 height 13
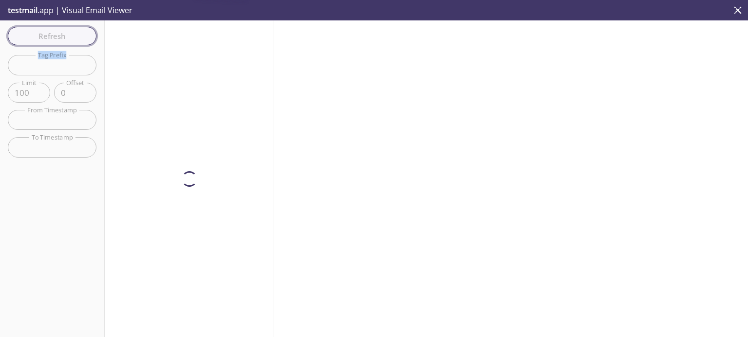
click at [72, 34] on div "Refresh Filters Tag Prefix Tag Prefix Limit 100 Limit Offset 0 Offset From Time…" at bounding box center [52, 178] width 105 height 317
click at [72, 34] on span "Refresh" at bounding box center [52, 36] width 73 height 13
click at [72, 34] on div "Refresh Filters Tag Prefix Tag Prefix Limit 100 Limit Offset 0 Offset From Time…" at bounding box center [52, 178] width 105 height 317
click at [72, 34] on span "Refresh" at bounding box center [52, 36] width 73 height 13
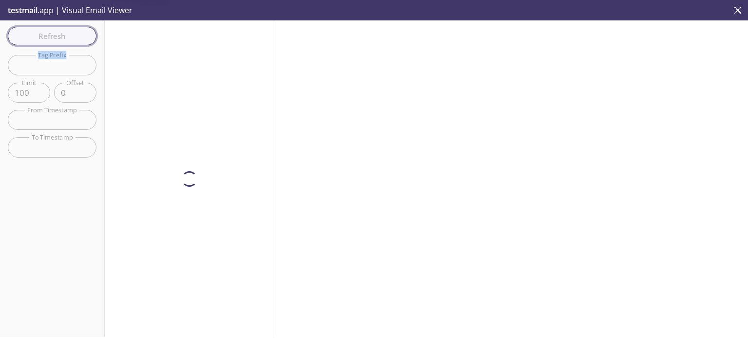
click at [72, 34] on div "Refresh Filters Tag Prefix Tag Prefix Limit 100 Limit Offset 0 Offset From Time…" at bounding box center [52, 178] width 105 height 317
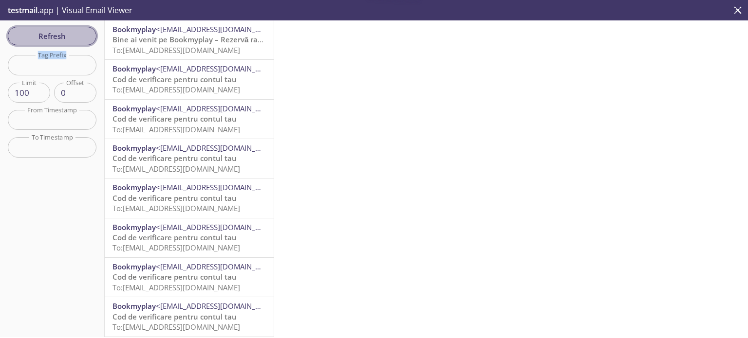
click at [72, 34] on span "Refresh" at bounding box center [52, 36] width 73 height 13
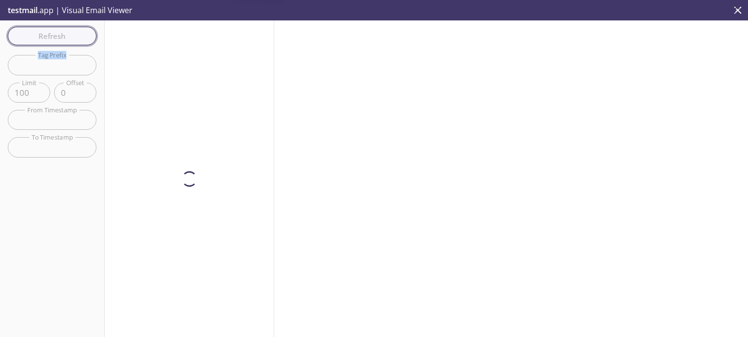
click at [72, 34] on div "Refresh Filters Tag Prefix Tag Prefix Limit 100 Limit Offset 0 Offset From Time…" at bounding box center [52, 178] width 105 height 317
click at [72, 34] on span "Refresh" at bounding box center [52, 36] width 73 height 13
click at [72, 34] on div "Refresh Filters Tag Prefix Tag Prefix Limit 100 Limit Offset 0 Offset From Time…" at bounding box center [52, 178] width 105 height 317
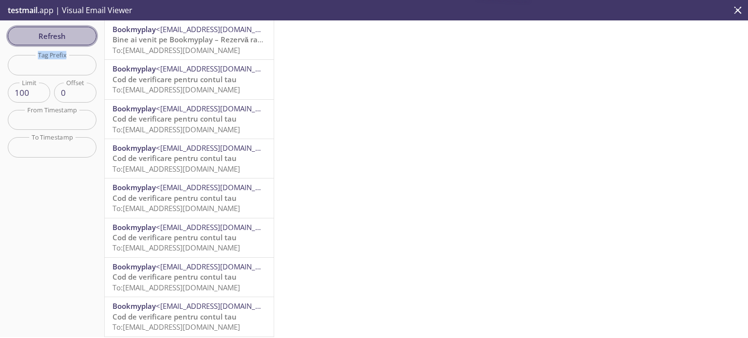
click at [72, 34] on span "Refresh" at bounding box center [52, 36] width 73 height 13
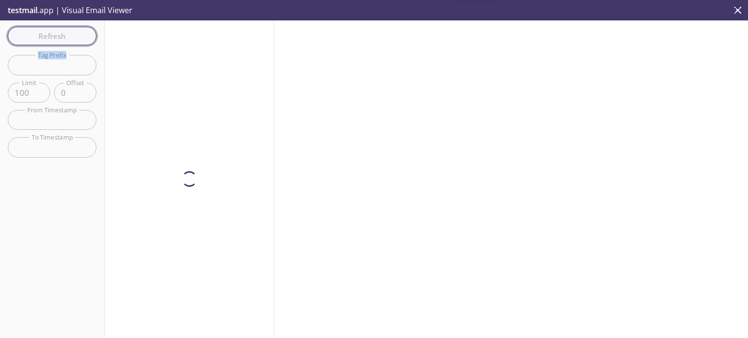
click at [72, 34] on div "Refresh Filters Tag Prefix Tag Prefix Limit 100 Limit Offset 0 Offset From Time…" at bounding box center [52, 178] width 105 height 317
click at [72, 34] on span "Refresh" at bounding box center [52, 36] width 73 height 13
click at [72, 34] on div "Refresh Filters Tag Prefix Tag Prefix Limit 100 Limit Offset 0 Offset From Time…" at bounding box center [52, 178] width 105 height 317
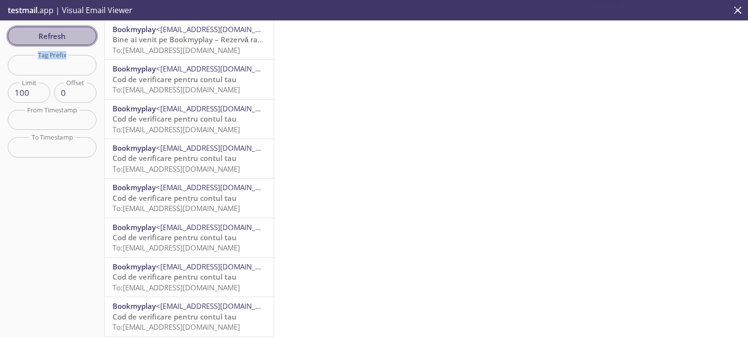
click at [72, 34] on span "Refresh" at bounding box center [52, 36] width 73 height 13
click at [72, 34] on div "Refresh Filters Tag Prefix Tag Prefix Limit 100 Limit Offset 0 Offset From Time…" at bounding box center [52, 178] width 105 height 317
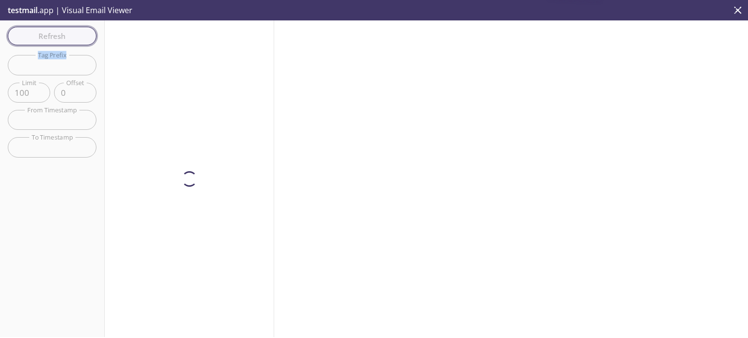
click at [72, 34] on div "Refresh Filters Tag Prefix Tag Prefix Limit 100 Limit Offset 0 Offset From Time…" at bounding box center [52, 178] width 105 height 317
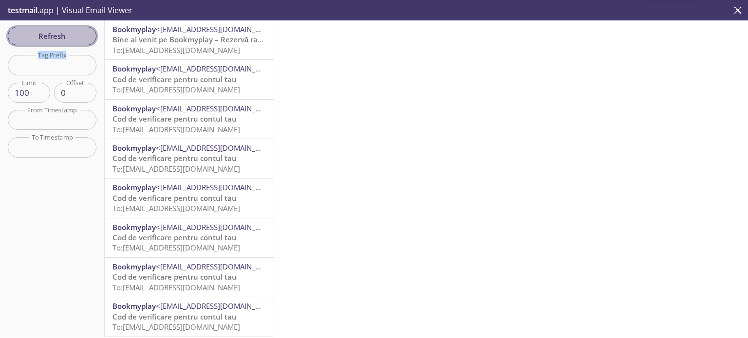
click at [72, 34] on span "Refresh" at bounding box center [52, 36] width 73 height 13
click at [72, 34] on div "Refresh Filters Tag Prefix Tag Prefix Limit 100 Limit Offset 0 Offset From Time…" at bounding box center [52, 178] width 105 height 317
click at [72, 34] on span "Refresh" at bounding box center [52, 36] width 73 height 13
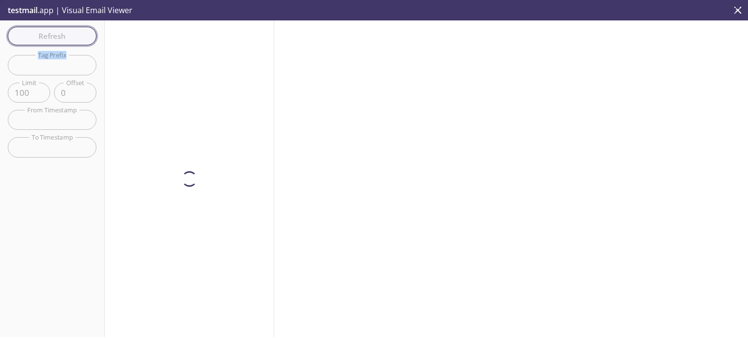
click at [72, 34] on div "Refresh Filters Tag Prefix Tag Prefix Limit 100 Limit Offset 0 Offset From Time…" at bounding box center [52, 178] width 105 height 317
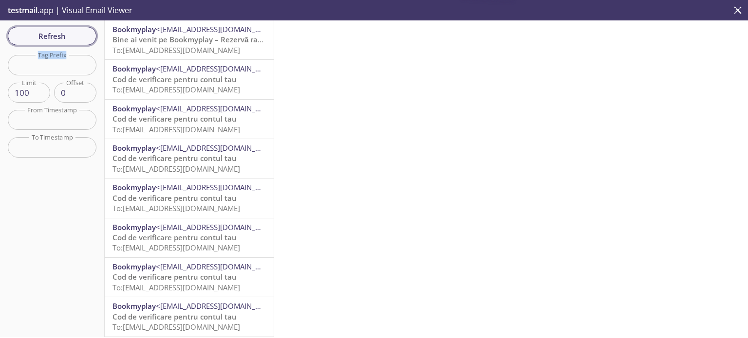
click at [72, 34] on span "Refresh" at bounding box center [52, 36] width 73 height 13
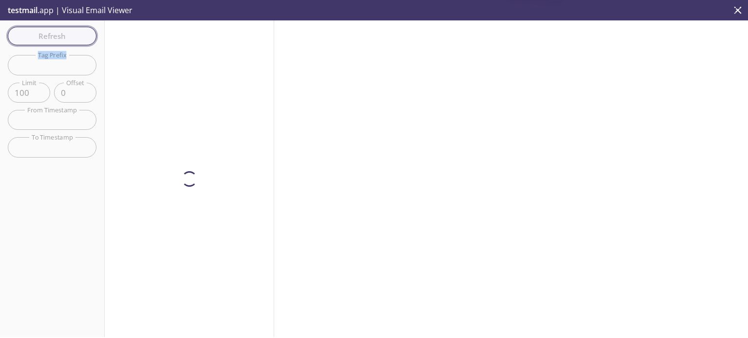
click at [72, 35] on div "Refresh Filters Tag Prefix Tag Prefix Limit 100 Limit Offset 0 Offset From Time…" at bounding box center [52, 178] width 105 height 317
click at [72, 35] on span "Refresh" at bounding box center [52, 36] width 73 height 13
click at [72, 35] on div "Refresh Filters Tag Prefix Tag Prefix Limit 100 Limit Offset 0 Offset From Time…" at bounding box center [52, 178] width 105 height 317
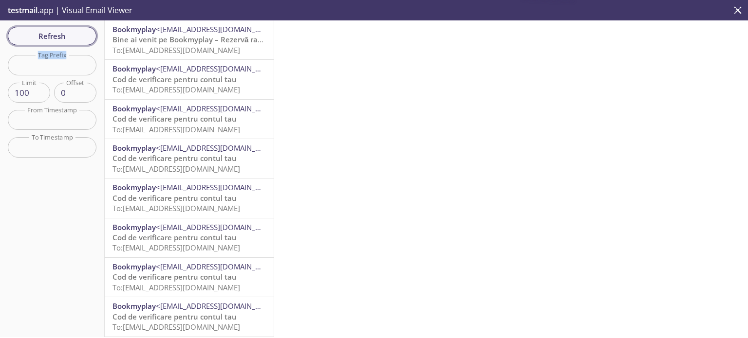
click at [72, 35] on span "Refresh" at bounding box center [52, 36] width 73 height 13
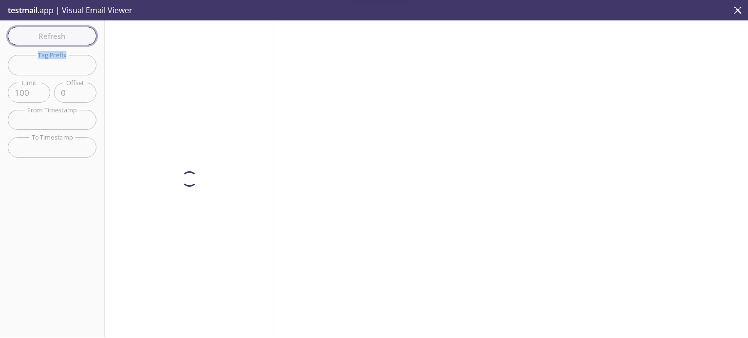
click at [72, 35] on div "Refresh Filters Tag Prefix Tag Prefix Limit 100 Limit Offset 0 Offset From Time…" at bounding box center [52, 178] width 105 height 317
click at [72, 35] on span "Refresh" at bounding box center [52, 36] width 73 height 13
click at [72, 35] on div "Refresh Filters Tag Prefix Tag Prefix Limit 100 Limit Offset 0 Offset From Time…" at bounding box center [52, 178] width 105 height 317
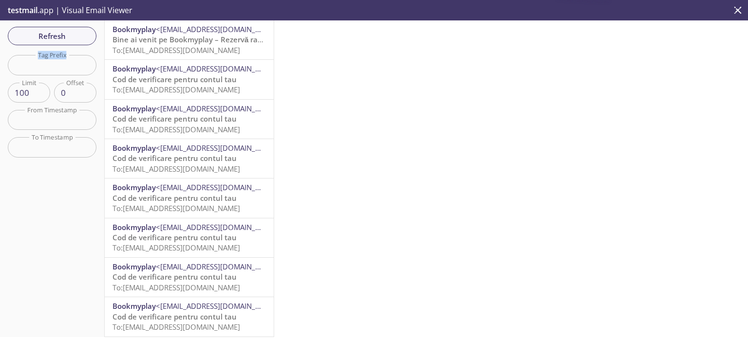
click at [72, 36] on span "Refresh" at bounding box center [52, 36] width 73 height 13
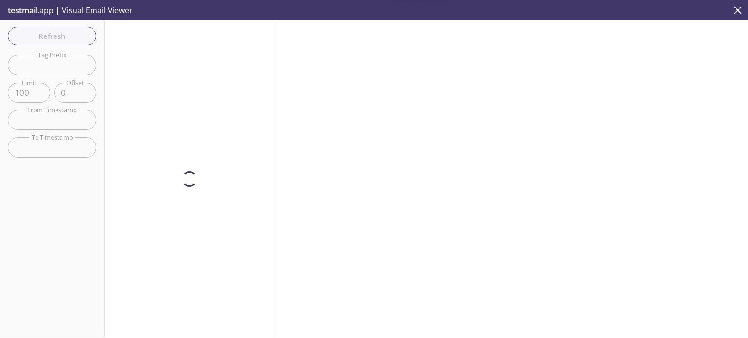
click at [72, 36] on div "Refresh Filters Tag Prefix Tag Prefix Limit 100 Limit Offset 0 Offset From Time…" at bounding box center [52, 178] width 105 height 317
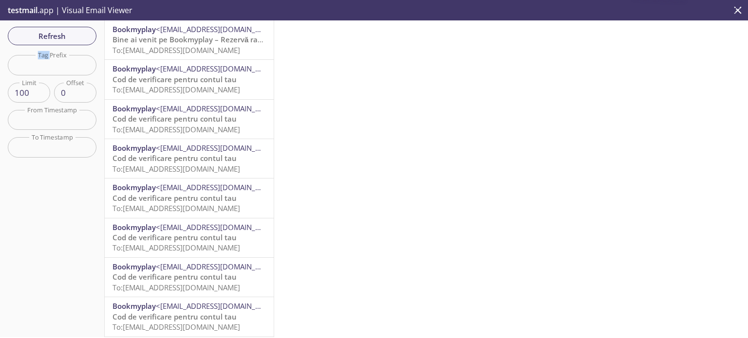
click at [72, 36] on span "Refresh" at bounding box center [52, 36] width 73 height 13
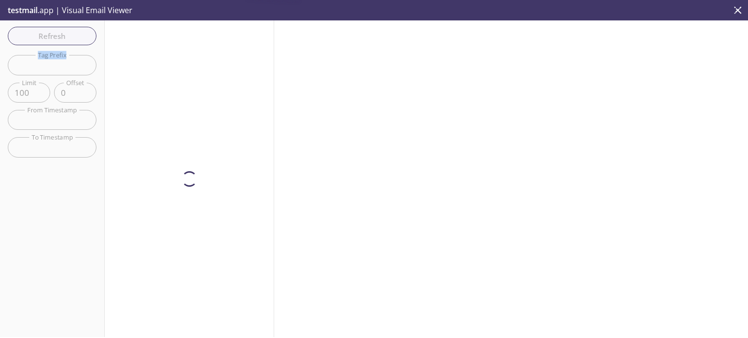
click at [72, 36] on div "Refresh Filters Tag Prefix Tag Prefix Limit 100 Limit Offset 0 Offset From Time…" at bounding box center [52, 178] width 105 height 317
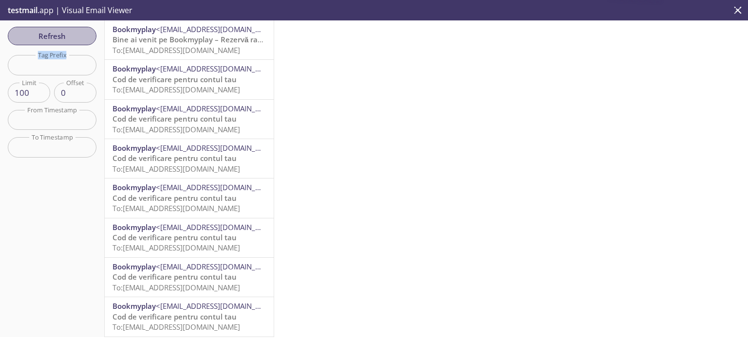
click at [72, 36] on span "Refresh" at bounding box center [52, 36] width 73 height 13
click at [72, 36] on div "Refresh Filters Tag Prefix Tag Prefix Limit 100 Limit Offset 0 Offset From Time…" at bounding box center [52, 178] width 105 height 317
click at [72, 36] on span "Refresh" at bounding box center [52, 36] width 73 height 13
click at [72, 36] on div "Refresh Filters Tag Prefix Tag Prefix Limit 100 Limit Offset 0 Offset From Time…" at bounding box center [52, 178] width 105 height 317
click at [72, 36] on span "Refresh" at bounding box center [52, 36] width 73 height 13
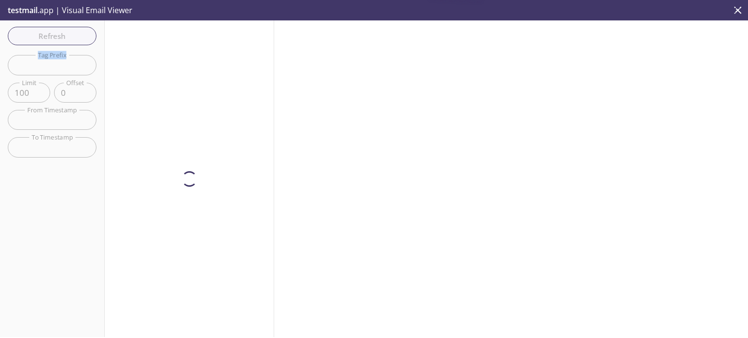
click at [72, 36] on span "Refresh" at bounding box center [52, 36] width 73 height 13
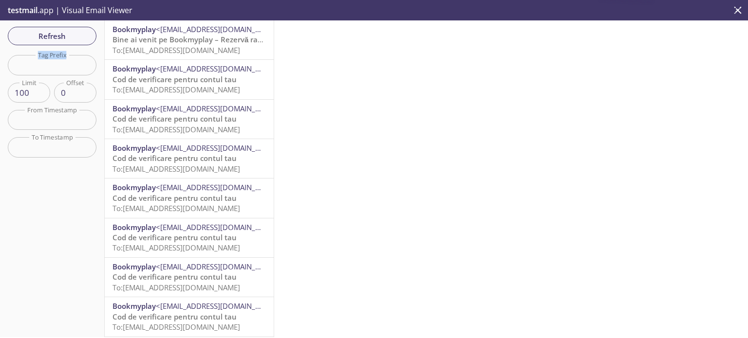
click at [72, 36] on span "Refresh" at bounding box center [52, 36] width 73 height 13
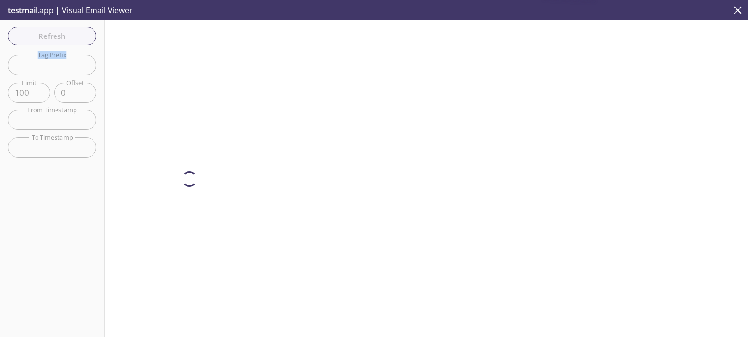
click at [72, 36] on span "Refresh" at bounding box center [52, 36] width 73 height 13
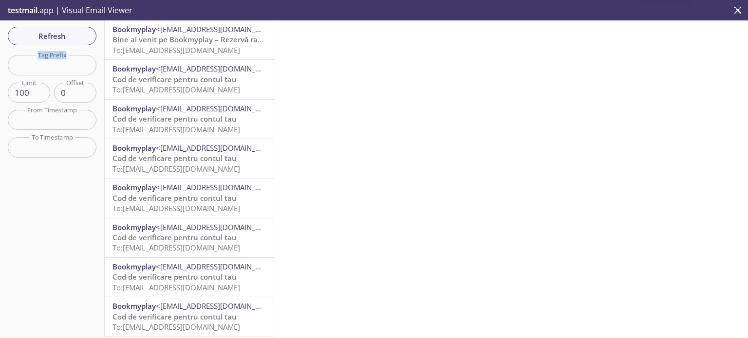
click at [72, 36] on span "Refresh" at bounding box center [52, 36] width 73 height 13
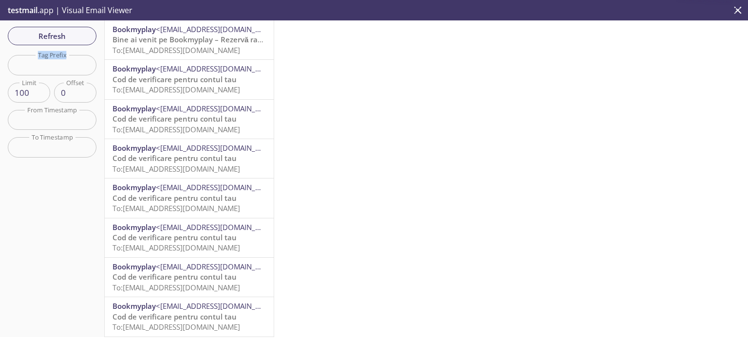
click at [72, 36] on span "Refresh" at bounding box center [52, 36] width 73 height 13
click at [202, 51] on span "To: 7a5ev.tst-1760105496320@inbox.testmail.app" at bounding box center [176, 50] width 128 height 10
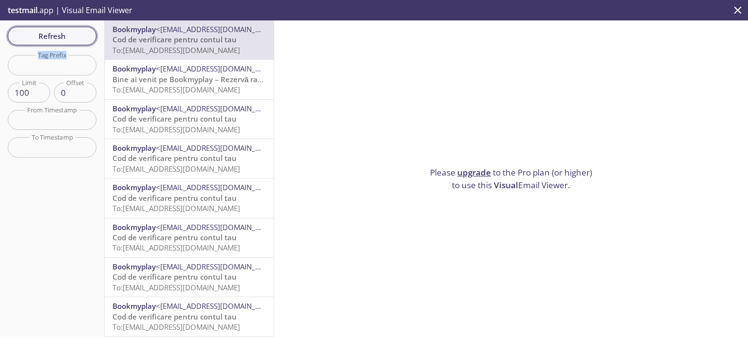
click at [31, 33] on span "Refresh" at bounding box center [52, 36] width 73 height 13
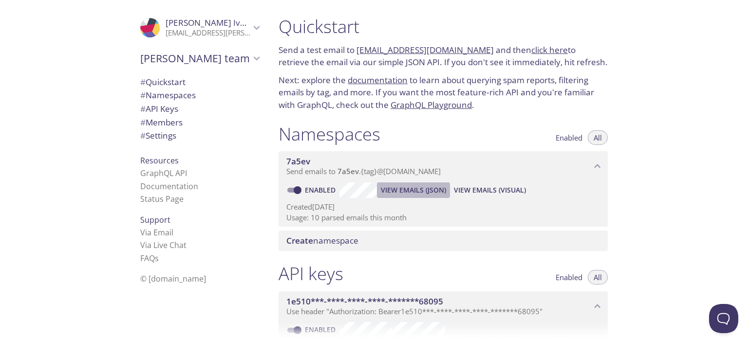
click at [415, 190] on span "View Emails (JSON)" at bounding box center [413, 191] width 65 height 12
click at [486, 186] on span "View Emails (Visual)" at bounding box center [490, 191] width 72 height 12
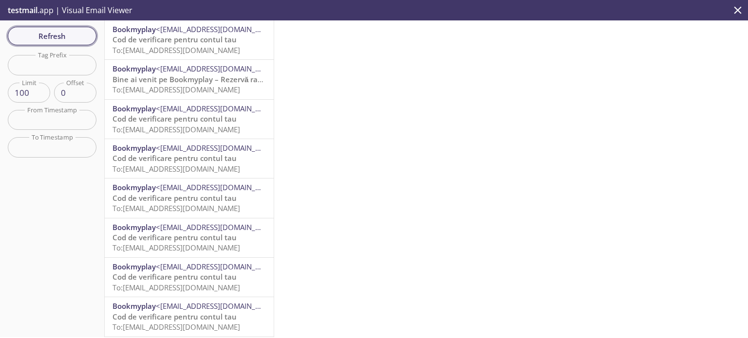
click at [72, 35] on span "Refresh" at bounding box center [52, 36] width 73 height 13
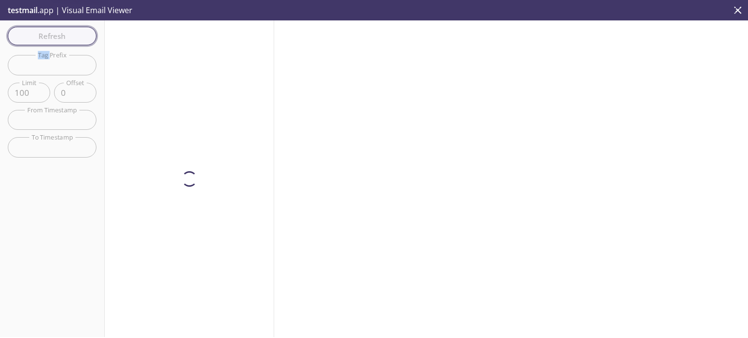
click at [72, 35] on div "Refresh Filters Tag Prefix Tag Prefix Limit 100 Limit Offset 0 Offset From Time…" at bounding box center [52, 178] width 105 height 317
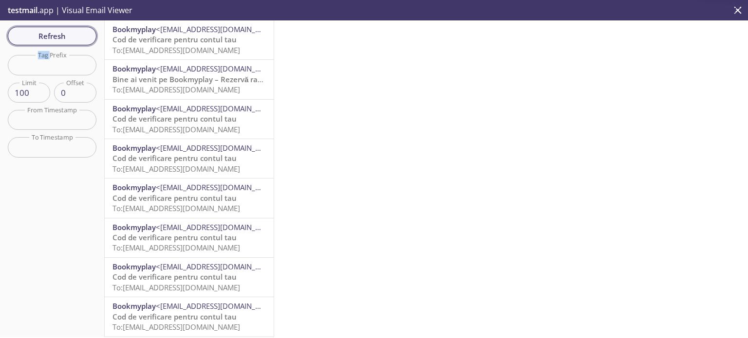
click at [72, 35] on span "Refresh" at bounding box center [52, 36] width 73 height 13
click at [72, 35] on div "Refresh Filters Tag Prefix Tag Prefix Limit 100 Limit Offset 0 Offset From Time…" at bounding box center [52, 178] width 105 height 317
click at [72, 35] on span "Refresh" at bounding box center [52, 36] width 73 height 13
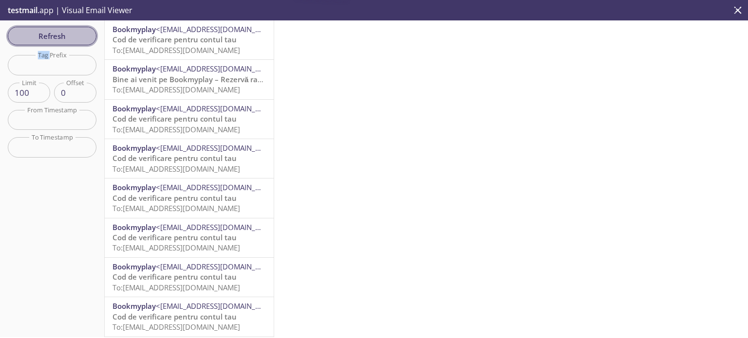
click at [72, 35] on span "Refresh" at bounding box center [52, 36] width 73 height 13
click at [77, 35] on span "Refresh" at bounding box center [52, 36] width 73 height 13
click at [75, 37] on span "Refresh" at bounding box center [52, 36] width 73 height 13
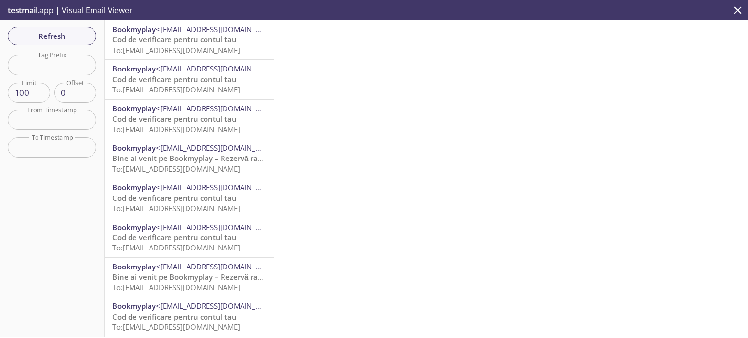
click at [75, 37] on span "Refresh" at bounding box center [52, 36] width 73 height 13
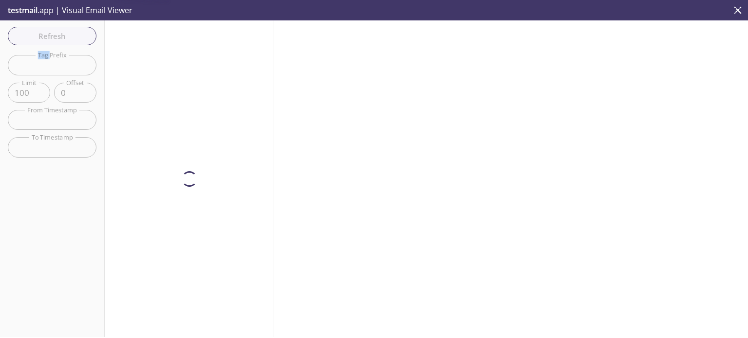
click at [75, 37] on div "Refresh Filters Tag Prefix Tag Prefix Limit 100 Limit Offset 0 Offset From Time…" at bounding box center [52, 178] width 105 height 317
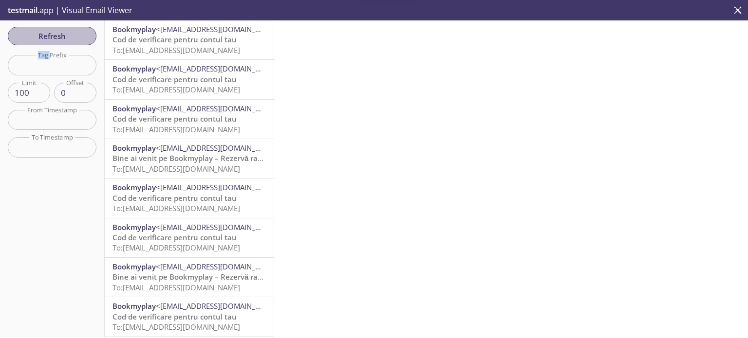
click at [75, 37] on span "Refresh" at bounding box center [52, 36] width 73 height 13
click at [75, 37] on div "Refresh Filters Tag Prefix Tag Prefix Limit 100 Limit Offset 0 Offset From Time…" at bounding box center [52, 178] width 105 height 317
click at [75, 37] on span "Refresh" at bounding box center [52, 36] width 73 height 13
click at [75, 37] on div "Refresh Filters Tag Prefix Tag Prefix Limit 100 Limit Offset 0 Offset From Time…" at bounding box center [52, 178] width 105 height 317
click at [75, 37] on span "Refresh" at bounding box center [52, 36] width 73 height 13
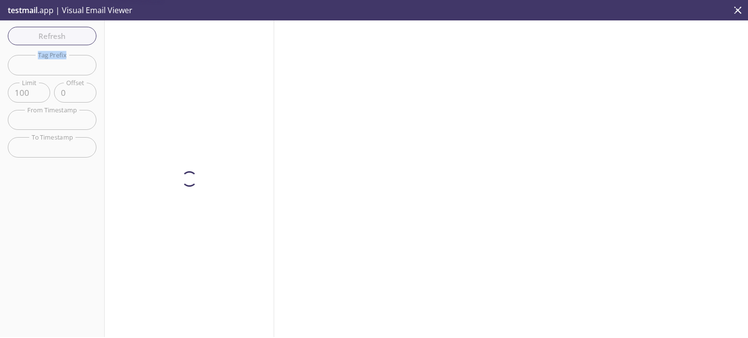
click at [75, 37] on div "Refresh Filters Tag Prefix Tag Prefix Limit 100 Limit Offset 0 Offset From Time…" at bounding box center [52, 178] width 105 height 317
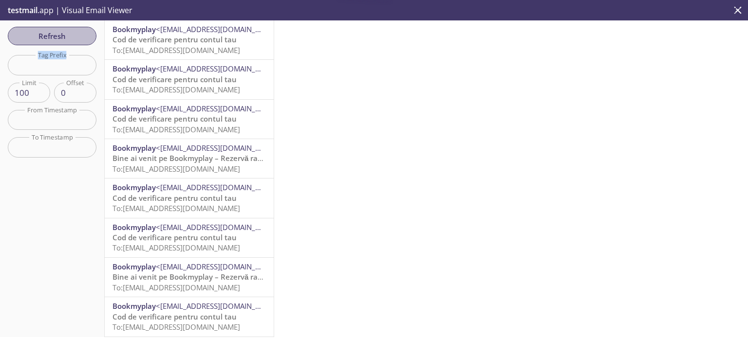
click at [75, 37] on span "Refresh" at bounding box center [52, 36] width 73 height 13
click at [75, 37] on div "Refresh Filters Tag Prefix Tag Prefix Limit 100 Limit Offset 0 Offset From Time…" at bounding box center [52, 178] width 105 height 317
click at [75, 37] on span "Refresh" at bounding box center [52, 36] width 73 height 13
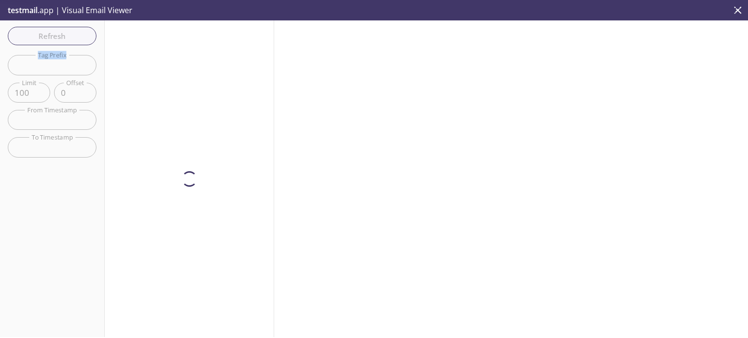
click at [75, 37] on div "Refresh Filters Tag Prefix Tag Prefix Limit 100 Limit Offset 0 Offset From Time…" at bounding box center [52, 178] width 105 height 317
click at [75, 37] on span "Refresh" at bounding box center [52, 36] width 73 height 13
click at [75, 37] on div "Refresh Filters Tag Prefix Tag Prefix Limit 100 Limit Offset 0 Offset From Time…" at bounding box center [52, 178] width 105 height 317
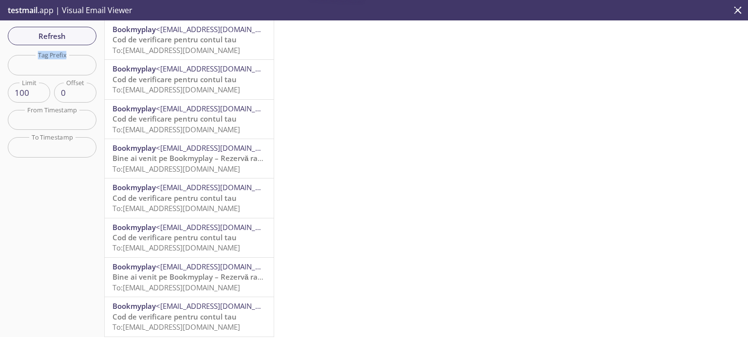
click at [75, 37] on span "Refresh" at bounding box center [52, 36] width 73 height 13
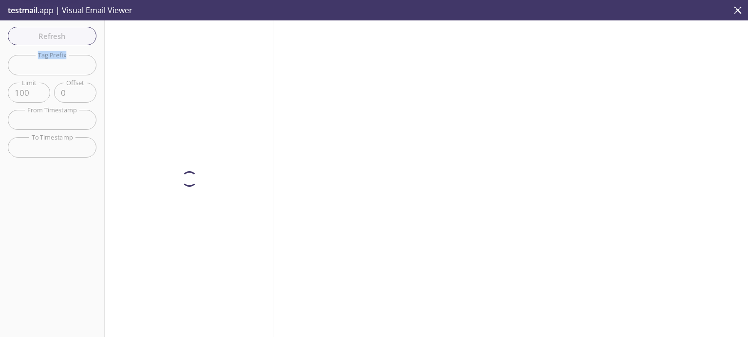
click at [75, 37] on div "Refresh Filters Tag Prefix Tag Prefix Limit 100 Limit Offset 0 Offset From Time…" at bounding box center [52, 178] width 105 height 317
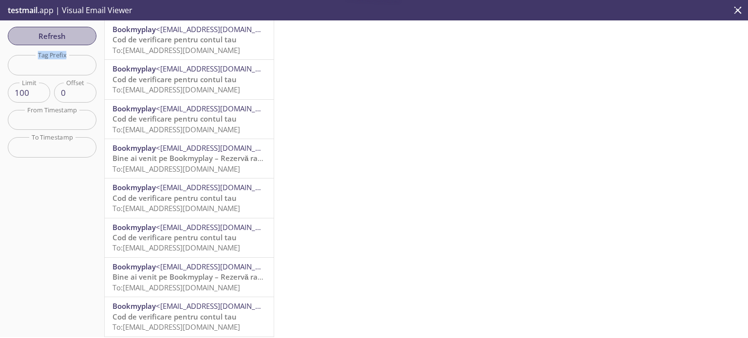
click at [75, 37] on span "Refresh" at bounding box center [52, 36] width 73 height 13
click at [75, 37] on div "Refresh Filters Tag Prefix Tag Prefix Limit 100 Limit Offset 0 Offset From Time…" at bounding box center [52, 178] width 105 height 317
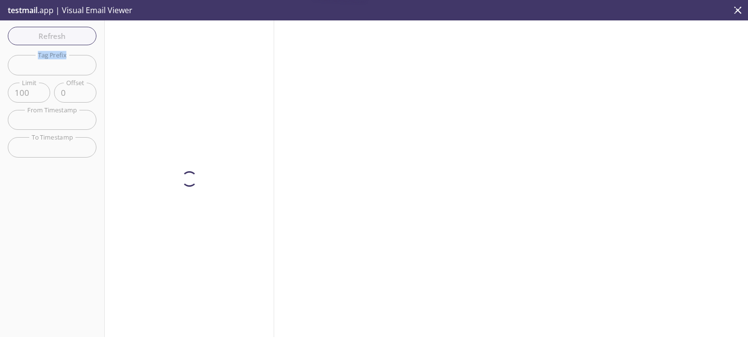
click at [75, 37] on div "Refresh Filters Tag Prefix Tag Prefix Limit 100 Limit Offset 0 Offset From Time…" at bounding box center [52, 178] width 105 height 317
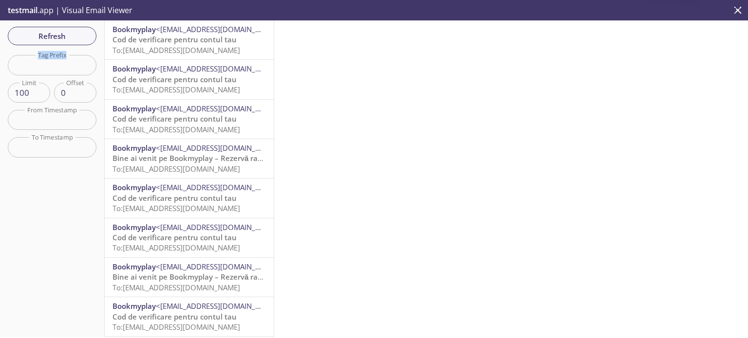
click at [75, 37] on span "Refresh" at bounding box center [52, 36] width 73 height 13
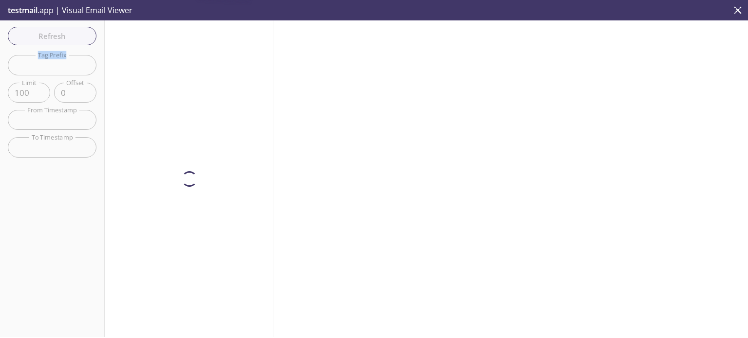
click at [75, 37] on div "Refresh Filters Tag Prefix Tag Prefix Limit 100 Limit Offset 0 Offset From Time…" at bounding box center [52, 178] width 105 height 317
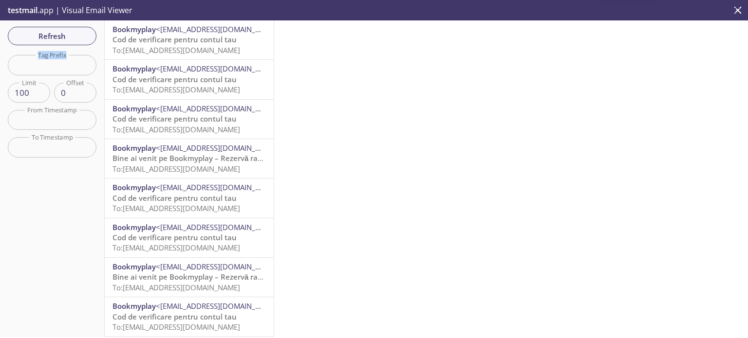
click at [75, 37] on span "Refresh" at bounding box center [52, 36] width 73 height 13
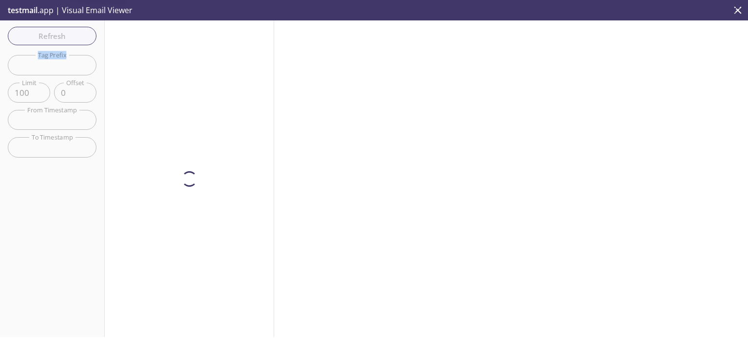
click at [75, 37] on div "Refresh Filters Tag Prefix Tag Prefix Limit 100 Limit Offset 0 Offset From Time…" at bounding box center [52, 178] width 105 height 317
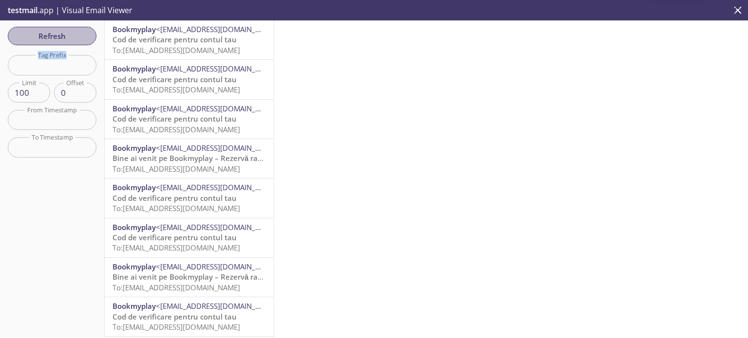
click at [75, 37] on span "Refresh" at bounding box center [52, 36] width 73 height 13
click at [75, 37] on div "Refresh Filters Tag Prefix Tag Prefix Limit 100 Limit Offset 0 Offset From Time…" at bounding box center [52, 178] width 105 height 317
click at [75, 37] on span "Refresh" at bounding box center [52, 36] width 73 height 13
click at [75, 37] on div "Refresh Filters Tag Prefix Tag Prefix Limit 100 Limit Offset 0 Offset From Time…" at bounding box center [52, 178] width 105 height 317
click at [75, 37] on span "Refresh" at bounding box center [52, 36] width 73 height 13
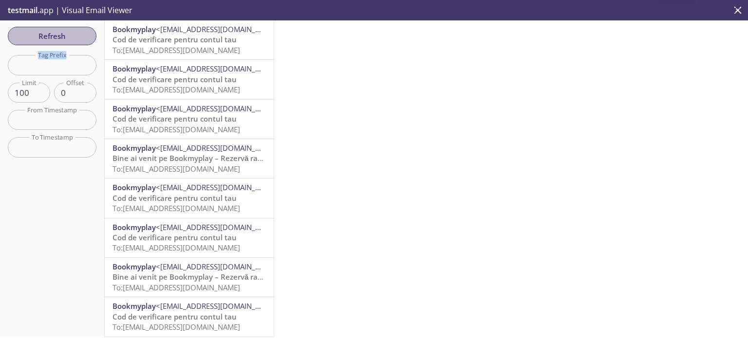
click at [75, 37] on div "Refresh Filters Tag Prefix Tag Prefix Limit 100 Limit Offset 0 Offset From Time…" at bounding box center [52, 178] width 105 height 317
click at [75, 37] on span "Refresh" at bounding box center [52, 36] width 73 height 13
click at [75, 37] on div "Refresh Filters Tag Prefix Tag Prefix Limit 100 Limit Offset 0 Offset From Time…" at bounding box center [52, 178] width 105 height 317
click at [75, 37] on span "Refresh" at bounding box center [52, 36] width 73 height 13
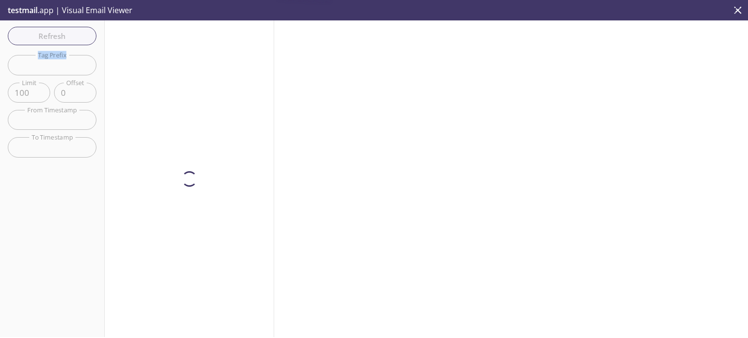
click at [75, 37] on div "Refresh Filters Tag Prefix Tag Prefix Limit 100 Limit Offset 0 Offset From Time…" at bounding box center [52, 178] width 105 height 317
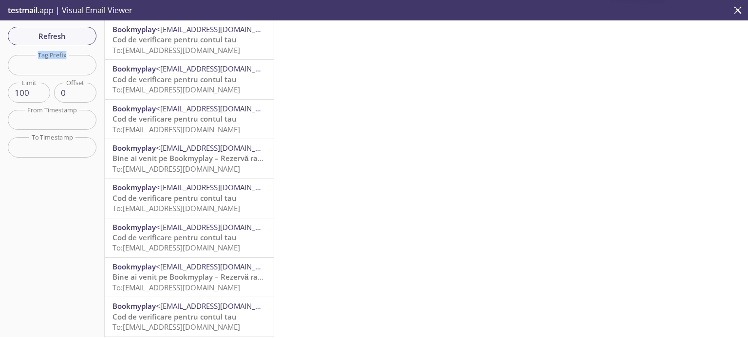
click at [75, 37] on span "Refresh" at bounding box center [52, 36] width 73 height 13
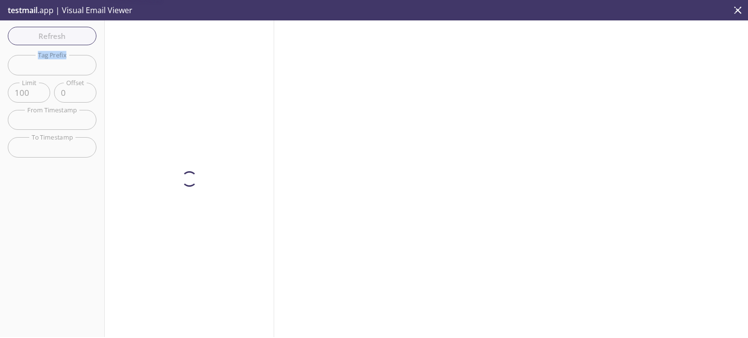
click at [75, 37] on div "Refresh Filters Tag Prefix Tag Prefix Limit 100 Limit Offset 0 Offset From Time…" at bounding box center [52, 178] width 105 height 317
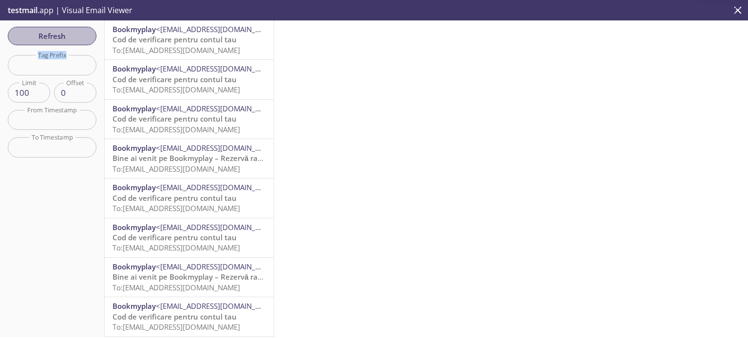
click at [75, 37] on span "Refresh" at bounding box center [52, 36] width 73 height 13
click at [75, 37] on div "Refresh Filters Tag Prefix Tag Prefix Limit 100 Limit Offset 0 Offset From Time…" at bounding box center [52, 178] width 105 height 317
click at [75, 37] on span "Refresh" at bounding box center [52, 36] width 73 height 13
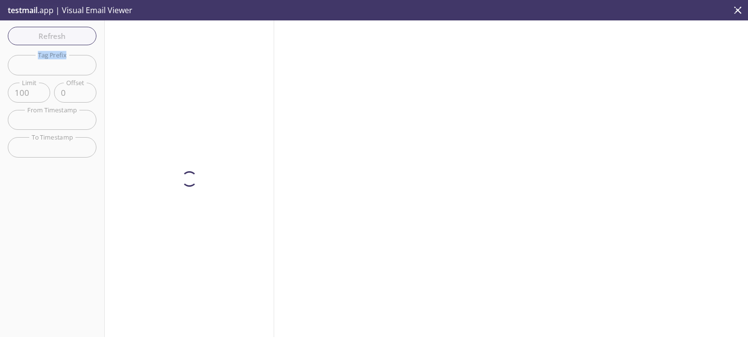
click at [75, 37] on div "Refresh Filters Tag Prefix Tag Prefix Limit 100 Limit Offset 0 Offset From Time…" at bounding box center [52, 178] width 105 height 317
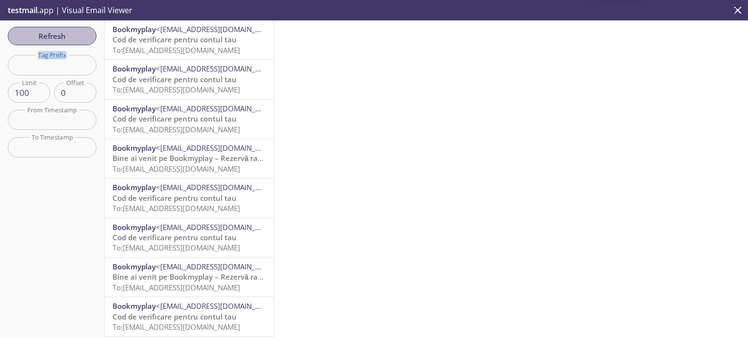
click at [75, 37] on span "Refresh" at bounding box center [52, 36] width 73 height 13
click at [75, 37] on div "Refresh Filters Tag Prefix Tag Prefix Limit 100 Limit Offset 0 Offset From Time…" at bounding box center [52, 178] width 105 height 317
click at [75, 37] on span "Refresh" at bounding box center [52, 36] width 73 height 13
click at [75, 37] on div "Refresh Filters Tag Prefix Tag Prefix Limit 100 Limit Offset 0 Offset From Time…" at bounding box center [52, 178] width 105 height 317
click at [75, 37] on span "Refresh" at bounding box center [52, 36] width 73 height 13
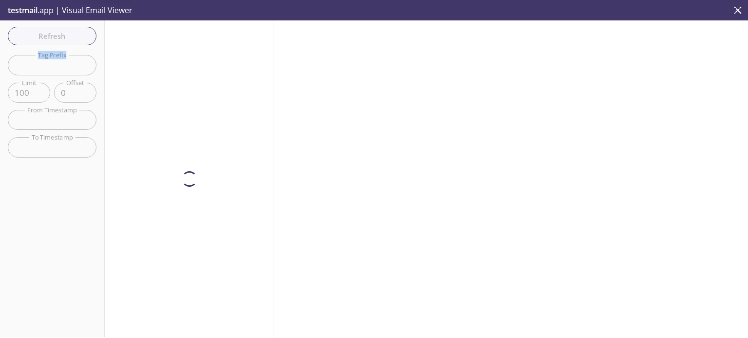
click at [75, 37] on div "Refresh Filters Tag Prefix Tag Prefix Limit 100 Limit Offset 0 Offset From Time…" at bounding box center [52, 178] width 105 height 317
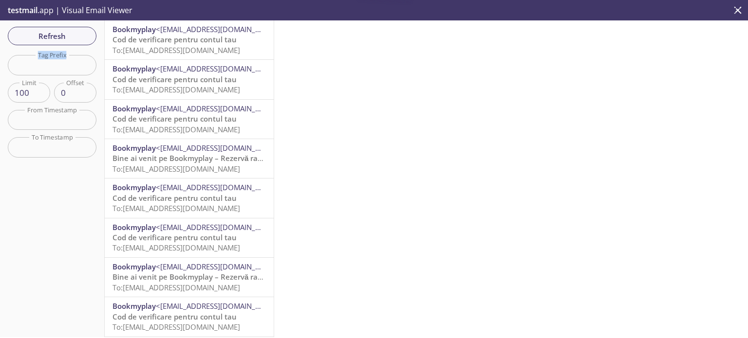
click at [75, 37] on span "Refresh" at bounding box center [52, 36] width 73 height 13
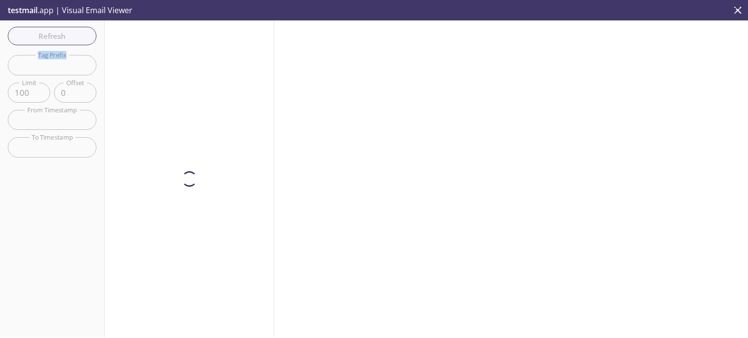
click at [75, 37] on div "Refresh Filters Tag Prefix Tag Prefix Limit 100 Limit Offset 0 Offset From Time…" at bounding box center [52, 178] width 105 height 317
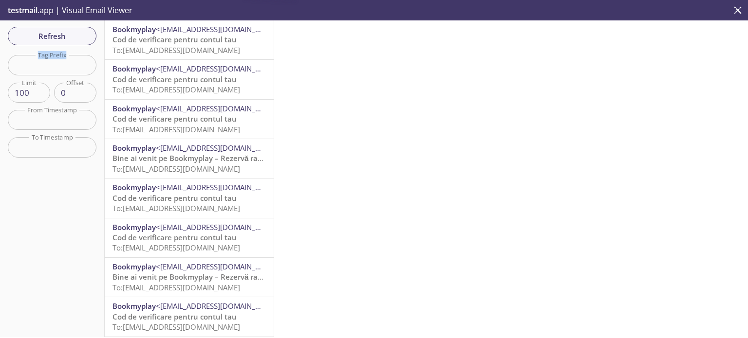
click at [75, 37] on span "Refresh" at bounding box center [52, 36] width 73 height 13
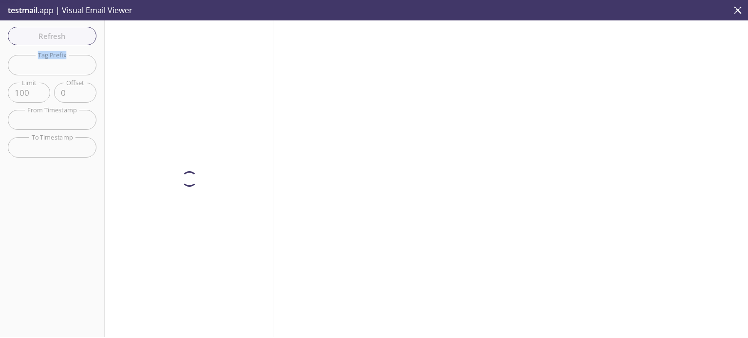
click at [75, 37] on div "Refresh Filters Tag Prefix Tag Prefix Limit 100 Limit Offset 0 Offset From Time…" at bounding box center [52, 178] width 105 height 317
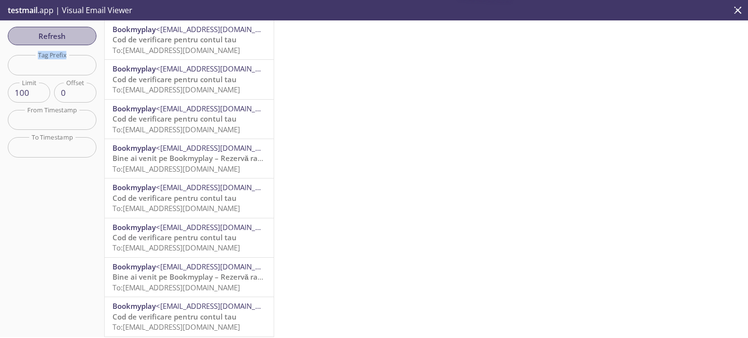
click at [75, 37] on span "Refresh" at bounding box center [52, 36] width 73 height 13
click at [75, 37] on div "Refresh Filters Tag Prefix Tag Prefix Limit 100 Limit Offset 0 Offset From Time…" at bounding box center [52, 178] width 105 height 317
click at [75, 37] on span "Refresh" at bounding box center [52, 36] width 73 height 13
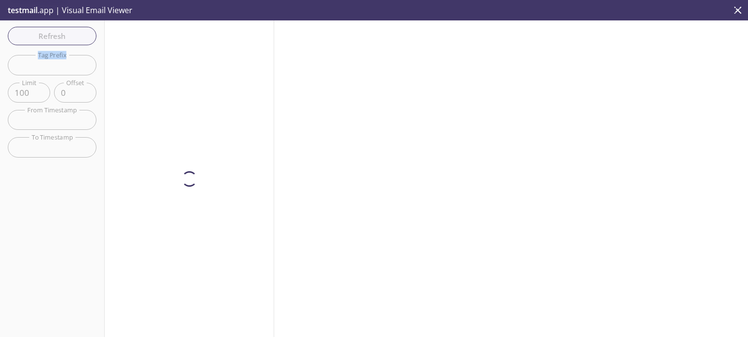
click at [75, 37] on div "Refresh Filters Tag Prefix Tag Prefix Limit 100 Limit Offset 0 Offset From Time…" at bounding box center [52, 178] width 105 height 317
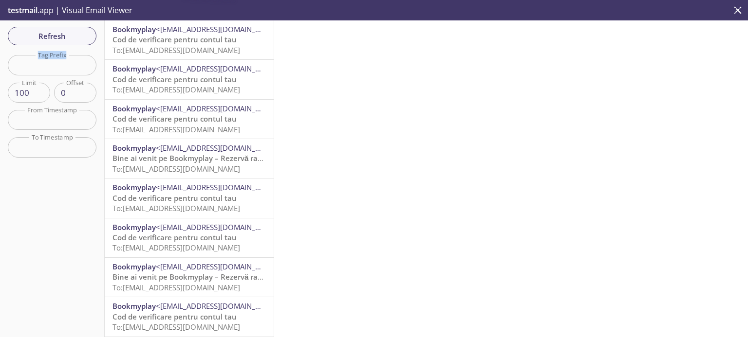
click at [75, 37] on span "Refresh" at bounding box center [52, 36] width 73 height 13
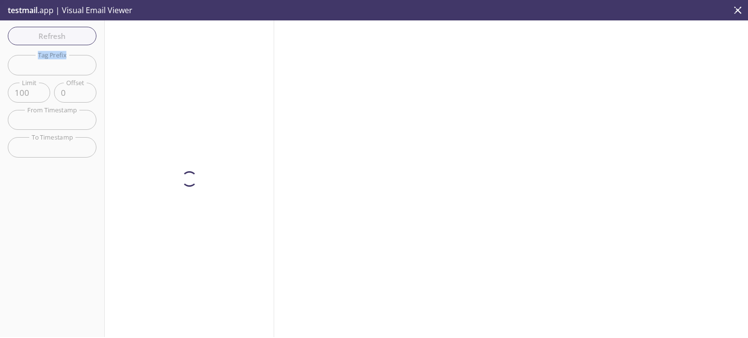
click at [75, 37] on div "Refresh Filters Tag Prefix Tag Prefix Limit 100 Limit Offset 0 Offset From Time…" at bounding box center [52, 178] width 105 height 317
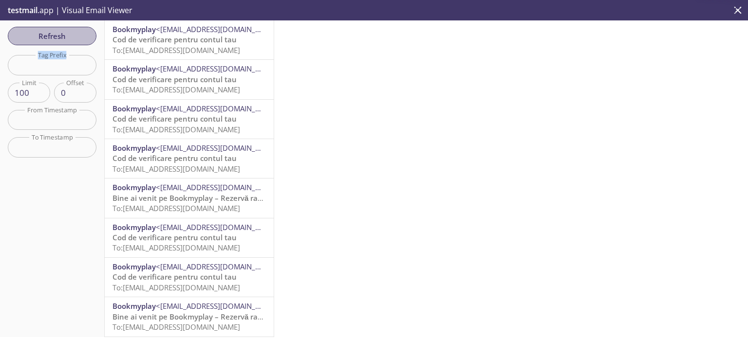
click at [75, 37] on span "Refresh" at bounding box center [52, 36] width 73 height 13
click at [68, 37] on span "Refresh" at bounding box center [52, 36] width 73 height 13
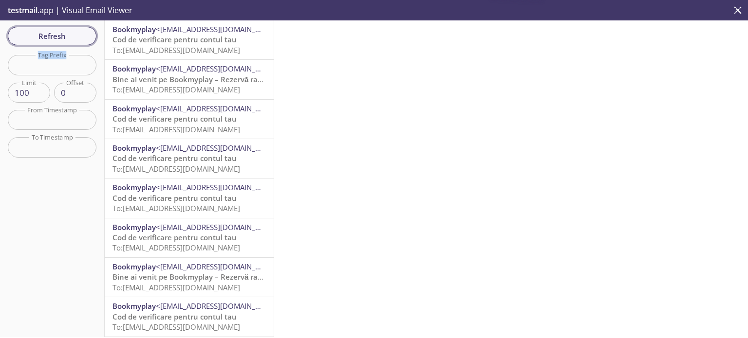
click at [68, 37] on span "Refresh" at bounding box center [52, 36] width 73 height 13
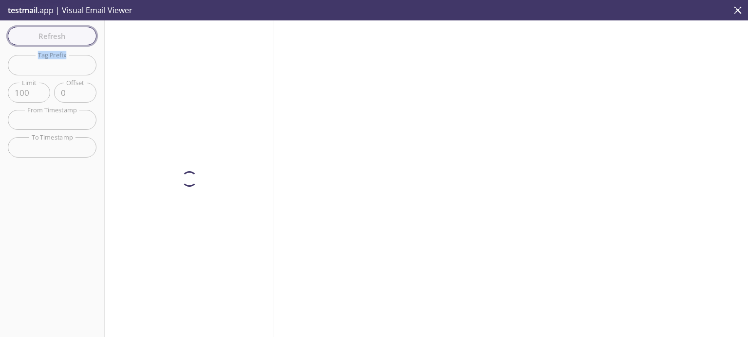
click at [68, 37] on div "Refresh Filters Tag Prefix Tag Prefix Limit 100 Limit Offset 0 Offset From Time…" at bounding box center [52, 178] width 105 height 317
click at [68, 37] on span "Refresh" at bounding box center [52, 36] width 73 height 13
click at [68, 37] on div "Refresh Filters Tag Prefix Tag Prefix Limit 100 Limit Offset 0 Offset From Time…" at bounding box center [52, 178] width 105 height 317
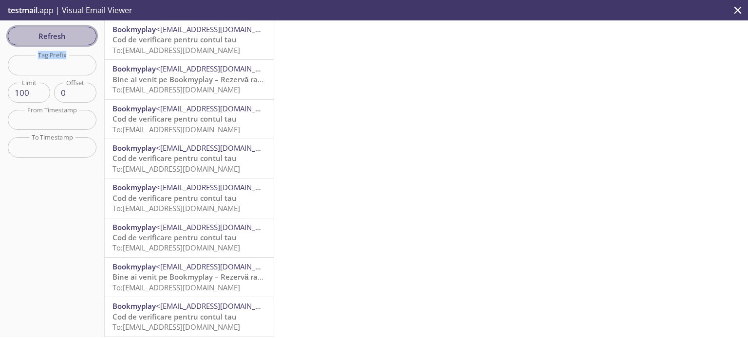
click at [68, 37] on span "Refresh" at bounding box center [52, 36] width 73 height 13
click at [68, 37] on div "Refresh Filters Tag Prefix Tag Prefix Limit 100 Limit Offset 0 Offset From Time…" at bounding box center [52, 178] width 105 height 317
click at [68, 37] on span "Refresh" at bounding box center [52, 36] width 73 height 13
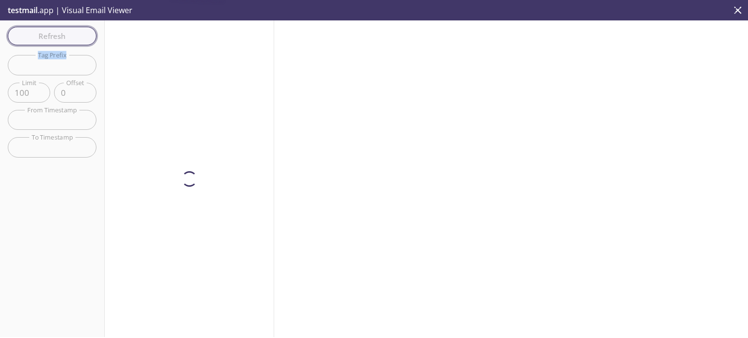
click at [68, 37] on div "Refresh Filters Tag Prefix Tag Prefix Limit 100 Limit Offset 0 Offset From Time…" at bounding box center [52, 178] width 105 height 317
click at [68, 37] on span "Refresh" at bounding box center [52, 36] width 73 height 13
click at [68, 37] on div "Refresh Filters Tag Prefix Tag Prefix Limit 100 Limit Offset 0 Offset From Time…" at bounding box center [52, 178] width 105 height 317
click at [68, 37] on span "Refresh" at bounding box center [52, 36] width 73 height 13
click at [68, 37] on div "Refresh Filters Tag Prefix Tag Prefix Limit 100 Limit Offset 0 Offset From Time…" at bounding box center [52, 178] width 105 height 317
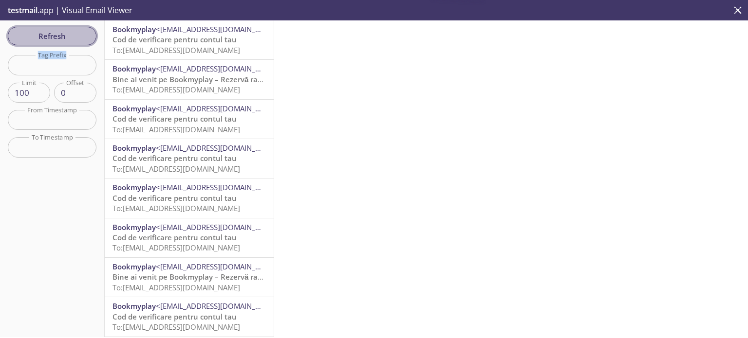
click at [68, 37] on span "Refresh" at bounding box center [52, 36] width 73 height 13
click at [68, 37] on div "Refresh Filters Tag Prefix Tag Prefix Limit 100 Limit Offset 0 Offset From Time…" at bounding box center [52, 178] width 105 height 317
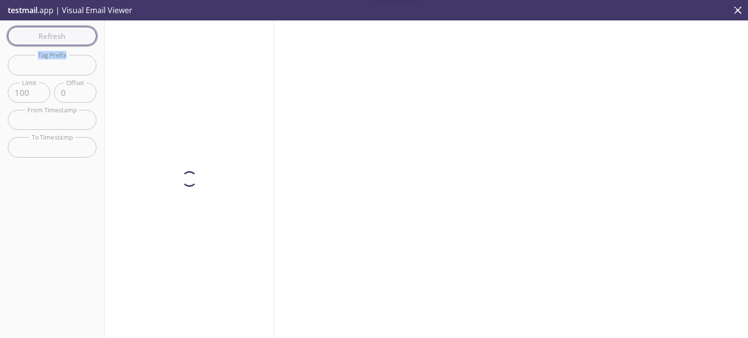
click at [68, 37] on div "Refresh Filters Tag Prefix Tag Prefix Limit 100 Limit Offset 0 Offset From Time…" at bounding box center [52, 178] width 105 height 317
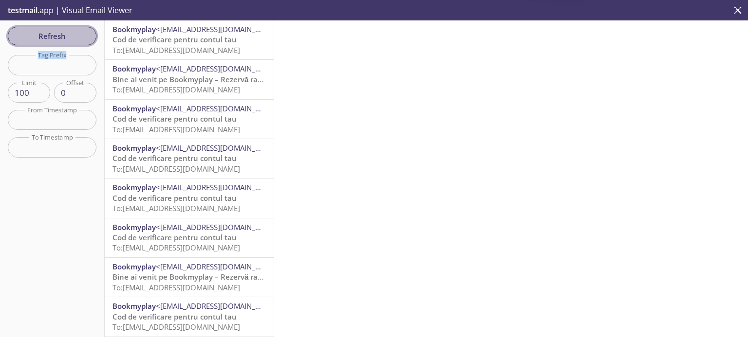
click at [68, 37] on span "Refresh" at bounding box center [52, 36] width 73 height 13
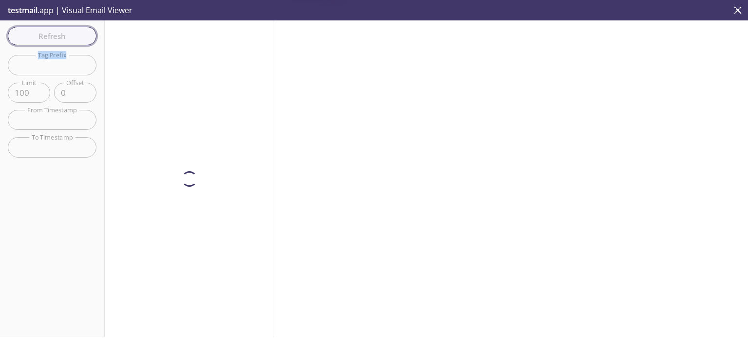
click at [68, 37] on span "Refresh" at bounding box center [52, 36] width 73 height 13
click at [68, 37] on div "Refresh Filters Tag Prefix Tag Prefix Limit 100 Limit Offset 0 Offset From Time…" at bounding box center [52, 178] width 105 height 317
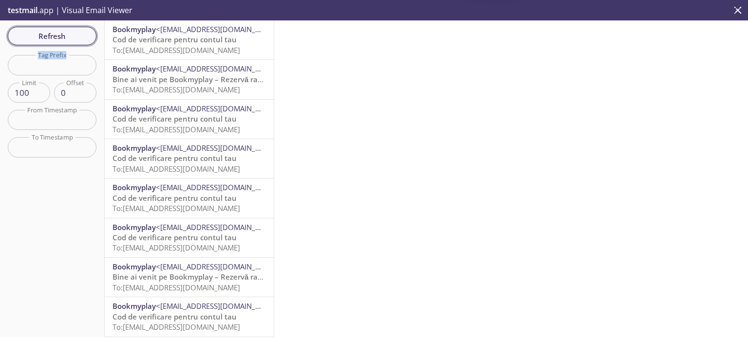
click at [68, 37] on span "Refresh" at bounding box center [52, 36] width 73 height 13
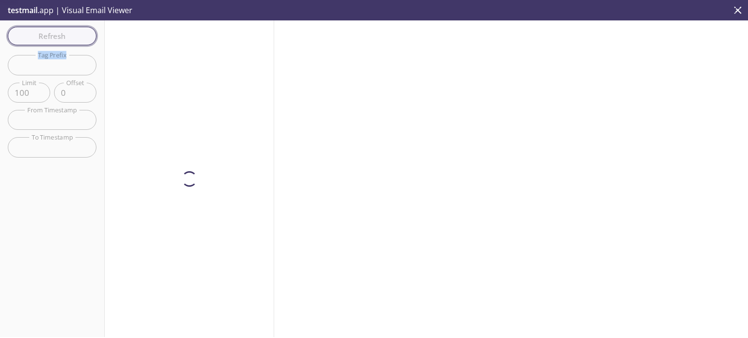
click at [68, 37] on div "Refresh Filters Tag Prefix Tag Prefix Limit 100 Limit Offset 0 Offset From Time…" at bounding box center [52, 178] width 105 height 317
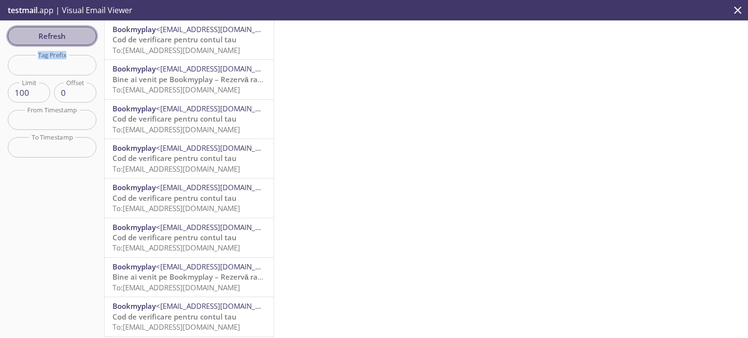
click at [68, 37] on span "Refresh" at bounding box center [52, 36] width 73 height 13
click at [68, 37] on div "Refresh Filters Tag Prefix Tag Prefix Limit 100 Limit Offset 0 Offset From Time…" at bounding box center [52, 178] width 105 height 317
click at [68, 37] on span "Refresh" at bounding box center [52, 36] width 73 height 13
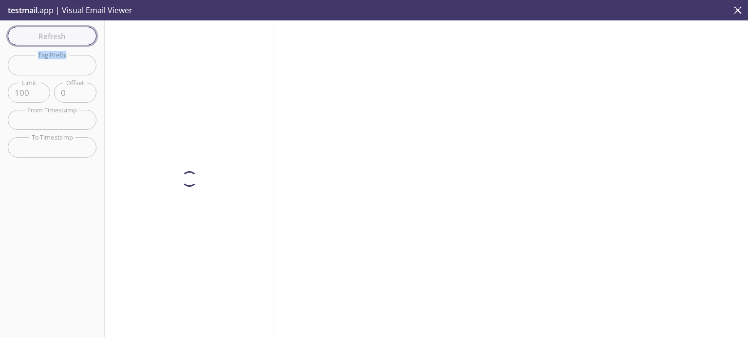
click at [68, 37] on div "Refresh Filters Tag Prefix Tag Prefix Limit 100 Limit Offset 0 Offset From Time…" at bounding box center [52, 178] width 105 height 317
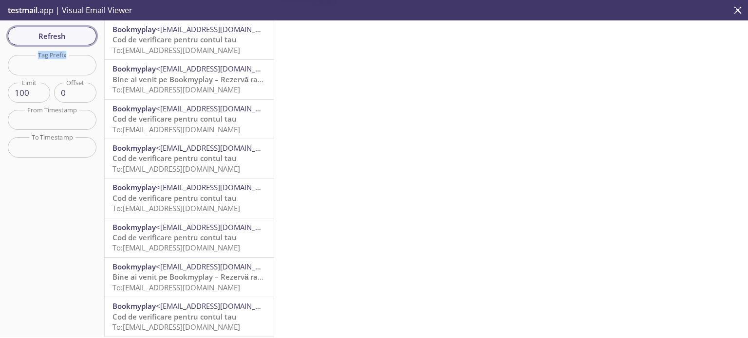
click at [68, 37] on span "Refresh" at bounding box center [52, 36] width 73 height 13
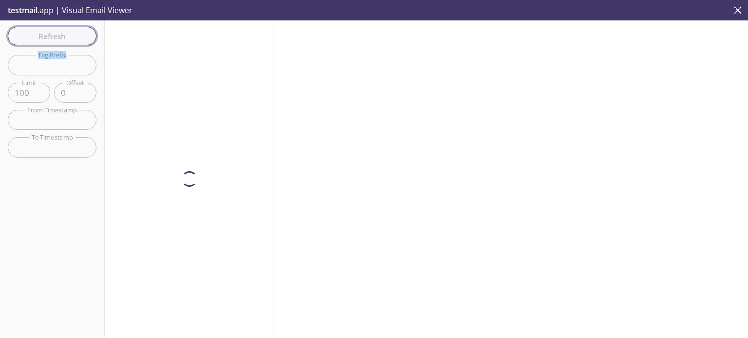
click at [68, 37] on div "Refresh Filters Tag Prefix Tag Prefix Limit 100 Limit Offset 0 Offset From Time…" at bounding box center [52, 178] width 105 height 317
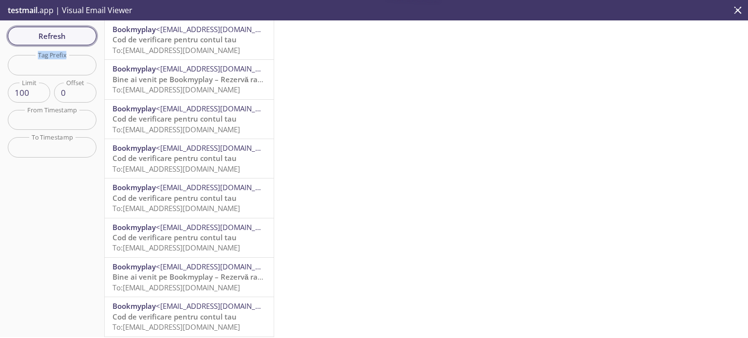
click at [68, 37] on span "Refresh" at bounding box center [52, 36] width 73 height 13
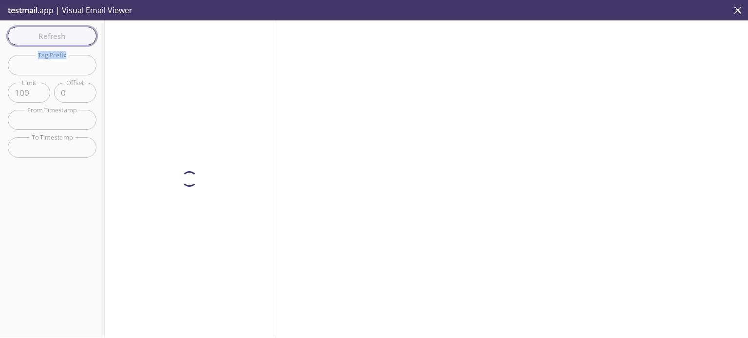
click at [68, 37] on div "Refresh Filters Tag Prefix Tag Prefix Limit 100 Limit Offset 0 Offset From Time…" at bounding box center [52, 178] width 105 height 317
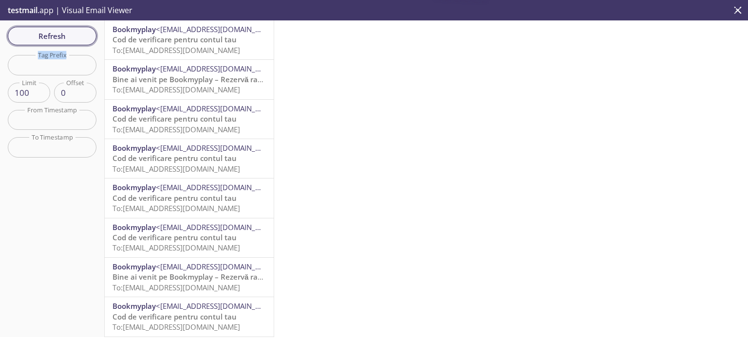
click at [68, 37] on span "Refresh" at bounding box center [52, 36] width 73 height 13
click at [68, 37] on div "Refresh Filters Tag Prefix Tag Prefix Limit 100 Limit Offset 0 Offset From Time…" at bounding box center [52, 178] width 105 height 317
click at [68, 37] on span "Refresh" at bounding box center [52, 36] width 73 height 13
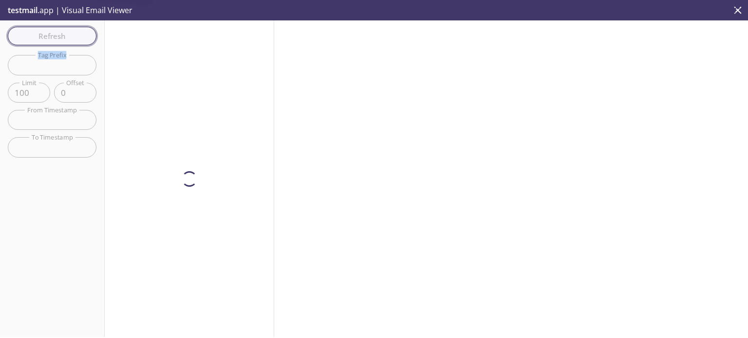
click at [68, 37] on div "Refresh Filters Tag Prefix Tag Prefix Limit 100 Limit Offset 0 Offset From Time…" at bounding box center [52, 178] width 105 height 317
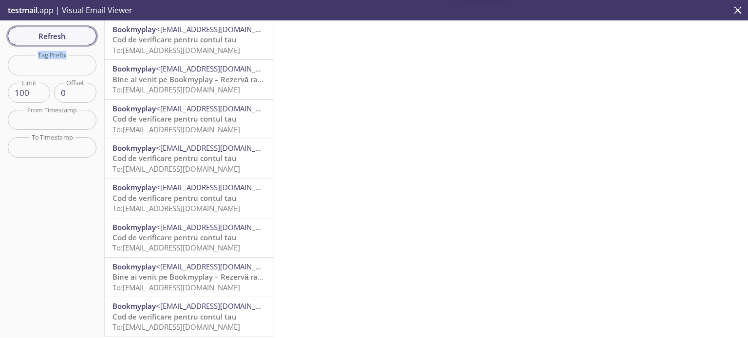
click at [68, 37] on span "Refresh" at bounding box center [52, 36] width 73 height 13
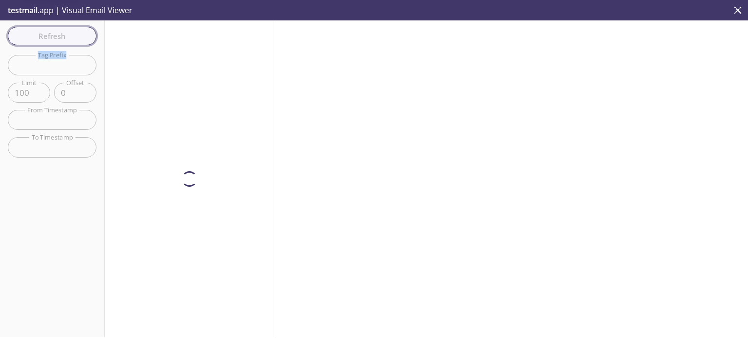
click at [68, 37] on div "Refresh Filters Tag Prefix Tag Prefix Limit 100 Limit Offset 0 Offset From Time…" at bounding box center [52, 178] width 105 height 317
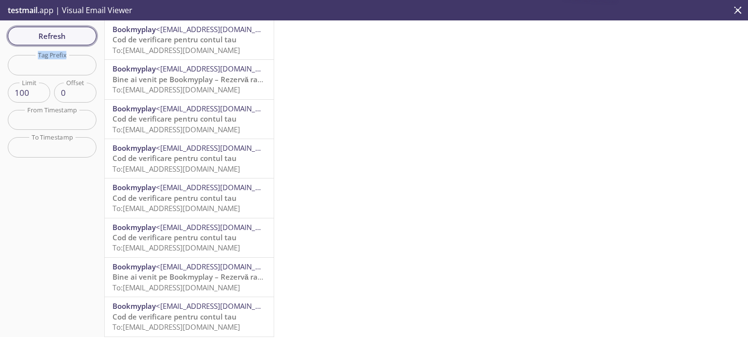
click at [68, 37] on span "Refresh" at bounding box center [52, 36] width 73 height 13
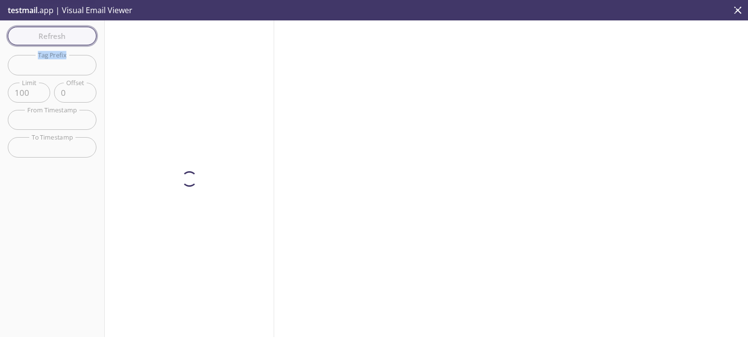
click at [68, 37] on div "Refresh Filters Tag Prefix Tag Prefix Limit 100 Limit Offset 0 Offset From Time…" at bounding box center [52, 178] width 105 height 317
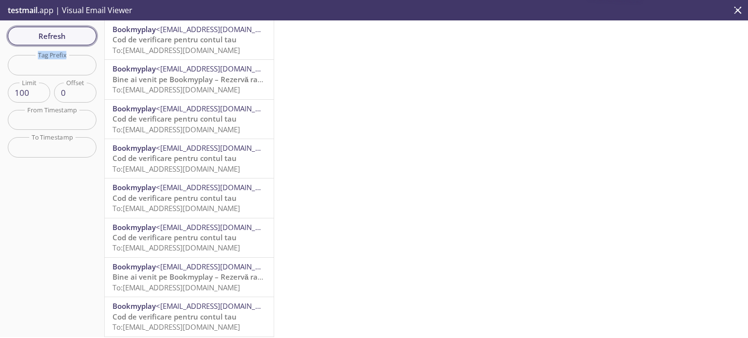
click at [68, 37] on span "Refresh" at bounding box center [52, 36] width 73 height 13
click at [68, 37] on div "Refresh Filters Tag Prefix Tag Prefix Limit 100 Limit Offset 0 Offset From Time…" at bounding box center [52, 178] width 105 height 317
click at [68, 37] on span "Refresh" at bounding box center [52, 36] width 73 height 13
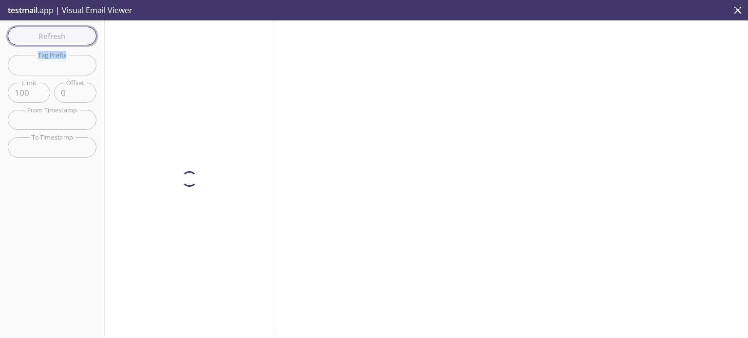
click at [68, 37] on div "Refresh Filters Tag Prefix Tag Prefix Limit 100 Limit Offset 0 Offset From Time…" at bounding box center [52, 178] width 105 height 317
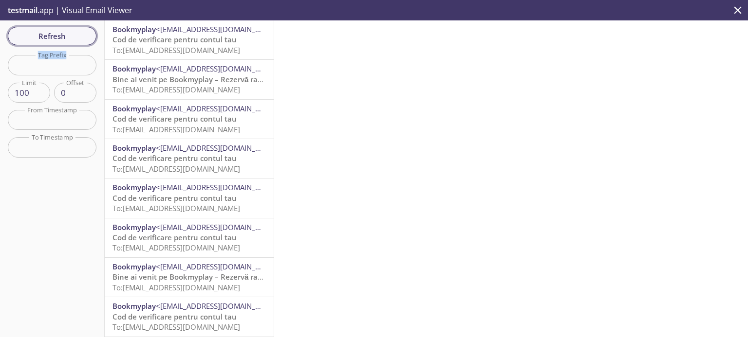
click at [68, 37] on span "Refresh" at bounding box center [52, 36] width 73 height 13
click at [68, 37] on div "Refresh Filters Tag Prefix Tag Prefix Limit 100 Limit Offset 0 Offset From Time…" at bounding box center [52, 178] width 105 height 317
click at [68, 37] on span "Refresh" at bounding box center [52, 36] width 73 height 13
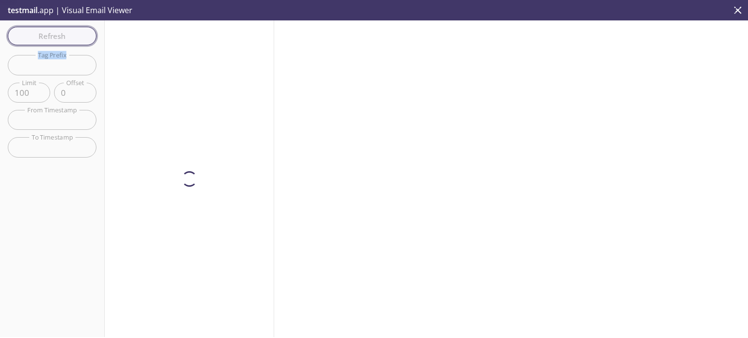
click at [68, 37] on div "Refresh Filters Tag Prefix Tag Prefix Limit 100 Limit Offset 0 Offset From Time…" at bounding box center [52, 178] width 105 height 317
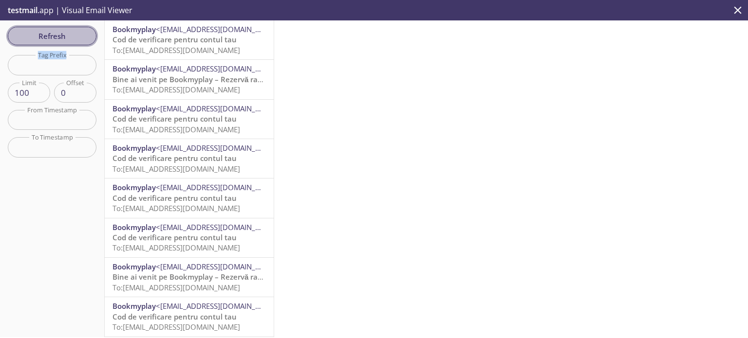
click at [68, 37] on span "Refresh" at bounding box center [52, 36] width 73 height 13
click at [68, 37] on div "Refresh Filters Tag Prefix Tag Prefix Limit 100 Limit Offset 0 Offset From Time…" at bounding box center [52, 178] width 105 height 317
click at [68, 37] on span "Refresh" at bounding box center [52, 36] width 73 height 13
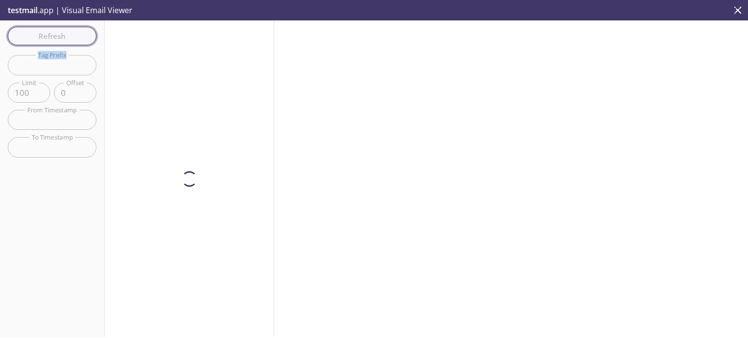
click at [68, 37] on div "Refresh Filters Tag Prefix Tag Prefix Limit 100 Limit Offset 0 Offset From Time…" at bounding box center [52, 178] width 105 height 317
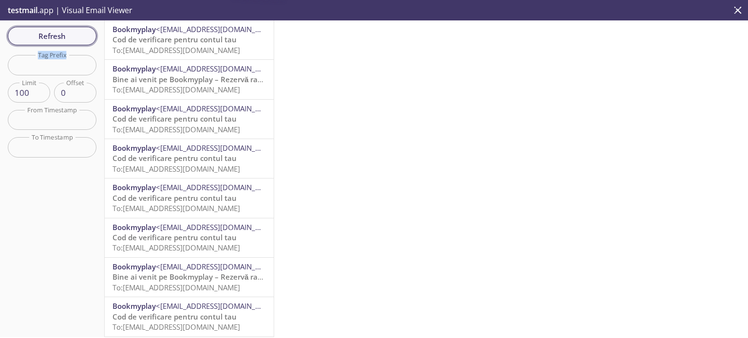
click at [68, 37] on span "Refresh" at bounding box center [52, 36] width 73 height 13
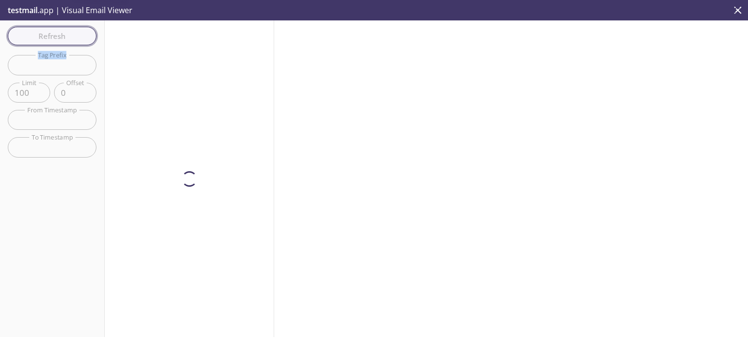
click at [68, 37] on div "Refresh Filters Tag Prefix Tag Prefix Limit 100 Limit Offset 0 Offset From Time…" at bounding box center [52, 178] width 105 height 317
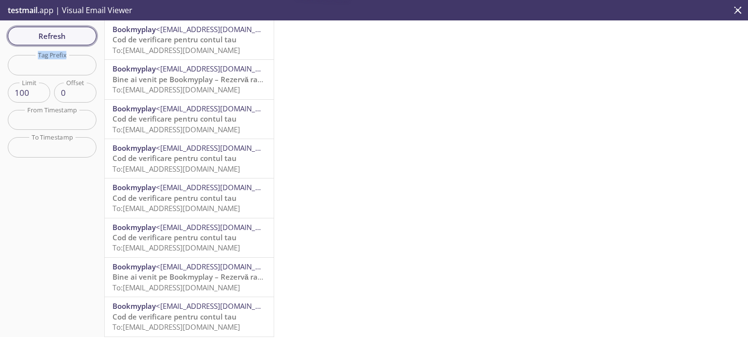
click at [68, 37] on span "Refresh" at bounding box center [52, 36] width 73 height 13
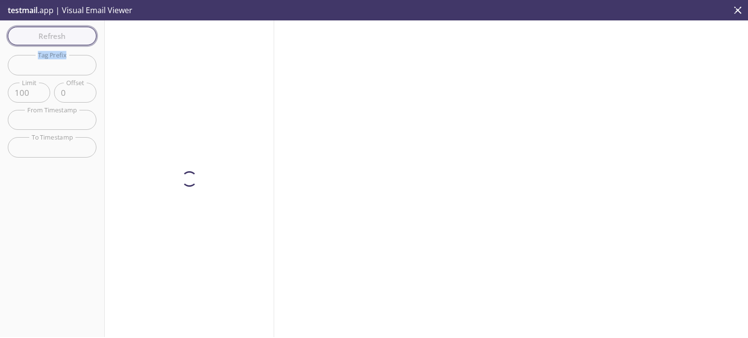
click at [68, 37] on div "Refresh Filters Tag Prefix Tag Prefix Limit 100 Limit Offset 0 Offset From Time…" at bounding box center [52, 178] width 105 height 317
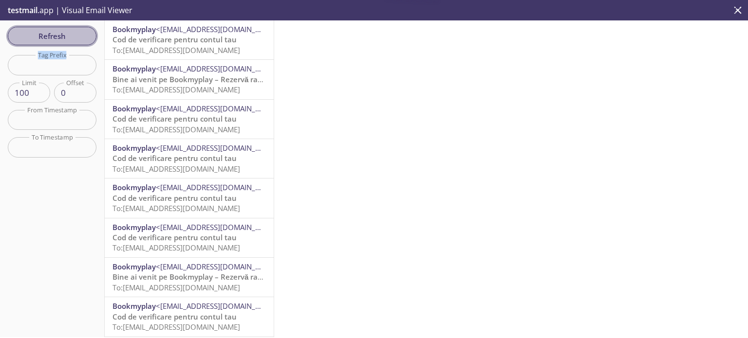
click at [68, 37] on span "Refresh" at bounding box center [52, 36] width 73 height 13
click at [68, 37] on div "Refresh Filters Tag Prefix Tag Prefix Limit 100 Limit Offset 0 Offset From Time…" at bounding box center [52, 178] width 105 height 317
click at [68, 37] on span "Refresh" at bounding box center [52, 36] width 73 height 13
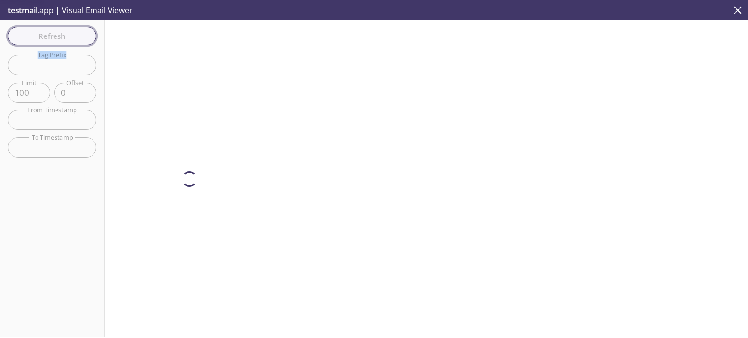
click at [68, 37] on div "Refresh Filters Tag Prefix Tag Prefix Limit 100 Limit Offset 0 Offset From Time…" at bounding box center [52, 178] width 105 height 317
click at [68, 37] on span "Refresh" at bounding box center [52, 36] width 73 height 13
click at [68, 37] on div "Refresh Filters Tag Prefix Tag Prefix Limit 100 Limit Offset 0 Offset From Time…" at bounding box center [52, 178] width 105 height 317
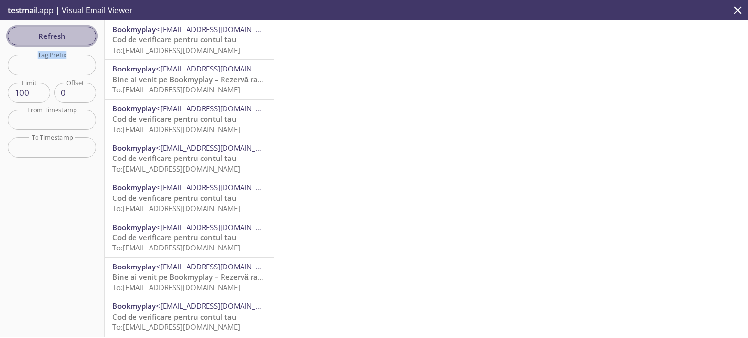
click at [68, 37] on span "Refresh" at bounding box center [52, 36] width 73 height 13
click at [68, 37] on div "Refresh Filters Tag Prefix Tag Prefix Limit 100 Limit Offset 0 Offset From Time…" at bounding box center [52, 178] width 105 height 317
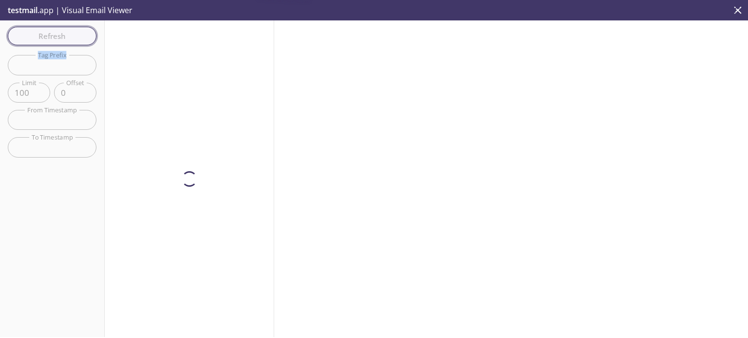
click at [68, 37] on span "Refresh" at bounding box center [52, 36] width 73 height 13
click at [68, 37] on div "Refresh Filters Tag Prefix Tag Prefix Limit 100 Limit Offset 0 Offset From Time…" at bounding box center [52, 178] width 105 height 317
click at [68, 37] on span "Refresh" at bounding box center [52, 36] width 73 height 13
click at [68, 38] on div "Refresh Filters Tag Prefix Tag Prefix Limit 100 Limit Offset 0 Offset From Time…" at bounding box center [52, 178] width 105 height 317
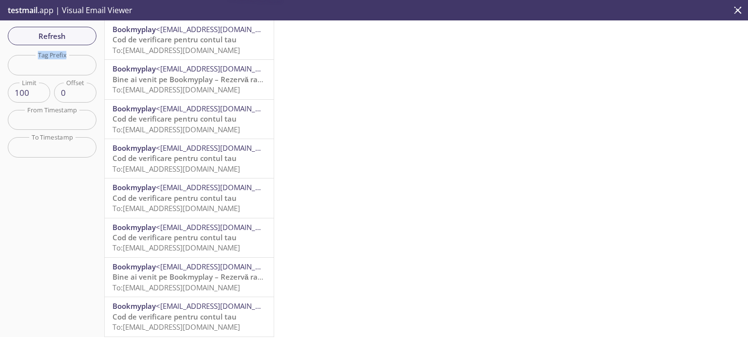
click at [68, 38] on span "Refresh" at bounding box center [52, 36] width 73 height 13
click at [68, 38] on div "Refresh Filters Tag Prefix Tag Prefix Limit 100 Limit Offset 0 Offset From Time…" at bounding box center [52, 178] width 105 height 317
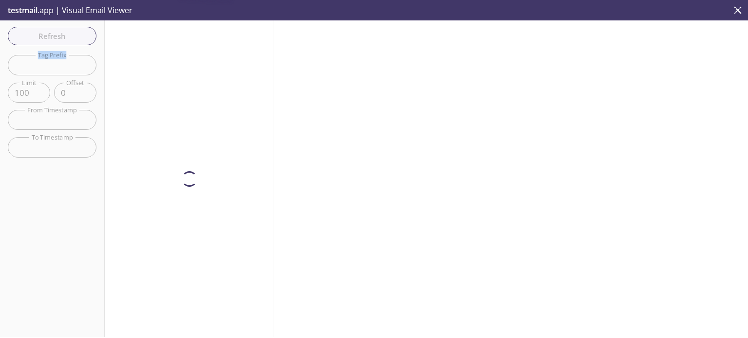
click at [68, 38] on span "Refresh" at bounding box center [52, 36] width 73 height 13
click at [68, 38] on div "Refresh Filters Tag Prefix Tag Prefix Limit 100 Limit Offset 0 Offset From Time…" at bounding box center [52, 178] width 105 height 317
click at [68, 38] on span "Refresh" at bounding box center [52, 36] width 73 height 13
click at [68, 38] on div "Refresh Filters Tag Prefix Tag Prefix Limit 100 Limit Offset 0 Offset From Time…" at bounding box center [52, 178] width 105 height 317
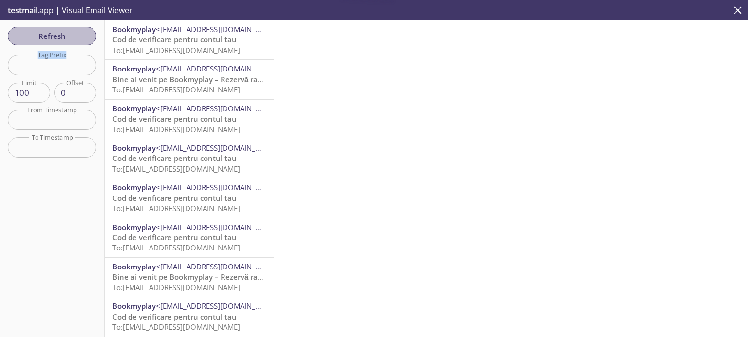
click at [68, 38] on span "Refresh" at bounding box center [52, 36] width 73 height 13
click at [68, 38] on div "Refresh Filters Tag Prefix Tag Prefix Limit 100 Limit Offset 0 Offset From Time…" at bounding box center [52, 178] width 105 height 317
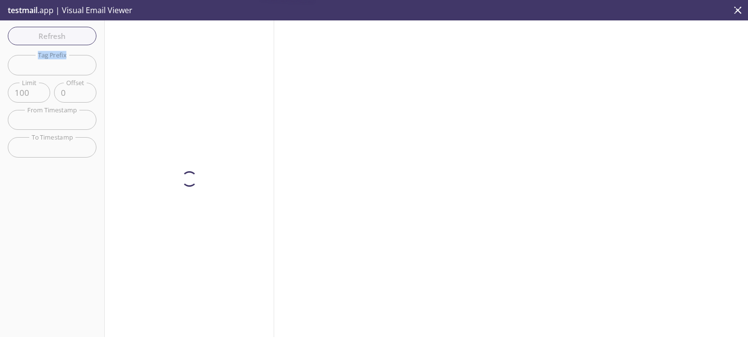
click at [68, 38] on span "Refresh" at bounding box center [52, 36] width 73 height 13
click at [68, 38] on div "Refresh Filters Tag Prefix Tag Prefix Limit 100 Limit Offset 0 Offset From Time…" at bounding box center [52, 178] width 105 height 317
click at [68, 38] on span "Refresh" at bounding box center [52, 36] width 73 height 13
click at [68, 38] on div "Refresh Filters Tag Prefix Tag Prefix Limit 100 Limit Offset 0 Offset From Time…" at bounding box center [52, 178] width 105 height 317
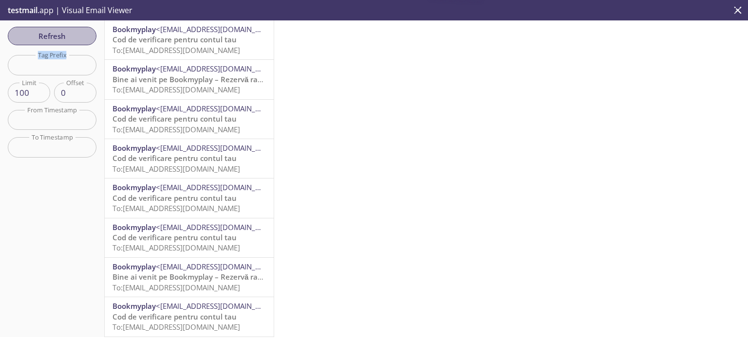
click at [68, 38] on span "Refresh" at bounding box center [52, 36] width 73 height 13
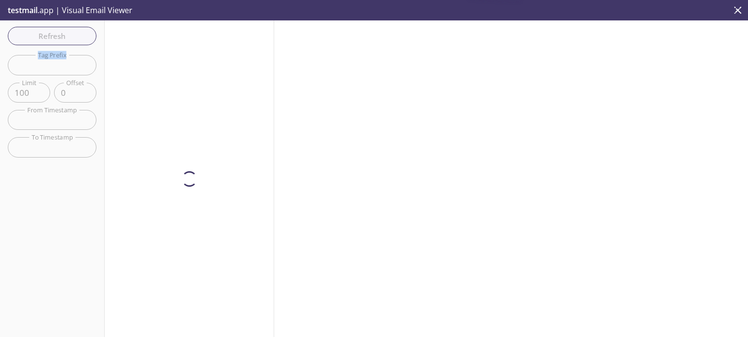
click at [68, 38] on div "Refresh Filters Tag Prefix Tag Prefix Limit 100 Limit Offset 0 Offset From Time…" at bounding box center [52, 178] width 105 height 317
click at [68, 38] on span "Refresh" at bounding box center [52, 36] width 73 height 13
click at [68, 38] on div "Refresh Filters Tag Prefix Tag Prefix Limit 100 Limit Offset 0 Offset From Time…" at bounding box center [52, 178] width 105 height 317
click at [68, 38] on span "Refresh" at bounding box center [52, 36] width 73 height 13
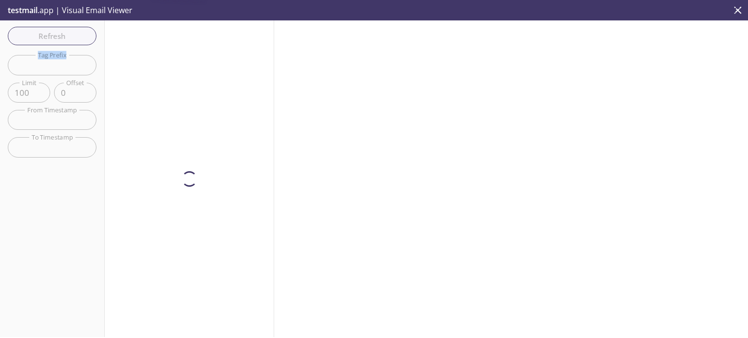
click at [68, 38] on div "Refresh Filters Tag Prefix Tag Prefix Limit 100 Limit Offset 0 Offset From Time…" at bounding box center [52, 178] width 105 height 317
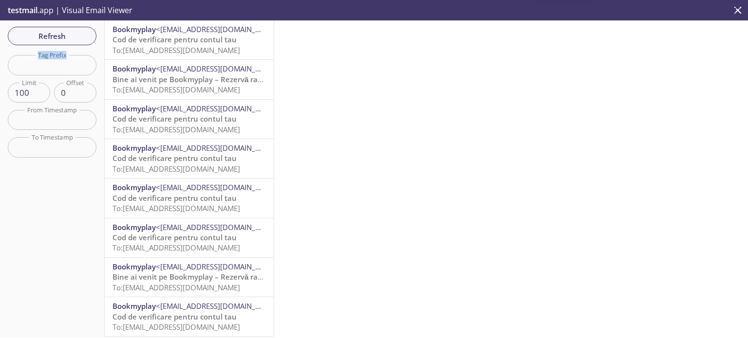
click at [68, 38] on span "Refresh" at bounding box center [52, 36] width 73 height 13
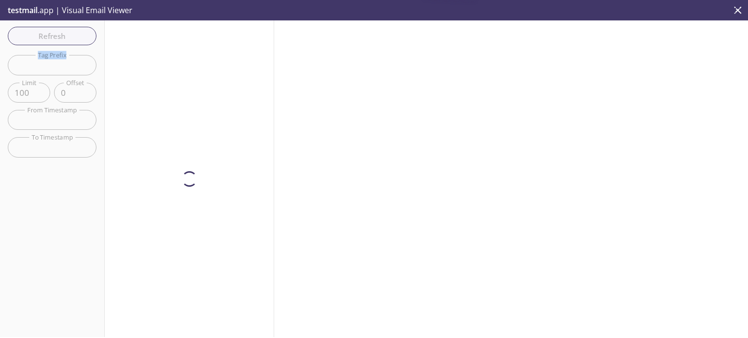
click at [68, 38] on div "Refresh Filters Tag Prefix Tag Prefix Limit 100 Limit Offset 0 Offset From Time…" at bounding box center [52, 178] width 105 height 317
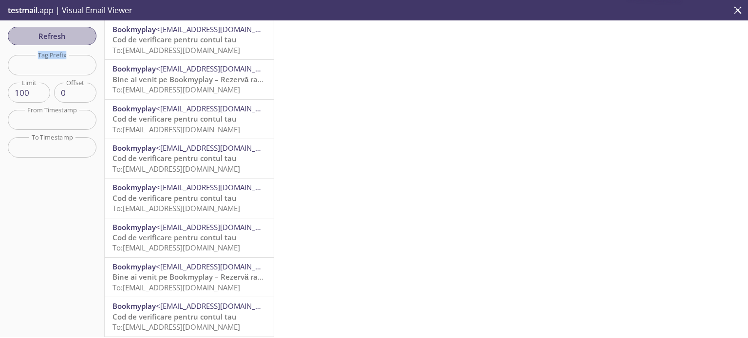
click at [68, 38] on span "Refresh" at bounding box center [52, 36] width 73 height 13
click at [68, 38] on div "Refresh Filters Tag Prefix Tag Prefix Limit 100 Limit Offset 0 Offset From Time…" at bounding box center [52, 178] width 105 height 317
click at [68, 38] on span "Refresh" at bounding box center [52, 36] width 73 height 13
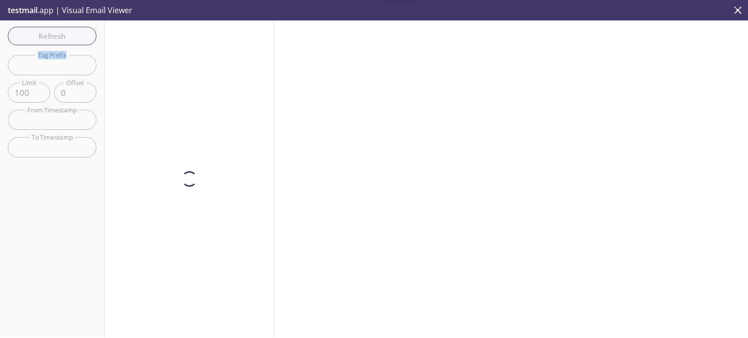
click at [68, 38] on div "Refresh Filters Tag Prefix Tag Prefix Limit 100 Limit Offset 0 Offset From Time…" at bounding box center [52, 178] width 105 height 317
click at [68, 38] on span "Refresh" at bounding box center [52, 36] width 73 height 13
click at [68, 38] on div "Refresh Filters Tag Prefix Tag Prefix Limit 100 Limit Offset 0 Offset From Time…" at bounding box center [52, 178] width 105 height 317
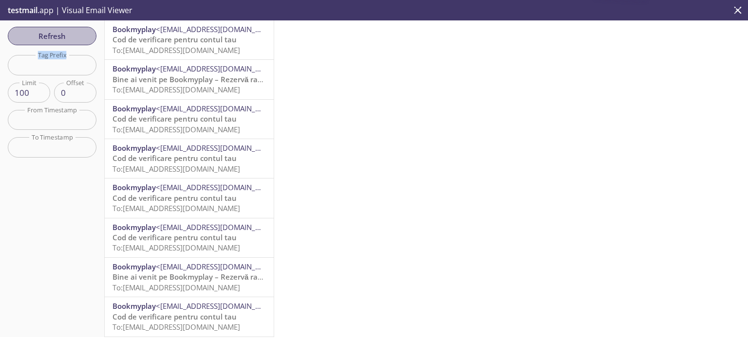
click at [68, 38] on span "Refresh" at bounding box center [52, 36] width 73 height 13
click at [68, 38] on div "Refresh Filters Tag Prefix Tag Prefix Limit 100 Limit Offset 0 Offset From Time…" at bounding box center [52, 178] width 105 height 317
click at [68, 38] on span "Refresh" at bounding box center [52, 36] width 73 height 13
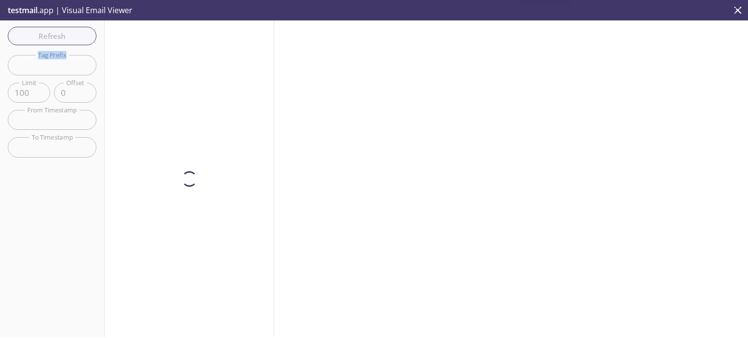
click at [68, 38] on div "Refresh Filters Tag Prefix Tag Prefix Limit 100 Limit Offset 0 Offset From Time…" at bounding box center [52, 178] width 105 height 317
click at [68, 38] on span "Refresh" at bounding box center [52, 36] width 73 height 13
click at [68, 38] on div "Refresh Filters Tag Prefix Tag Prefix Limit 100 Limit Offset 0 Offset From Time…" at bounding box center [52, 178] width 105 height 317
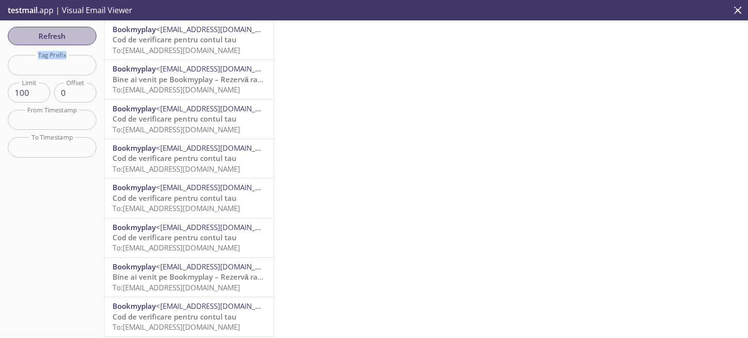
click at [68, 38] on span "Refresh" at bounding box center [52, 36] width 73 height 13
click at [68, 38] on div "Refresh Filters Tag Prefix Tag Prefix Limit 100 Limit Offset 0 Offset From Time…" at bounding box center [52, 178] width 105 height 317
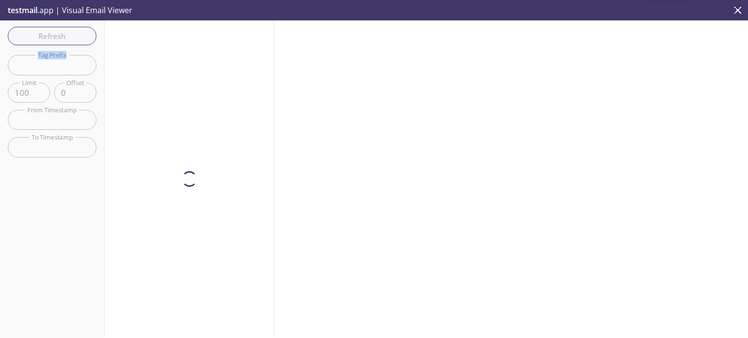
click at [68, 38] on span "Refresh" at bounding box center [52, 36] width 73 height 13
click at [68, 38] on div "Refresh Filters Tag Prefix Tag Prefix Limit 100 Limit Offset 0 Offset From Time…" at bounding box center [52, 178] width 105 height 317
click at [68, 38] on span "Refresh" at bounding box center [52, 36] width 73 height 13
click at [68, 38] on div "Refresh Filters Tag Prefix Tag Prefix Limit 100 Limit Offset 0 Offset From Time…" at bounding box center [52, 178] width 105 height 317
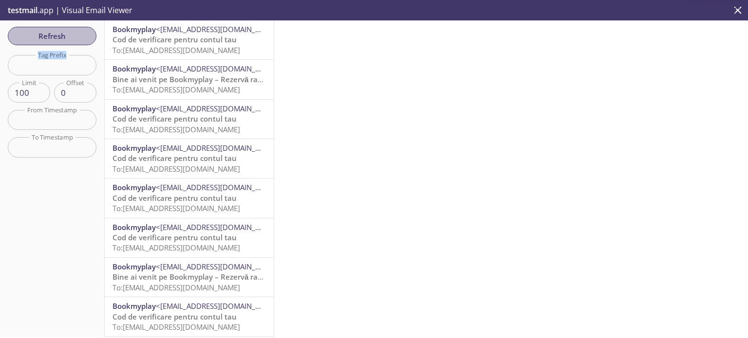
click at [68, 38] on span "Refresh" at bounding box center [52, 36] width 73 height 13
click at [68, 38] on div "Refresh Filters Tag Prefix Tag Prefix Limit 100 Limit Offset 0 Offset From Time…" at bounding box center [52, 178] width 105 height 317
click at [68, 38] on span "Refresh" at bounding box center [52, 36] width 73 height 13
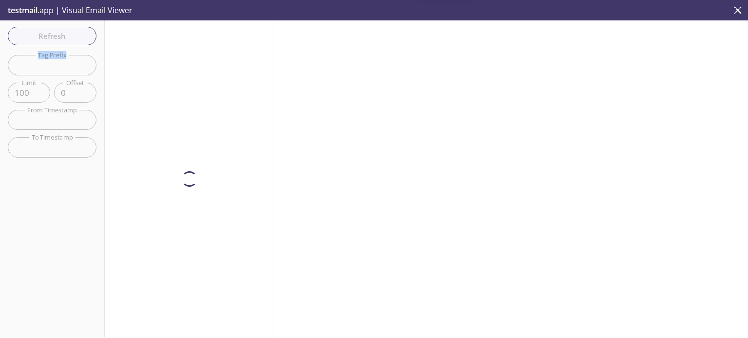
click at [68, 38] on div "Refresh Filters Tag Prefix Tag Prefix Limit 100 Limit Offset 0 Offset From Time…" at bounding box center [52, 178] width 105 height 317
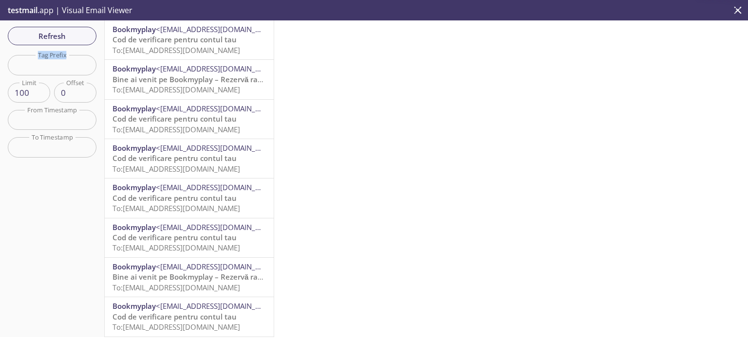
click at [68, 38] on span "Refresh" at bounding box center [52, 36] width 73 height 13
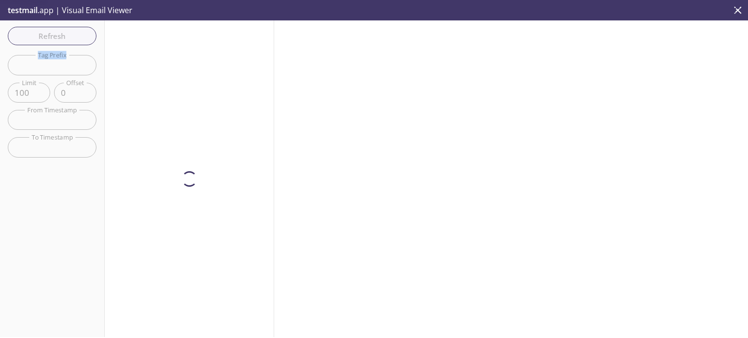
click at [68, 38] on div "Refresh Filters Tag Prefix Tag Prefix Limit 100 Limit Offset 0 Offset From Time…" at bounding box center [52, 178] width 105 height 317
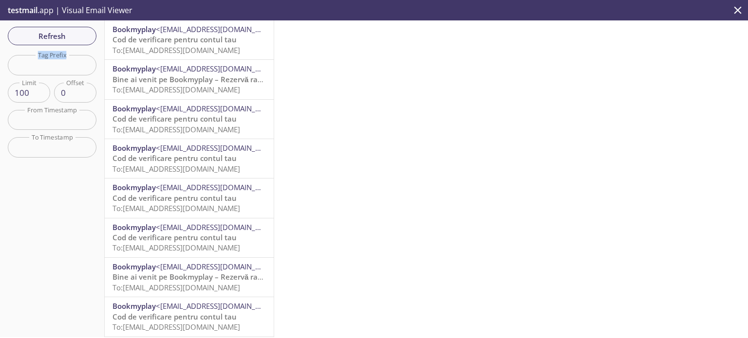
click at [68, 38] on span "Refresh" at bounding box center [52, 36] width 73 height 13
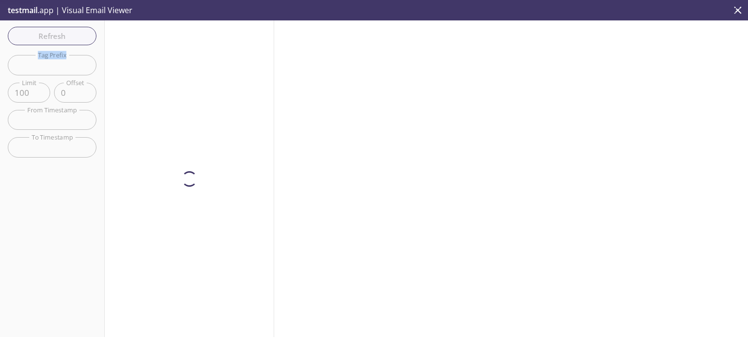
click at [68, 38] on div "Refresh Filters Tag Prefix Tag Prefix Limit 100 Limit Offset 0 Offset From Time…" at bounding box center [52, 178] width 105 height 317
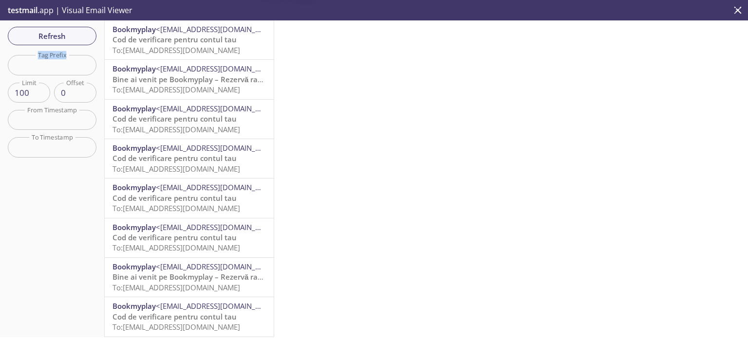
click at [68, 38] on span "Refresh" at bounding box center [52, 36] width 73 height 13
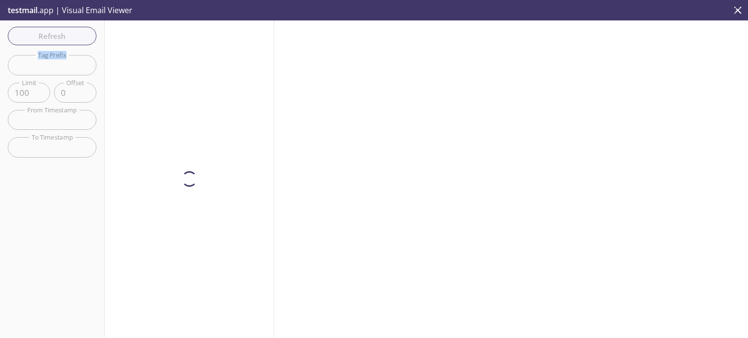
click at [68, 38] on div "Refresh Filters Tag Prefix Tag Prefix Limit 100 Limit Offset 0 Offset From Time…" at bounding box center [52, 178] width 105 height 317
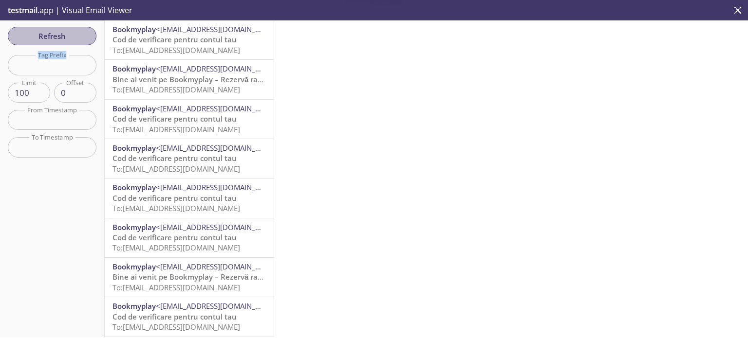
click at [68, 38] on span "Refresh" at bounding box center [52, 36] width 73 height 13
click at [68, 38] on div "Refresh Filters Tag Prefix Tag Prefix Limit 100 Limit Offset 0 Offset From Time…" at bounding box center [52, 178] width 105 height 317
click at [68, 38] on span "Refresh" at bounding box center [52, 36] width 73 height 13
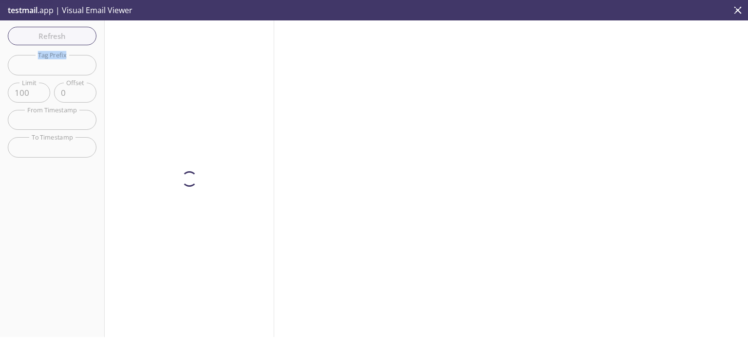
click at [68, 38] on div "Refresh Filters Tag Prefix Tag Prefix Limit 100 Limit Offset 0 Offset From Time…" at bounding box center [52, 178] width 105 height 317
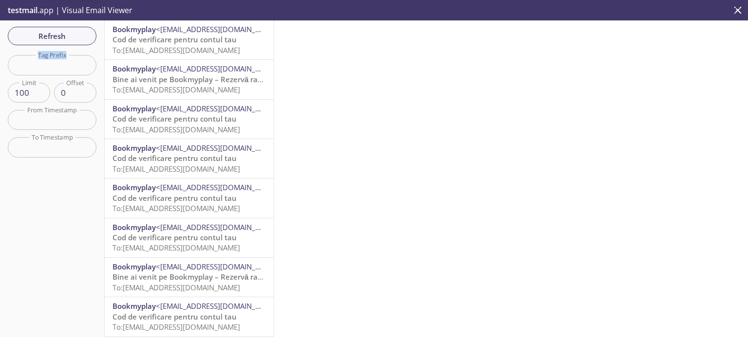
click at [68, 38] on span "Refresh" at bounding box center [52, 36] width 73 height 13
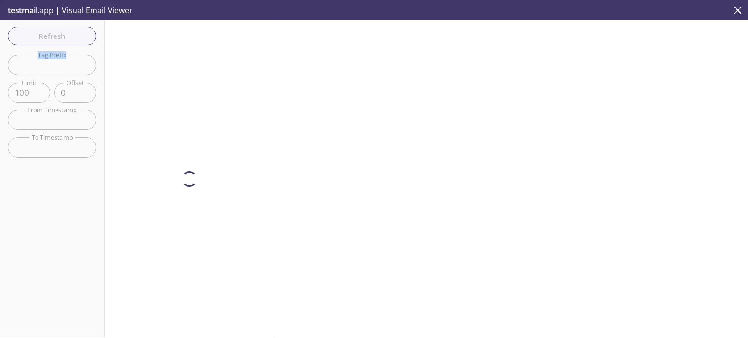
click at [68, 38] on div "Refresh Filters Tag Prefix Tag Prefix Limit 100 Limit Offset 0 Offset From Time…" at bounding box center [52, 178] width 105 height 317
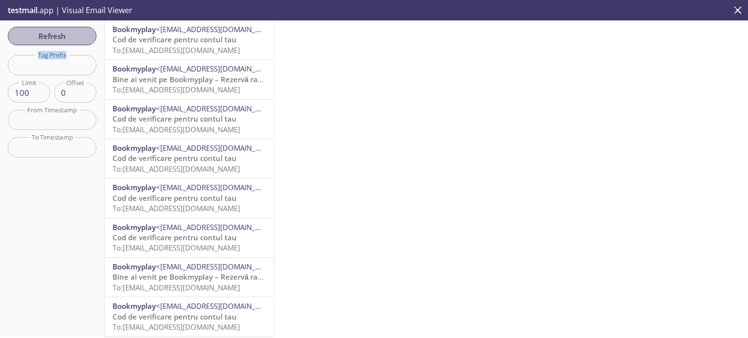
click at [68, 38] on span "Refresh" at bounding box center [52, 36] width 73 height 13
click at [68, 38] on div "Refresh Filters Tag Prefix Tag Prefix Limit 100 Limit Offset 0 Offset From Time…" at bounding box center [52, 178] width 105 height 317
click at [68, 38] on span "Refresh" at bounding box center [52, 36] width 73 height 13
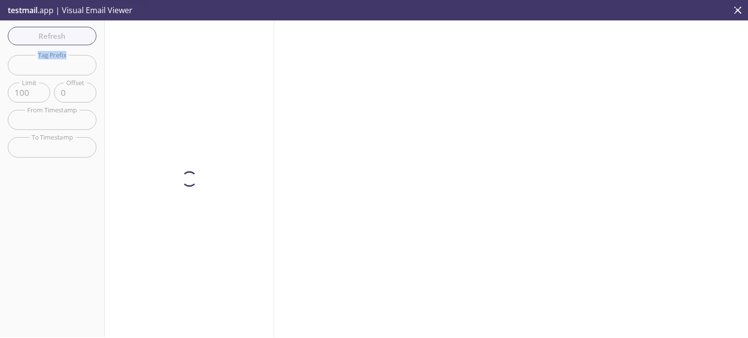
click at [68, 38] on div "Refresh Filters Tag Prefix Tag Prefix Limit 100 Limit Offset 0 Offset From Time…" at bounding box center [52, 178] width 105 height 317
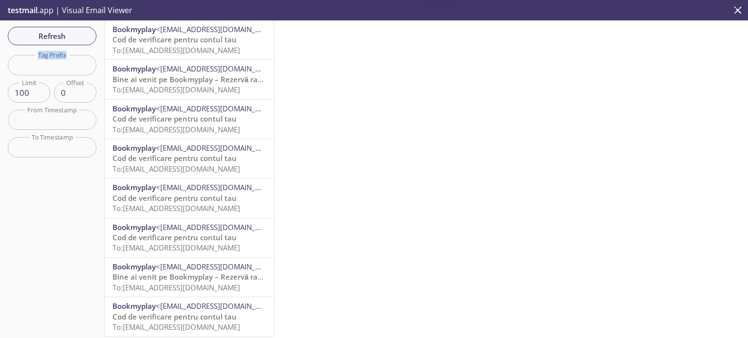
click at [68, 38] on span "Refresh" at bounding box center [52, 36] width 73 height 13
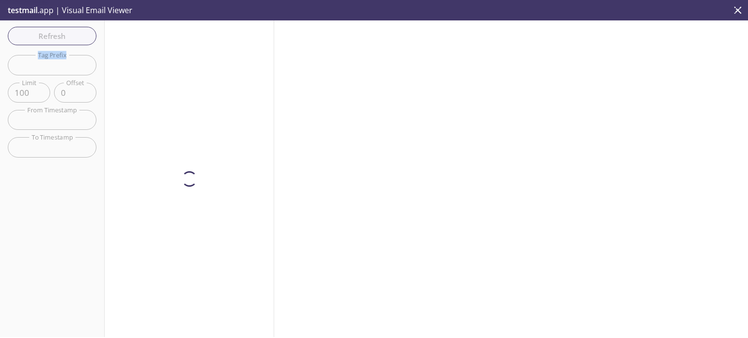
click at [68, 38] on div "Refresh Filters Tag Prefix Tag Prefix Limit 100 Limit Offset 0 Offset From Time…" at bounding box center [52, 178] width 105 height 317
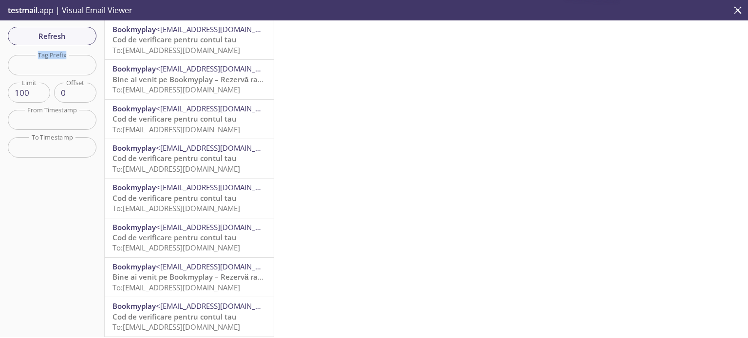
click at [68, 38] on span "Refresh" at bounding box center [52, 36] width 73 height 13
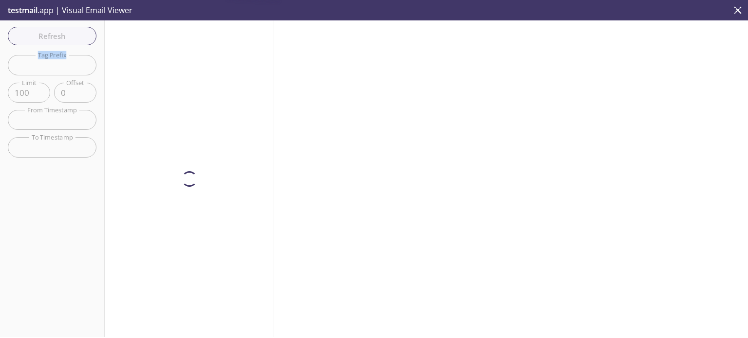
click at [68, 38] on div "Refresh Filters Tag Prefix Tag Prefix Limit 100 Limit Offset 0 Offset From Time…" at bounding box center [52, 178] width 105 height 317
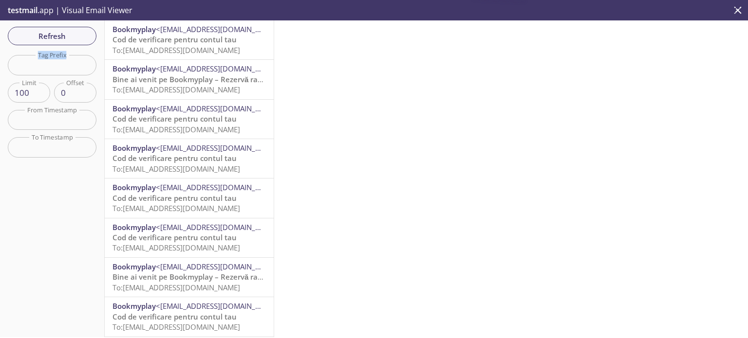
click at [68, 38] on span "Refresh" at bounding box center [52, 36] width 73 height 13
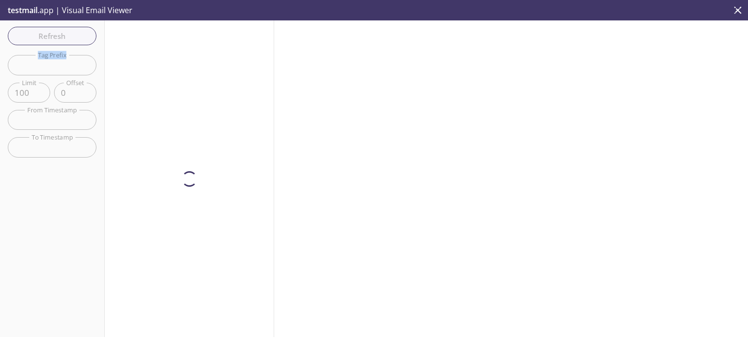
click at [68, 38] on div "Refresh Filters Tag Prefix Tag Prefix Limit 100 Limit Offset 0 Offset From Time…" at bounding box center [52, 178] width 105 height 317
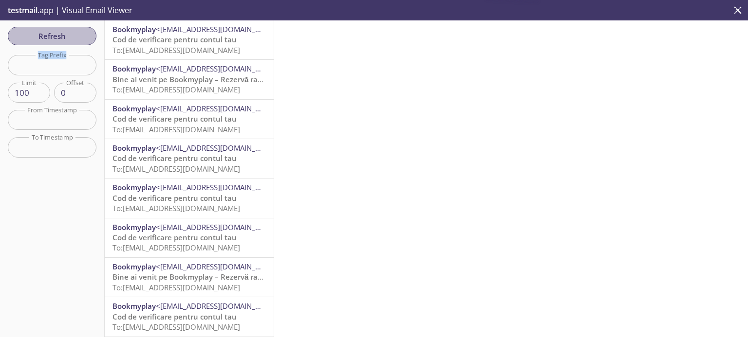
click at [68, 38] on span "Refresh" at bounding box center [52, 36] width 73 height 13
click at [68, 38] on div "Refresh Filters Tag Prefix Tag Prefix Limit 100 Limit Offset 0 Offset From Time…" at bounding box center [52, 178] width 105 height 317
click at [68, 38] on span "Refresh" at bounding box center [52, 36] width 73 height 13
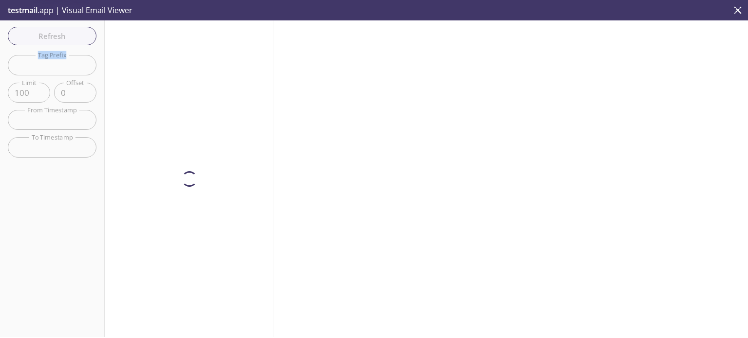
click at [68, 38] on div "Refresh Filters Tag Prefix Tag Prefix Limit 100 Limit Offset 0 Offset From Time…" at bounding box center [52, 178] width 105 height 317
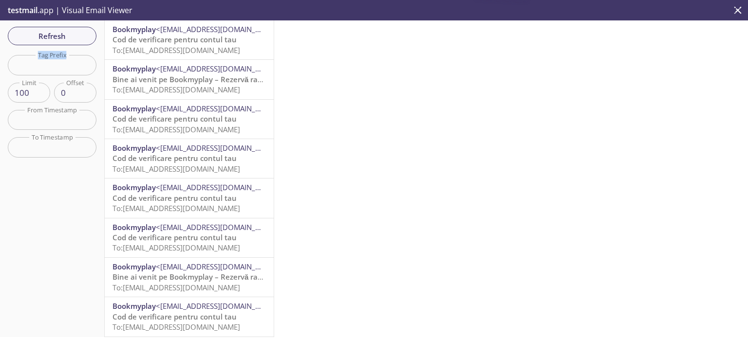
click at [68, 38] on span "Refresh" at bounding box center [52, 36] width 73 height 13
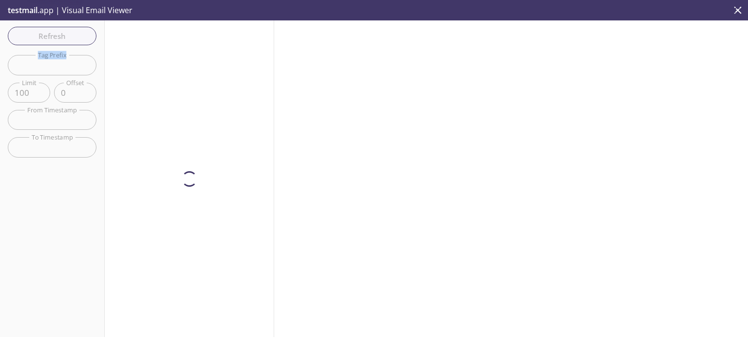
click at [68, 38] on div "Refresh Filters Tag Prefix Tag Prefix Limit 100 Limit Offset 0 Offset From Time…" at bounding box center [52, 178] width 105 height 317
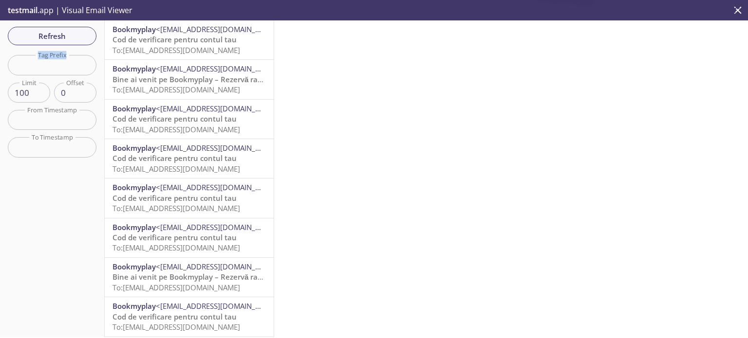
click at [68, 38] on span "Refresh" at bounding box center [52, 36] width 73 height 13
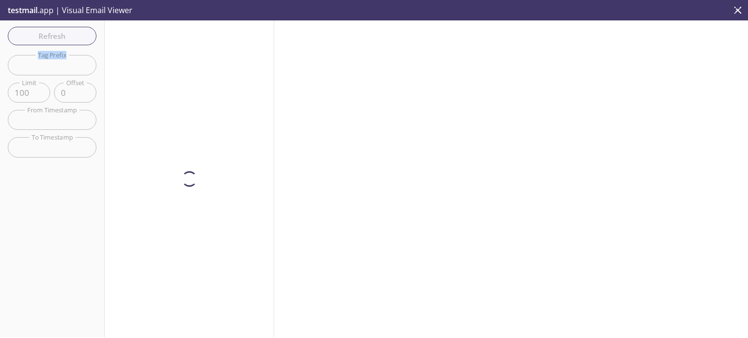
click at [68, 38] on div "Refresh Filters Tag Prefix Tag Prefix Limit 100 Limit Offset 0 Offset From Time…" at bounding box center [52, 178] width 105 height 317
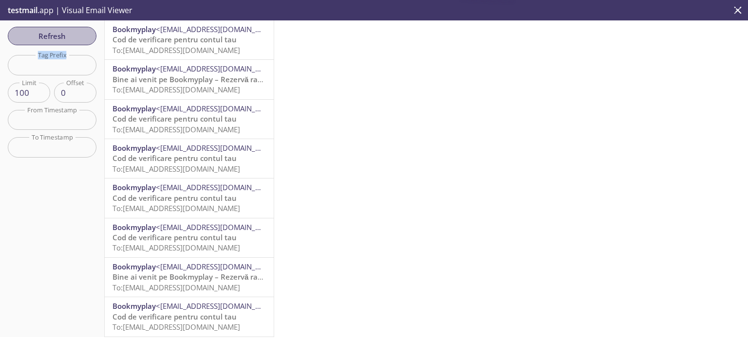
click at [68, 38] on span "Refresh" at bounding box center [52, 36] width 73 height 13
click at [68, 38] on div "Refresh Filters Tag Prefix Tag Prefix Limit 100 Limit Offset 0 Offset From Time…" at bounding box center [52, 178] width 105 height 317
click at [68, 38] on span "Refresh" at bounding box center [52, 36] width 73 height 13
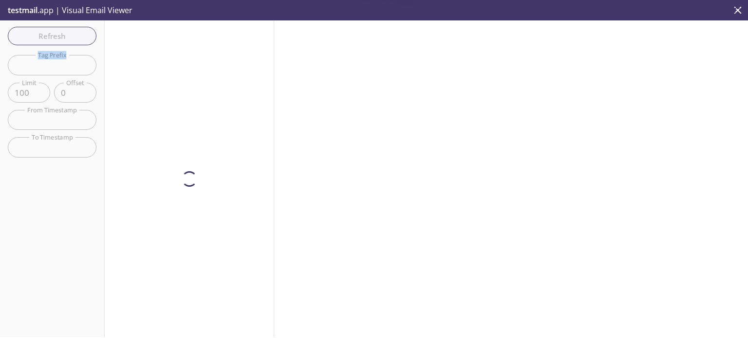
click at [68, 38] on div "Refresh Filters Tag Prefix Tag Prefix Limit 100 Limit Offset 0 Offset From Time…" at bounding box center [52, 178] width 105 height 317
click at [68, 38] on span "Refresh" at bounding box center [52, 36] width 73 height 13
click at [68, 38] on div "Refresh Filters Tag Prefix Tag Prefix Limit 100 Limit Offset 0 Offset From Time…" at bounding box center [52, 178] width 105 height 317
click at [68, 38] on span "Refresh" at bounding box center [52, 36] width 73 height 13
click at [68, 38] on div "Refresh Filters Tag Prefix Tag Prefix Limit 100 Limit Offset 0 Offset From Time…" at bounding box center [52, 178] width 105 height 317
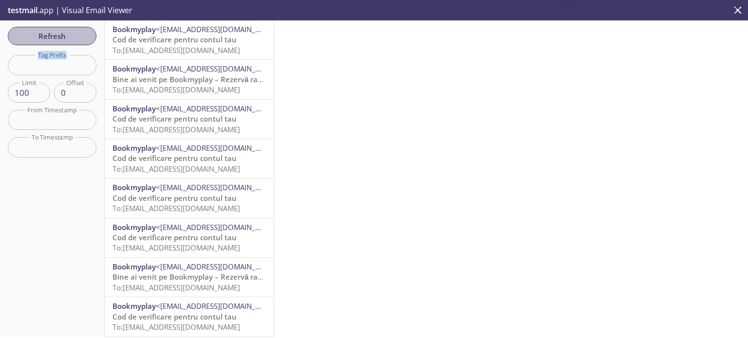
click at [68, 38] on span "Refresh" at bounding box center [52, 36] width 73 height 13
click at [68, 38] on div "Refresh Filters Tag Prefix Tag Prefix Limit 100 Limit Offset 0 Offset From Time…" at bounding box center [52, 178] width 105 height 317
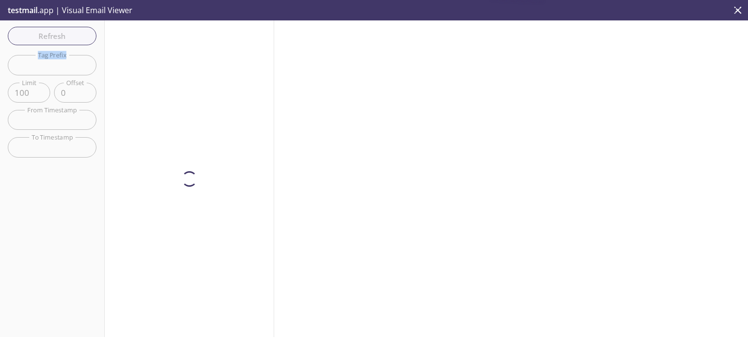
click at [68, 38] on div "Refresh Filters Tag Prefix Tag Prefix Limit 100 Limit Offset 0 Offset From Time…" at bounding box center [52, 178] width 105 height 317
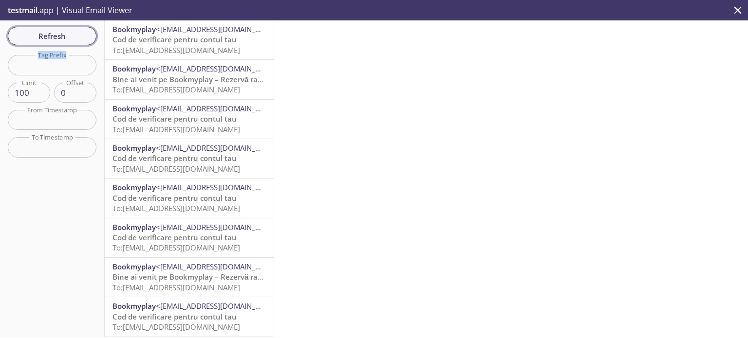
click at [53, 38] on span "Refresh" at bounding box center [52, 36] width 73 height 13
click at [67, 30] on span "Refresh" at bounding box center [52, 36] width 73 height 13
click at [67, 32] on span "Refresh" at bounding box center [52, 36] width 73 height 13
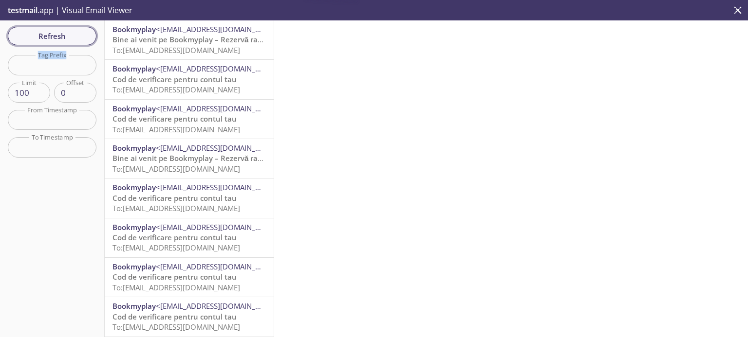
click at [67, 33] on span "Refresh" at bounding box center [52, 36] width 73 height 13
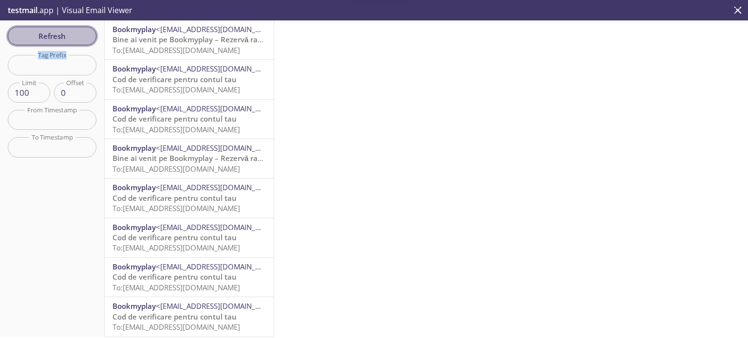
click at [67, 33] on span "Refresh" at bounding box center [52, 36] width 73 height 13
click at [67, 33] on div "Refresh Filters Tag Prefix Tag Prefix Limit 100 Limit Offset 0 Offset From Time…" at bounding box center [52, 178] width 105 height 317
click at [67, 33] on span "Refresh" at bounding box center [52, 36] width 73 height 13
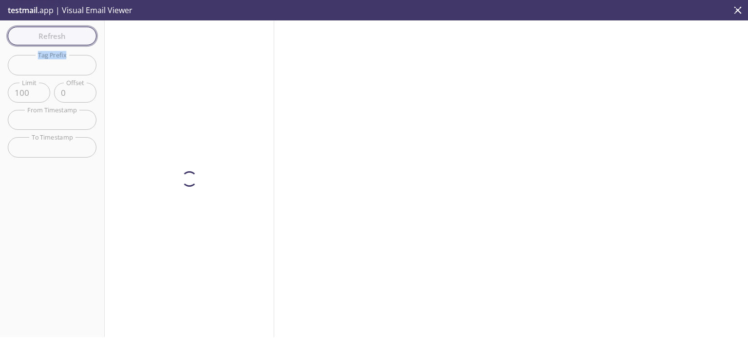
click at [67, 33] on div "Refresh Filters Tag Prefix Tag Prefix Limit 100 Limit Offset 0 Offset From Time…" at bounding box center [52, 178] width 105 height 317
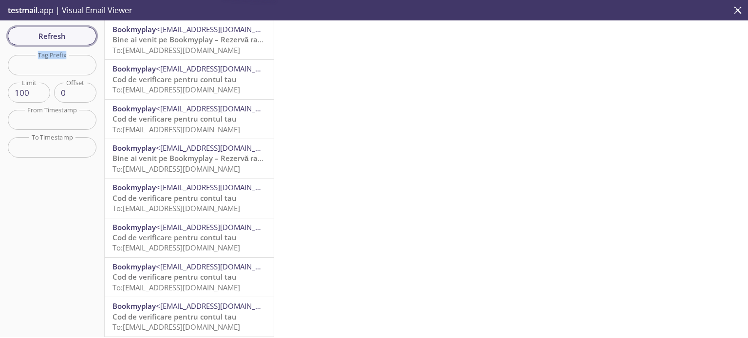
click at [67, 33] on span "Refresh" at bounding box center [52, 36] width 73 height 13
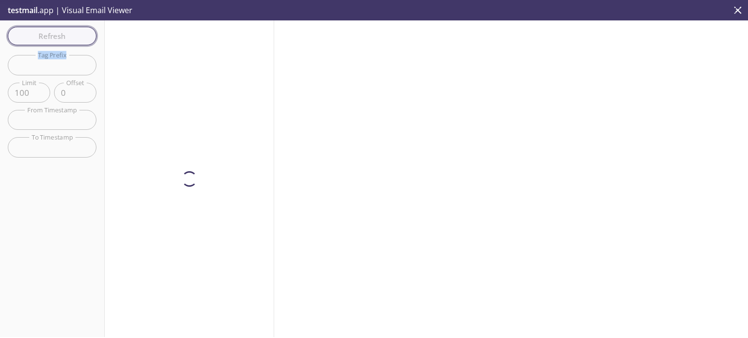
click at [67, 33] on div "Refresh Filters Tag Prefix Tag Prefix Limit 100 Limit Offset 0 Offset From Time…" at bounding box center [52, 178] width 105 height 317
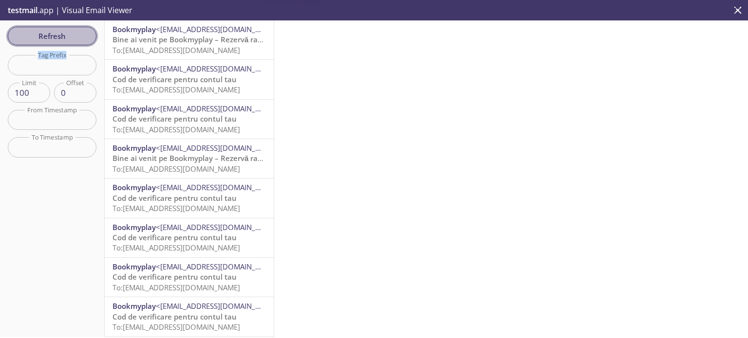
click at [67, 33] on span "Refresh" at bounding box center [52, 36] width 73 height 13
click at [67, 33] on div "Refresh Filters Tag Prefix Tag Prefix Limit 100 Limit Offset 0 Offset From Time…" at bounding box center [52, 178] width 105 height 317
click at [67, 33] on span "Refresh" at bounding box center [52, 36] width 73 height 13
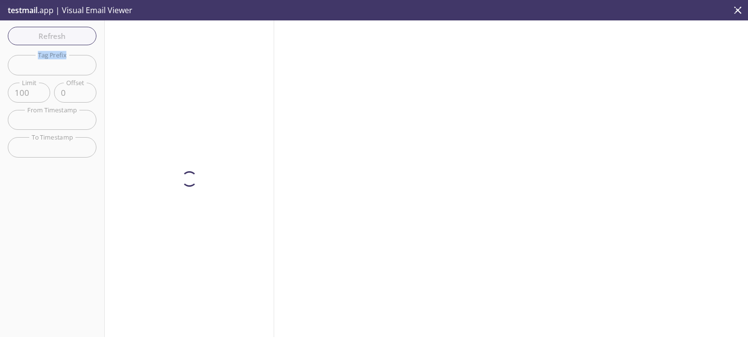
click at [68, 33] on div "Refresh Filters Tag Prefix Tag Prefix Limit 100 Limit Offset 0 Offset From Time…" at bounding box center [52, 178] width 105 height 317
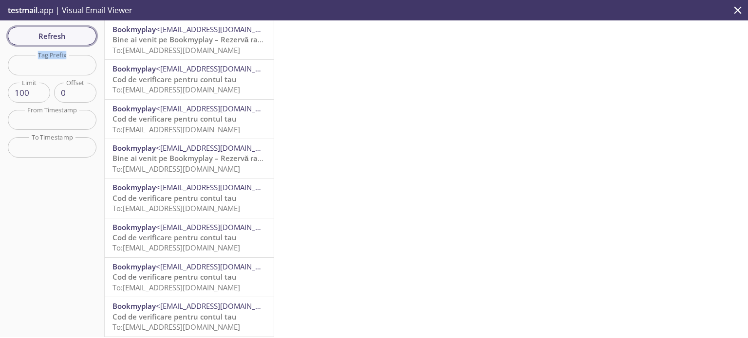
click at [67, 33] on span "Refresh" at bounding box center [52, 36] width 73 height 13
click at [67, 33] on div "Refresh Filters Tag Prefix Tag Prefix Limit 100 Limit Offset 0 Offset From Time…" at bounding box center [52, 178] width 105 height 317
click at [67, 33] on span "Refresh" at bounding box center [52, 36] width 73 height 13
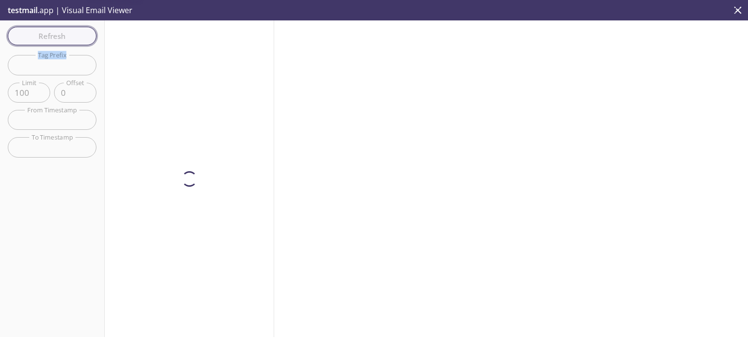
click at [67, 33] on div "Refresh Filters Tag Prefix Tag Prefix Limit 100 Limit Offset 0 Offset From Time…" at bounding box center [52, 178] width 105 height 317
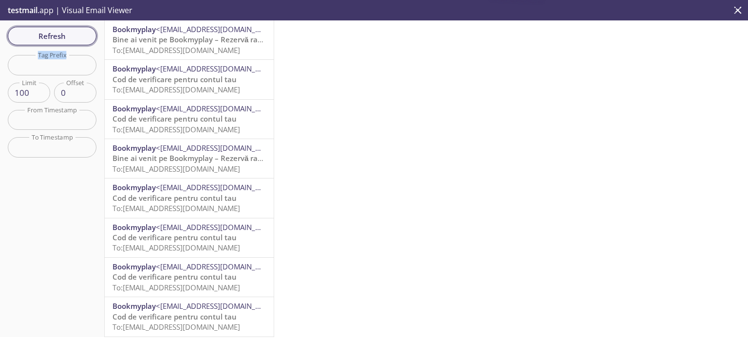
click at [67, 33] on span "Refresh" at bounding box center [52, 36] width 73 height 13
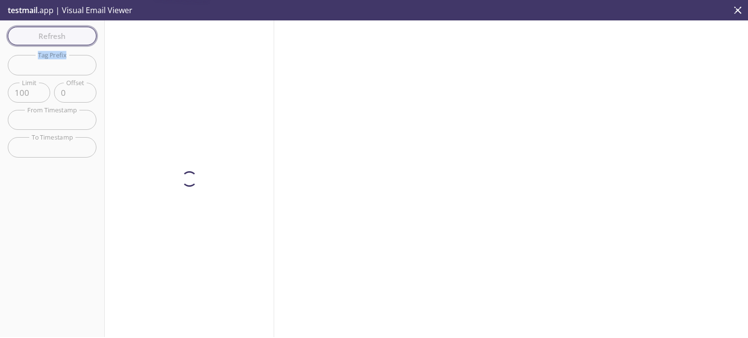
click at [67, 33] on div "Refresh Filters Tag Prefix Tag Prefix Limit 100 Limit Offset 0 Offset From Time…" at bounding box center [52, 178] width 105 height 317
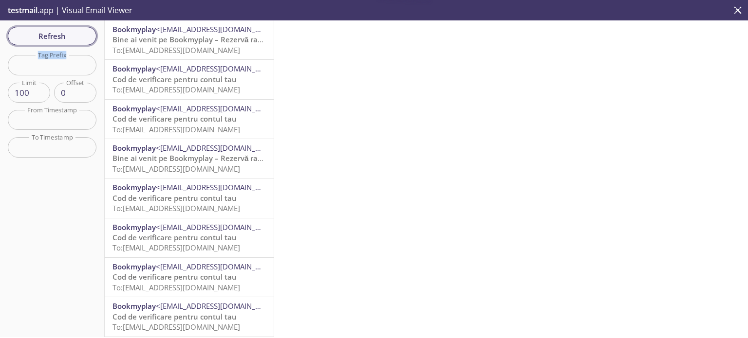
click at [67, 33] on span "Refresh" at bounding box center [52, 36] width 73 height 13
click at [67, 33] on div "Refresh Filters Tag Prefix Tag Prefix Limit 100 Limit Offset 0 Offset From Time…" at bounding box center [52, 178] width 105 height 317
click at [67, 33] on span "Refresh" at bounding box center [52, 36] width 73 height 13
click at [67, 33] on div "Refresh Filters Tag Prefix Tag Prefix Limit 100 Limit Offset 0 Offset From Time…" at bounding box center [52, 178] width 105 height 317
click at [67, 33] on span "Refresh" at bounding box center [52, 36] width 73 height 13
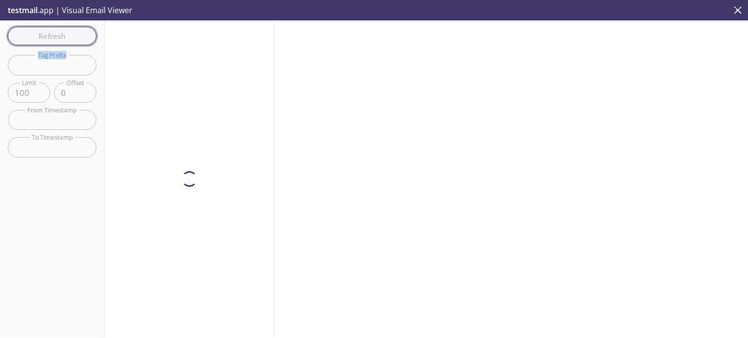
click at [67, 33] on div "Refresh Filters Tag Prefix Tag Prefix Limit 100 Limit Offset 0 Offset From Time…" at bounding box center [52, 178] width 105 height 317
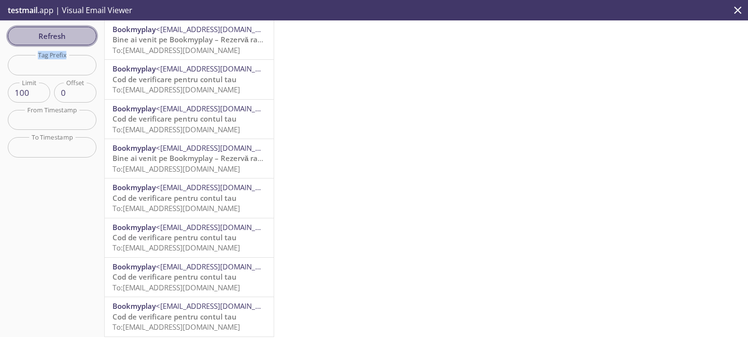
click at [67, 33] on span "Refresh" at bounding box center [52, 36] width 73 height 13
click at [67, 33] on div "Refresh Filters Tag Prefix Tag Prefix Limit 100 Limit Offset 0 Offset From Time…" at bounding box center [52, 178] width 105 height 317
click at [67, 33] on span "Refresh" at bounding box center [52, 36] width 73 height 13
click at [67, 33] on div "Refresh Filters Tag Prefix Tag Prefix Limit 100 Limit Offset 0 Offset From Time…" at bounding box center [52, 178] width 105 height 317
click at [67, 33] on span "Refresh" at bounding box center [52, 36] width 73 height 13
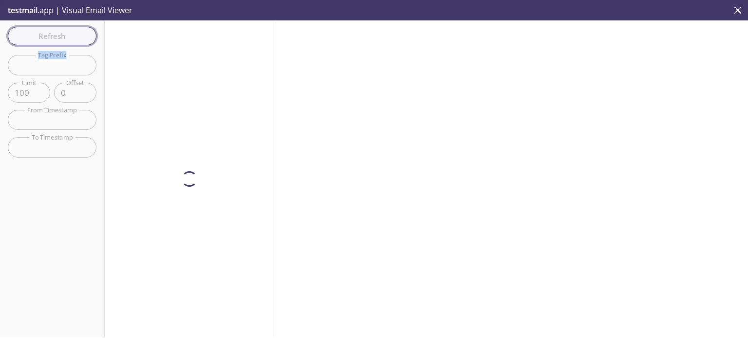
click at [67, 33] on div "Refresh Filters Tag Prefix Tag Prefix Limit 100 Limit Offset 0 Offset From Time…" at bounding box center [52, 178] width 105 height 317
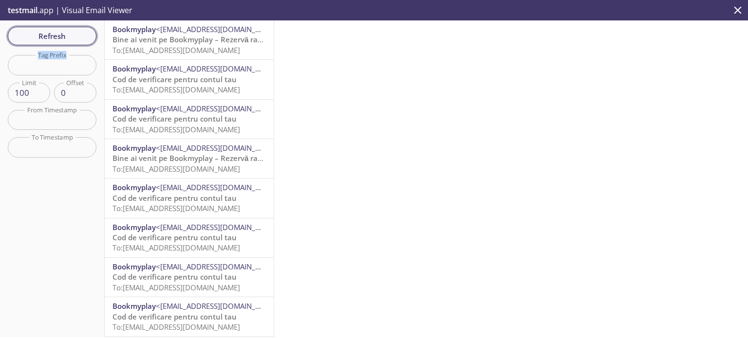
click at [67, 33] on span "Refresh" at bounding box center [52, 36] width 73 height 13
click at [67, 33] on div "Refresh Filters Tag Prefix Tag Prefix Limit 100 Limit Offset 0 Offset From Time…" at bounding box center [52, 178] width 105 height 317
click at [67, 33] on span "Refresh" at bounding box center [52, 36] width 73 height 13
click at [67, 33] on div "Refresh Filters Tag Prefix Tag Prefix Limit 100 Limit Offset 0 Offset From Time…" at bounding box center [52, 178] width 105 height 317
click at [67, 33] on span "Refresh" at bounding box center [52, 36] width 73 height 13
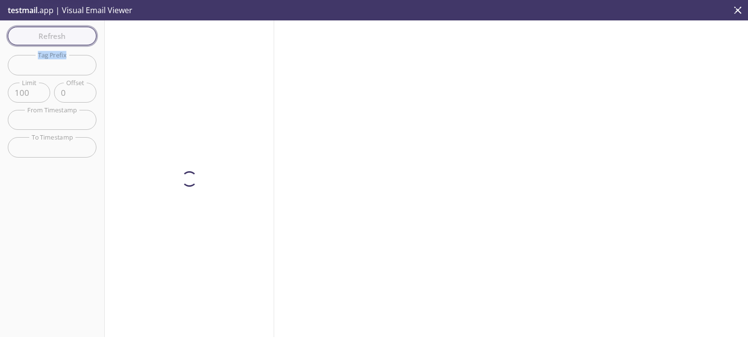
click at [67, 33] on div "Refresh Filters Tag Prefix Tag Prefix Limit 100 Limit Offset 0 Offset From Time…" at bounding box center [52, 178] width 105 height 317
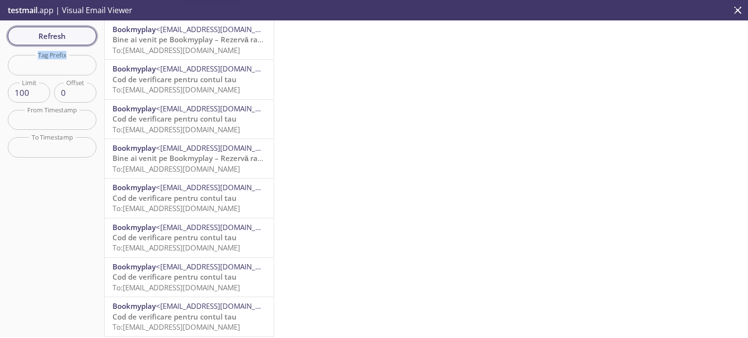
click at [67, 33] on span "Refresh" at bounding box center [52, 36] width 73 height 13
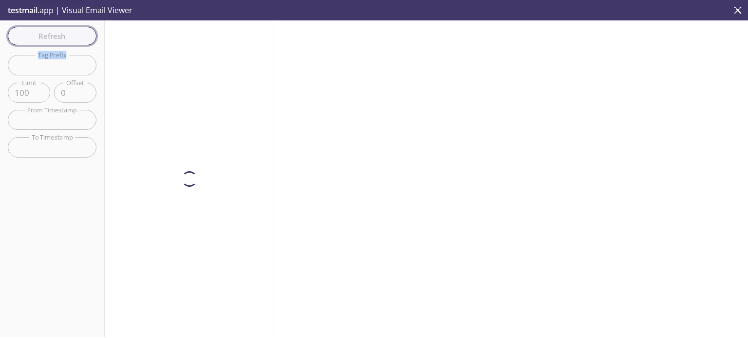
click at [67, 33] on div "Refresh Filters Tag Prefix Tag Prefix Limit 100 Limit Offset 0 Offset From Time…" at bounding box center [52, 178] width 105 height 317
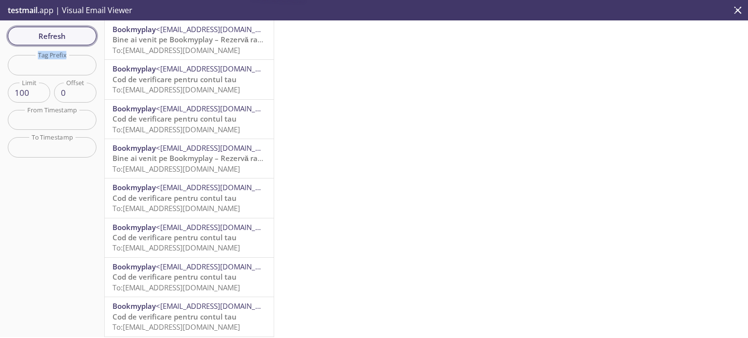
click at [67, 33] on span "Refresh" at bounding box center [52, 36] width 73 height 13
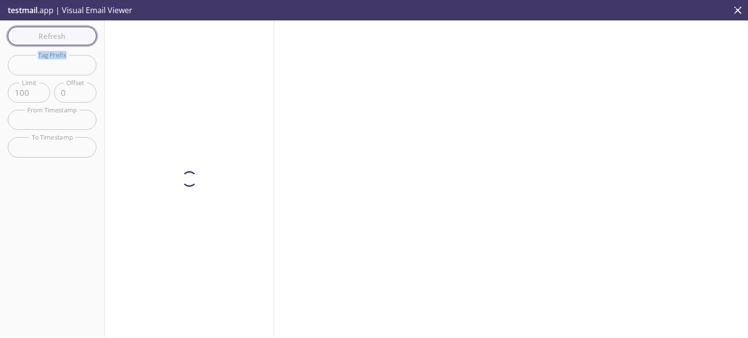
click at [67, 33] on div "Refresh Filters Tag Prefix Tag Prefix Limit 100 Limit Offset 0 Offset From Time…" at bounding box center [52, 178] width 105 height 317
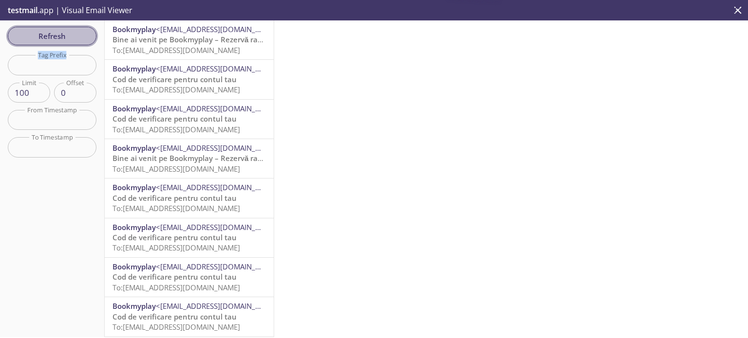
click at [67, 33] on span "Refresh" at bounding box center [52, 36] width 73 height 13
click at [67, 33] on div "Refresh Filters Tag Prefix Tag Prefix Limit 100 Limit Offset 0 Offset From Time…" at bounding box center [52, 178] width 105 height 317
click at [67, 33] on span "Refresh" at bounding box center [52, 36] width 73 height 13
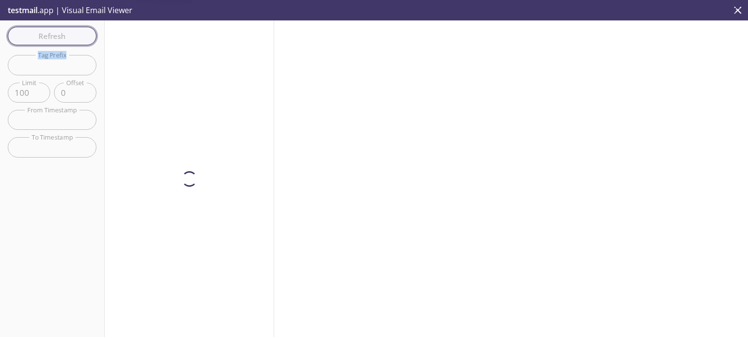
click at [68, 33] on div "Refresh Filters Tag Prefix Tag Prefix Limit 100 Limit Offset 0 Offset From Time…" at bounding box center [52, 178] width 105 height 317
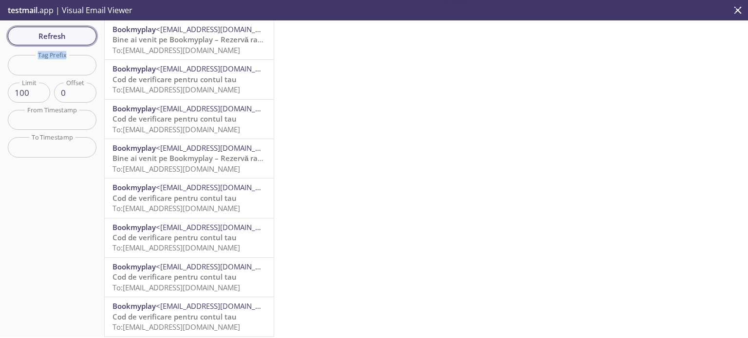
click at [68, 33] on span "Refresh" at bounding box center [52, 36] width 73 height 13
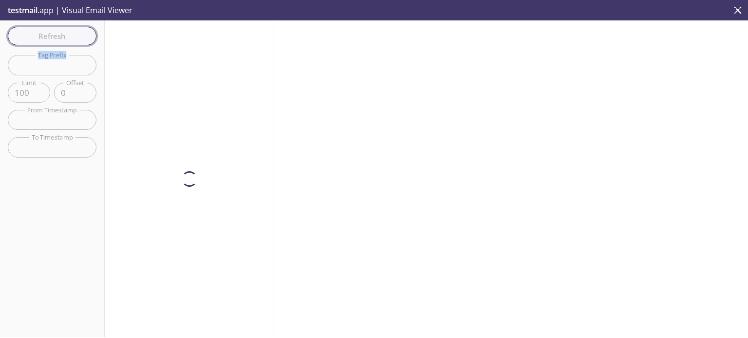
click at [68, 33] on div "Refresh Filters Tag Prefix Tag Prefix Limit 100 Limit Offset 0 Offset From Time…" at bounding box center [52, 178] width 105 height 317
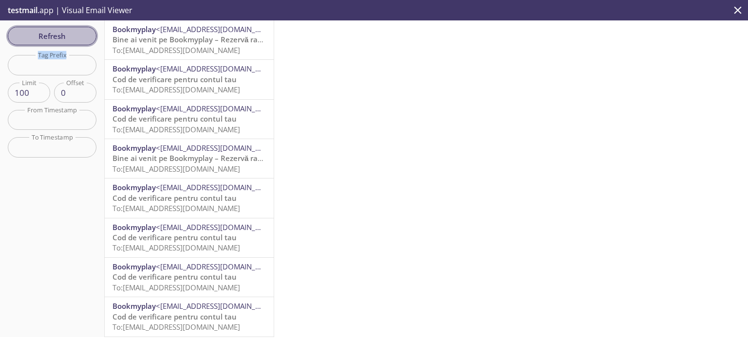
click at [68, 33] on span "Refresh" at bounding box center [52, 36] width 73 height 13
click at [68, 33] on div "Refresh Filters Tag Prefix Tag Prefix Limit 100 Limit Offset 0 Offset From Time…" at bounding box center [52, 178] width 105 height 317
click at [68, 33] on span "Refresh" at bounding box center [52, 36] width 73 height 13
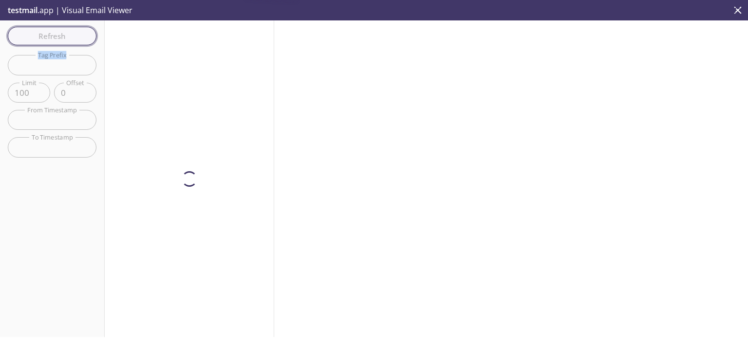
click at [68, 33] on div "Refresh Filters Tag Prefix Tag Prefix Limit 100 Limit Offset 0 Offset From Time…" at bounding box center [52, 178] width 105 height 317
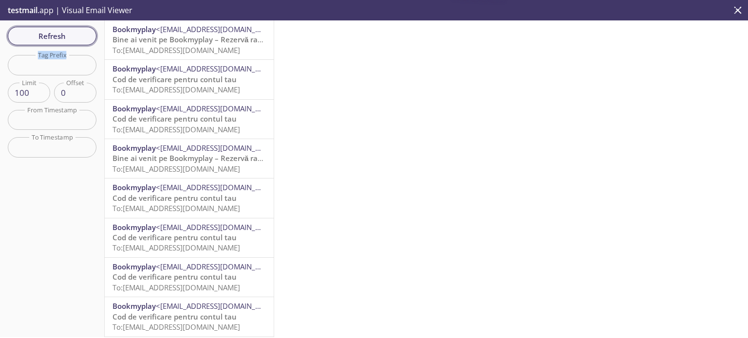
click at [68, 33] on span "Refresh" at bounding box center [52, 36] width 73 height 13
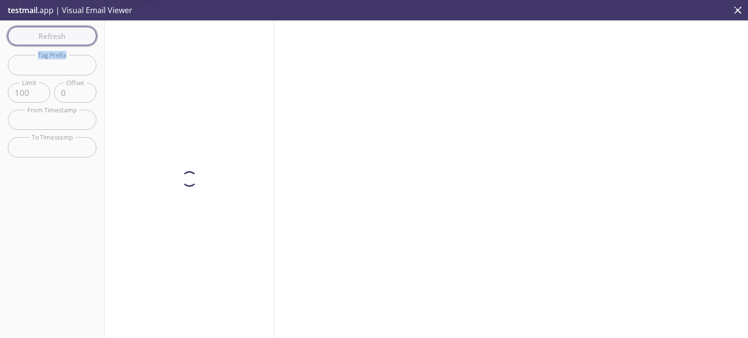
click at [68, 33] on div "Refresh Filters Tag Prefix Tag Prefix Limit 100 Limit Offset 0 Offset From Time…" at bounding box center [52, 178] width 105 height 317
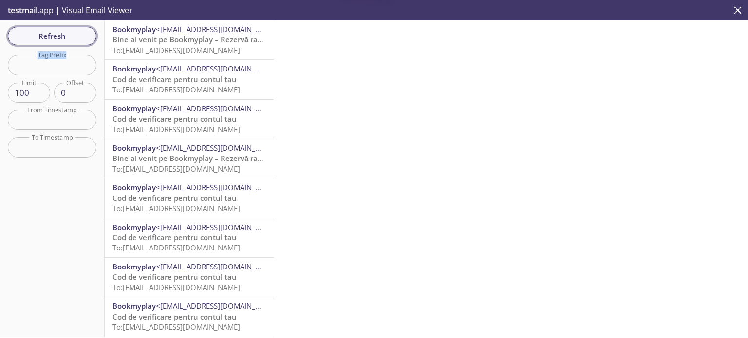
click at [68, 33] on span "Refresh" at bounding box center [52, 36] width 73 height 13
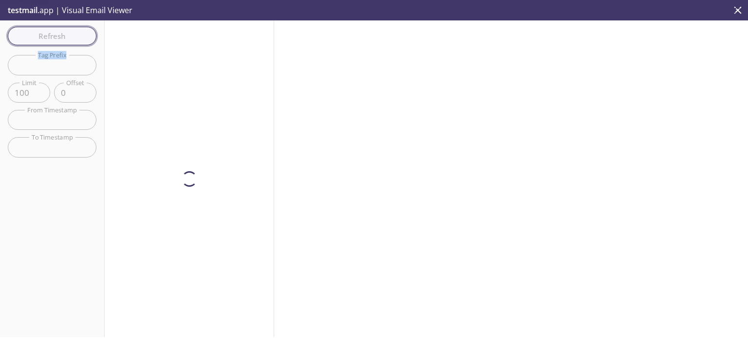
click at [68, 33] on div "Refresh Filters Tag Prefix Tag Prefix Limit 100 Limit Offset 0 Offset From Time…" at bounding box center [52, 178] width 105 height 317
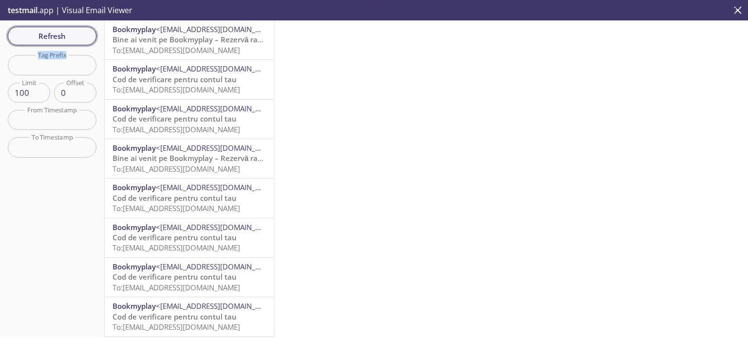
click at [68, 33] on span "Refresh" at bounding box center [52, 36] width 73 height 13
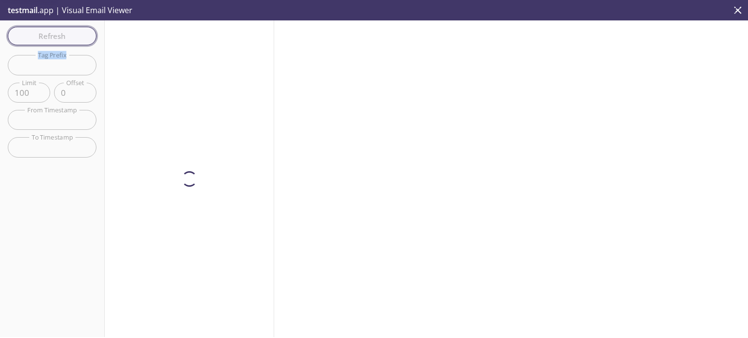
click at [68, 33] on div "Refresh Filters Tag Prefix Tag Prefix Limit 100 Limit Offset 0 Offset From Time…" at bounding box center [52, 178] width 105 height 317
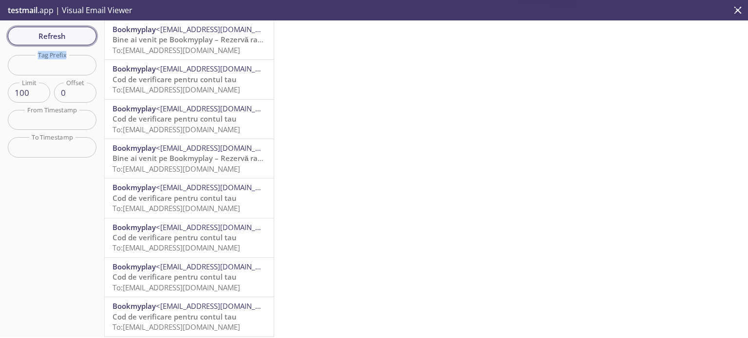
click at [68, 33] on span "Refresh" at bounding box center [52, 36] width 73 height 13
click at [68, 33] on div "Refresh Filters Tag Prefix Tag Prefix Limit 100 Limit Offset 0 Offset From Time…" at bounding box center [52, 178] width 105 height 317
click at [68, 33] on span "Refresh" at bounding box center [52, 36] width 73 height 13
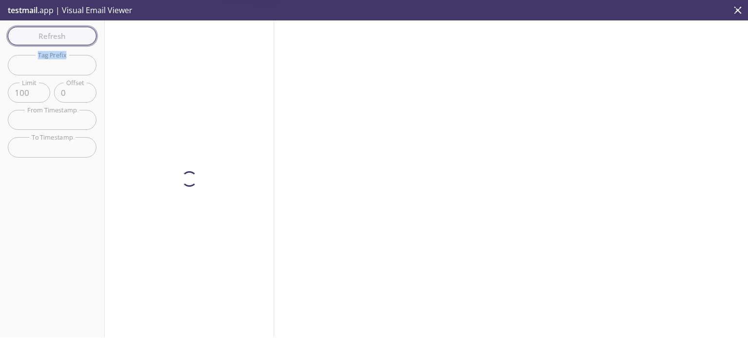
click at [68, 33] on div "Refresh Filters Tag Prefix Tag Prefix Limit 100 Limit Offset 0 Offset From Time…" at bounding box center [52, 178] width 105 height 317
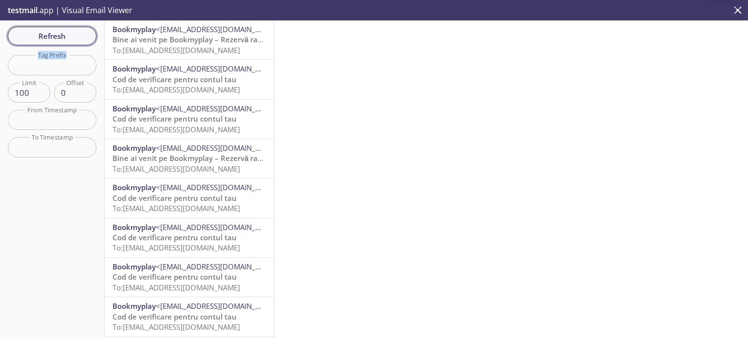
click at [68, 33] on span "Refresh" at bounding box center [52, 36] width 73 height 13
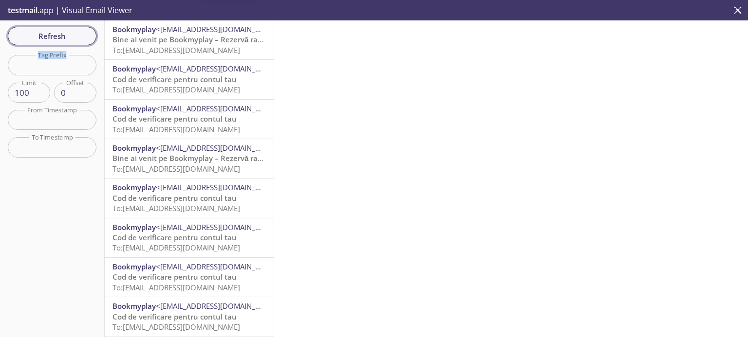
click at [68, 33] on span "Refresh" at bounding box center [52, 36] width 73 height 13
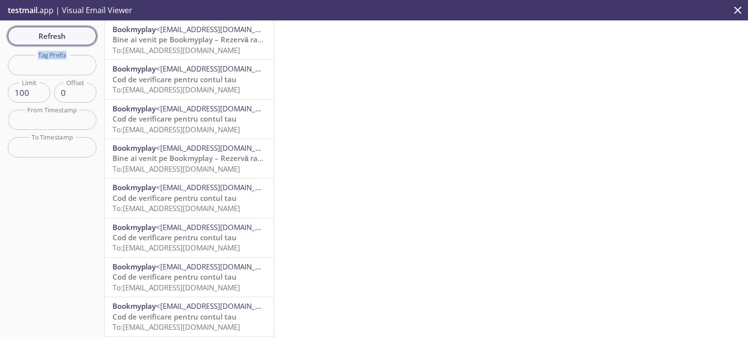
click at [68, 33] on div "Refresh Filters Tag Prefix Tag Prefix Limit 100 Limit Offset 0 Offset From Time…" at bounding box center [52, 178] width 105 height 317
click at [68, 33] on span "Refresh" at bounding box center [52, 36] width 73 height 13
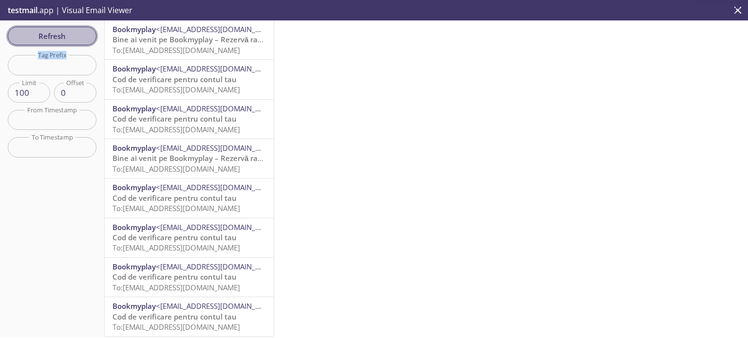
click at [68, 33] on span "Refresh" at bounding box center [52, 36] width 73 height 13
click at [68, 33] on div "Refresh Filters Tag Prefix Tag Prefix Limit 100 Limit Offset 0 Offset From Time…" at bounding box center [52, 178] width 105 height 317
click at [68, 33] on span "Refresh" at bounding box center [52, 36] width 73 height 13
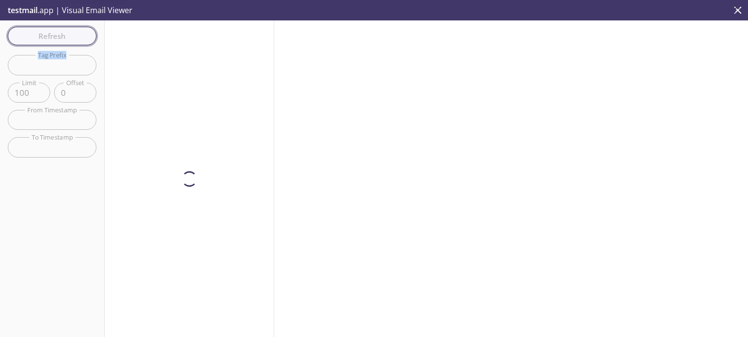
click at [68, 33] on div "Refresh Filters Tag Prefix Tag Prefix Limit 100 Limit Offset 0 Offset From Time…" at bounding box center [52, 178] width 105 height 317
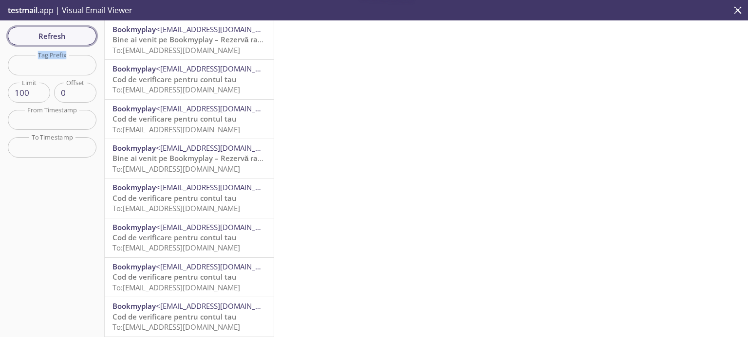
click at [68, 33] on span "Refresh" at bounding box center [52, 36] width 73 height 13
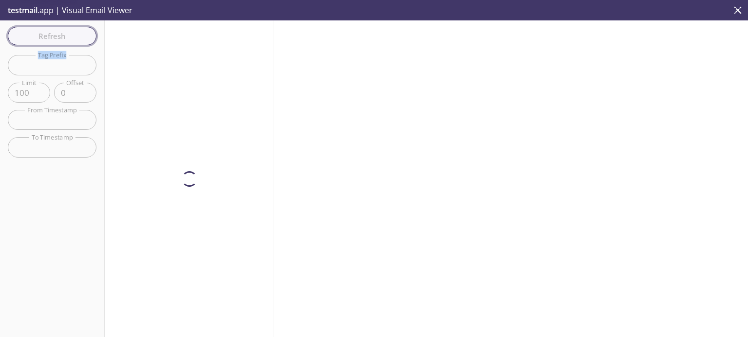
click at [68, 33] on div "Refresh Filters Tag Prefix Tag Prefix Limit 100 Limit Offset 0 Offset From Time…" at bounding box center [52, 178] width 105 height 317
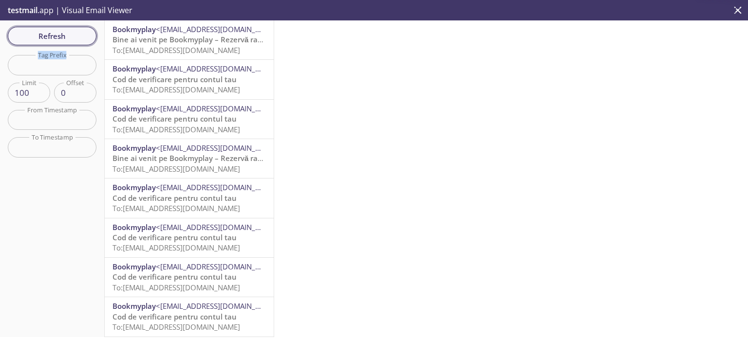
click at [68, 33] on span "Refresh" at bounding box center [52, 36] width 73 height 13
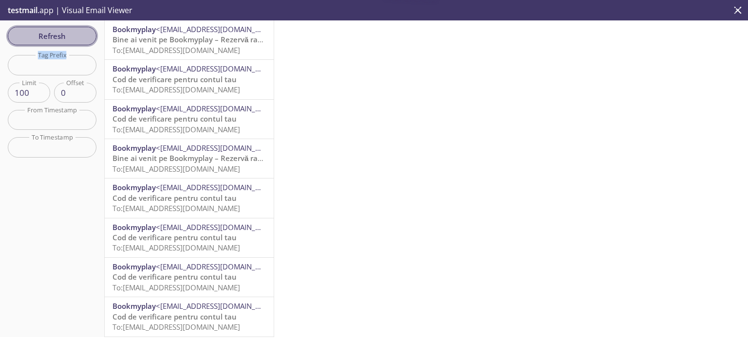
click at [68, 33] on span "Refresh" at bounding box center [52, 36] width 73 height 13
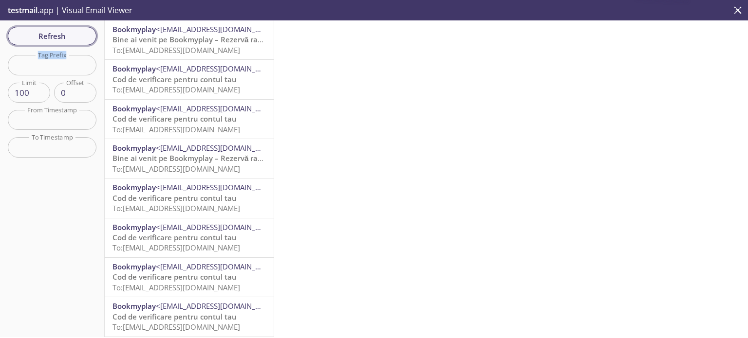
click at [68, 33] on span "Refresh" at bounding box center [52, 36] width 73 height 13
